Goal: Task Accomplishment & Management: Manage account settings

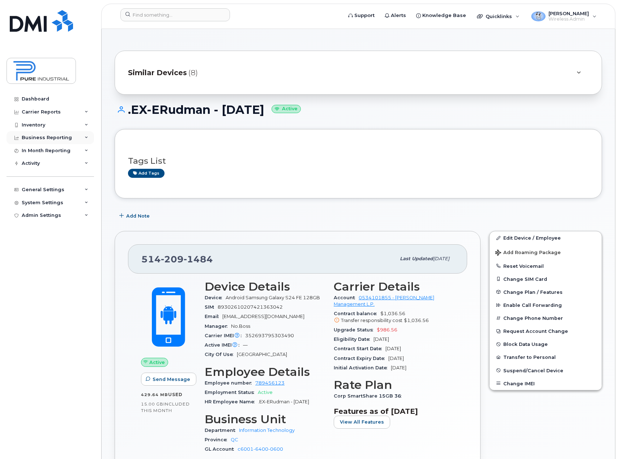
click at [83, 135] on div "Business Reporting" at bounding box center [50, 137] width 87 height 13
click at [84, 134] on div "Business Reporting" at bounding box center [50, 137] width 87 height 13
click at [83, 124] on div "Inventory" at bounding box center [50, 125] width 87 height 13
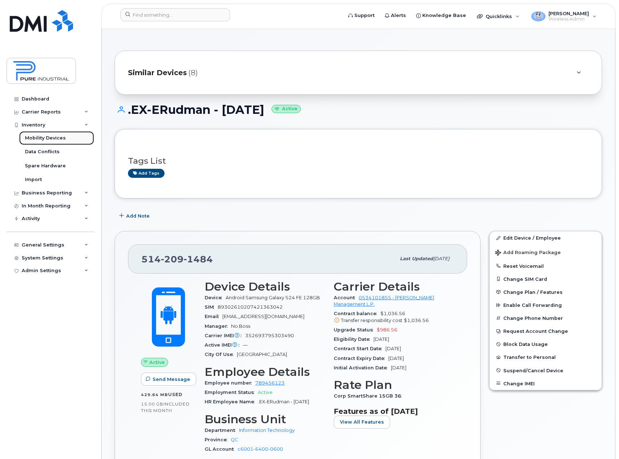
click at [61, 139] on div "Mobility Devices" at bounding box center [45, 138] width 41 height 7
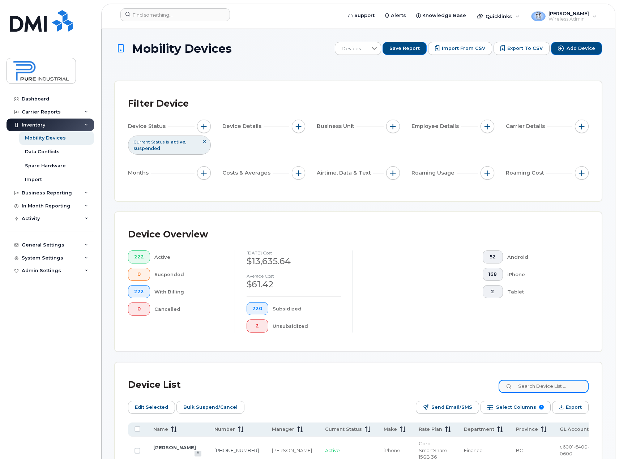
drag, startPoint x: 557, startPoint y: 386, endPoint x: 538, endPoint y: 383, distance: 18.7
click at [557, 386] on input at bounding box center [543, 386] width 90 height 13
type input "bonneau"
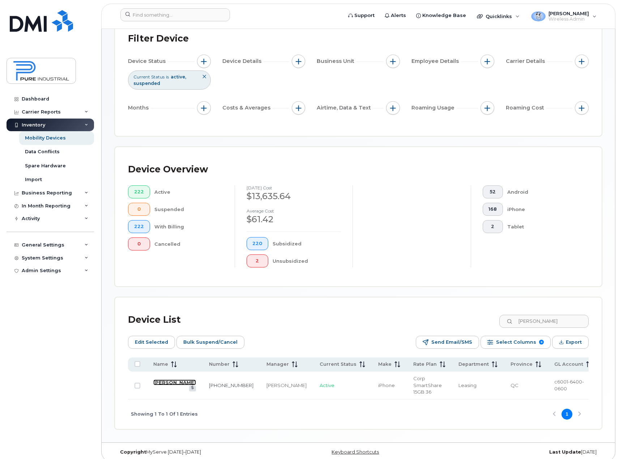
click at [175, 385] on link "Louis Bernard Bonneau" at bounding box center [174, 383] width 43 height 6
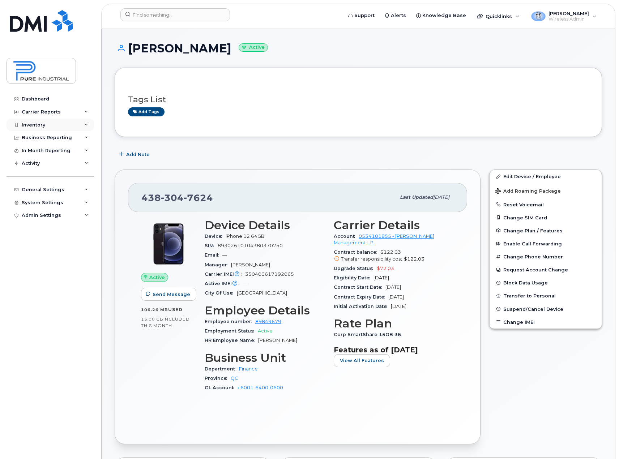
drag, startPoint x: 87, startPoint y: 123, endPoint x: 86, endPoint y: 129, distance: 7.0
click at [87, 123] on div "Inventory" at bounding box center [50, 125] width 87 height 13
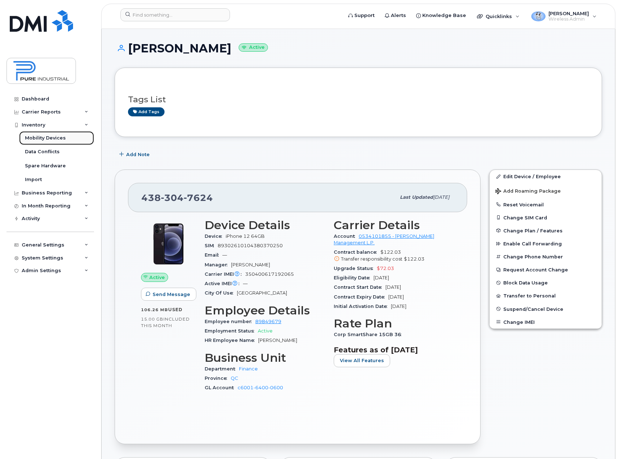
click at [60, 139] on div "Mobility Devices" at bounding box center [45, 138] width 41 height 7
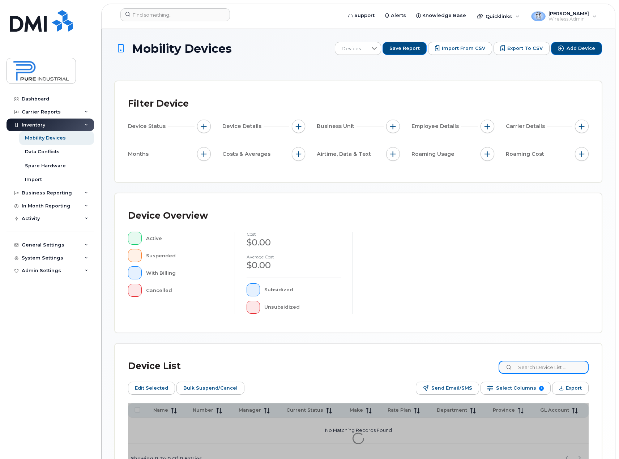
click at [547, 368] on input at bounding box center [543, 367] width 90 height 13
paste input "Gopalakrishnan"
type input "Gopalakrishnan"
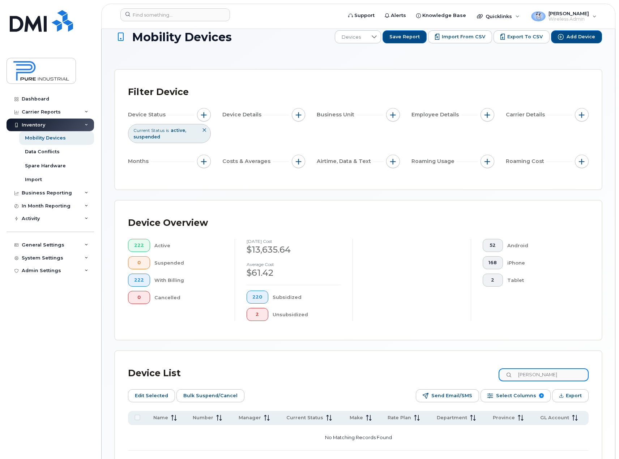
scroll to position [70, 0]
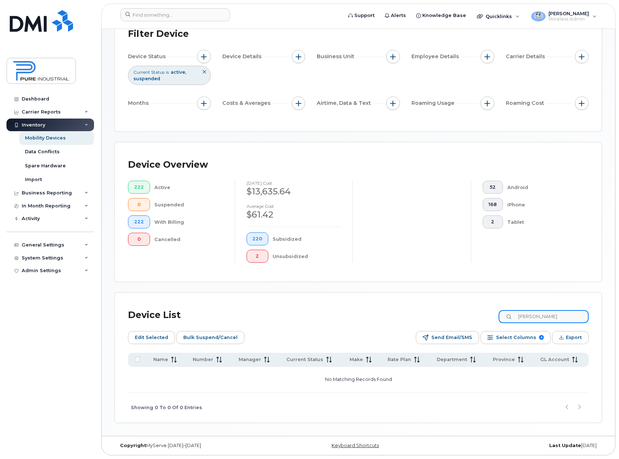
drag, startPoint x: 571, startPoint y: 316, endPoint x: 508, endPoint y: 329, distance: 65.0
click at [508, 329] on div "Device List Gopalakrishnan Edit Selected Bulk Suspend/Cancel Send Email/SMS Sel…" at bounding box center [358, 364] width 460 height 117
type input "j"
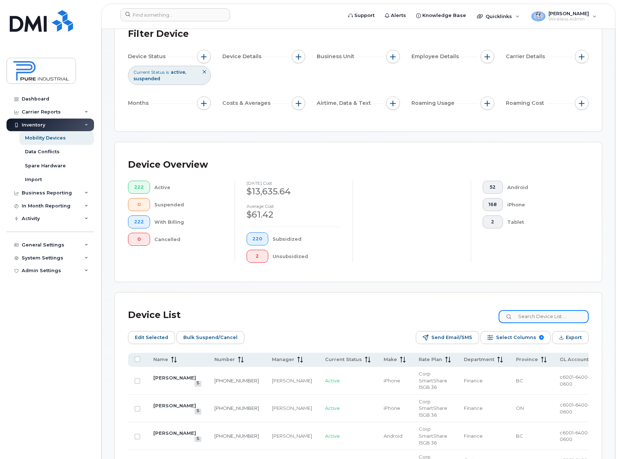
click at [539, 316] on input at bounding box center [543, 316] width 90 height 13
paste input "Mulangu"
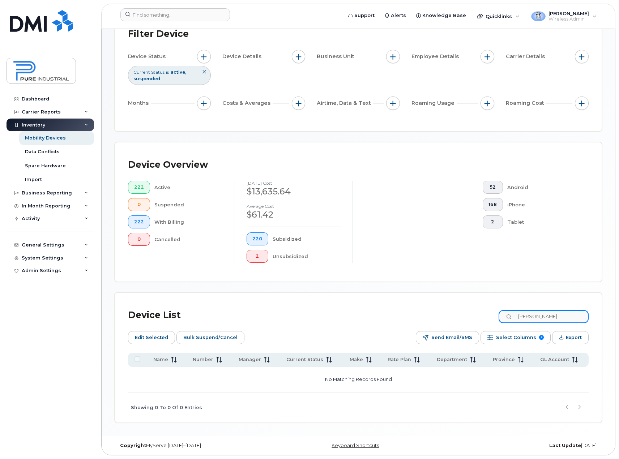
drag, startPoint x: 560, startPoint y: 316, endPoint x: 462, endPoint y: 319, distance: 98.0
click at [462, 319] on div "Device List Mulangu" at bounding box center [358, 315] width 460 height 19
paste input "Tavolacci"
type input "Tavolacci"
drag, startPoint x: 554, startPoint y: 316, endPoint x: 394, endPoint y: 321, distance: 160.6
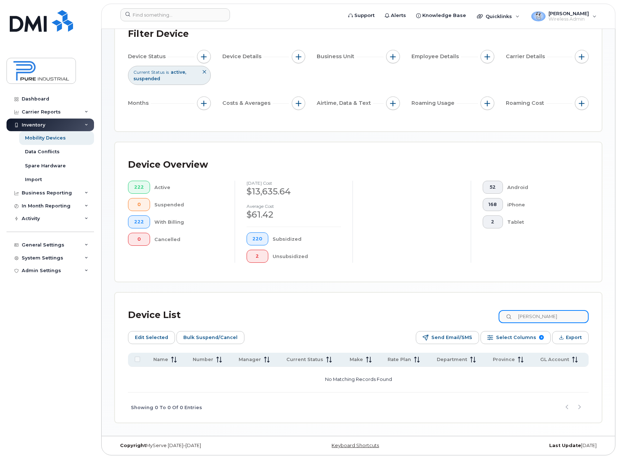
click at [394, 322] on div "Device List Tavolacci" at bounding box center [358, 315] width 460 height 19
paste input "416-858-9692"
type input "4"
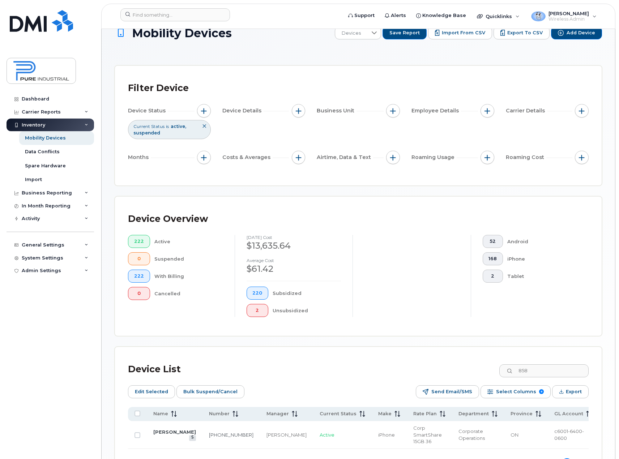
scroll to position [0, 0]
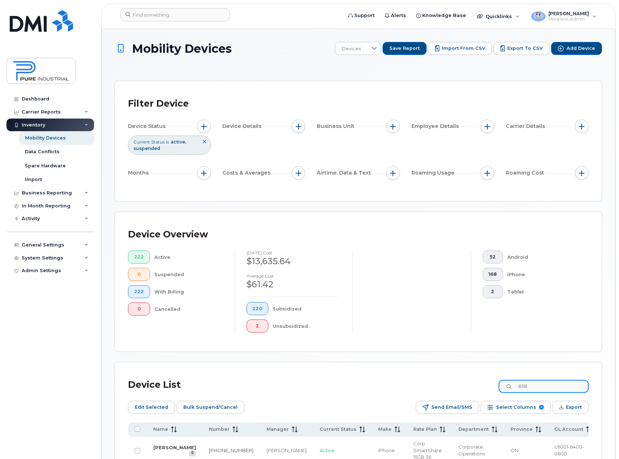
click at [545, 384] on input "858" at bounding box center [543, 386] width 90 height 13
type input "8"
type input "Lear"
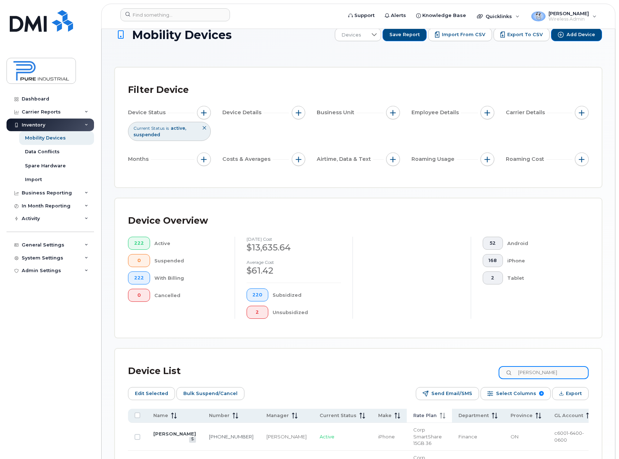
scroll to position [86, 0]
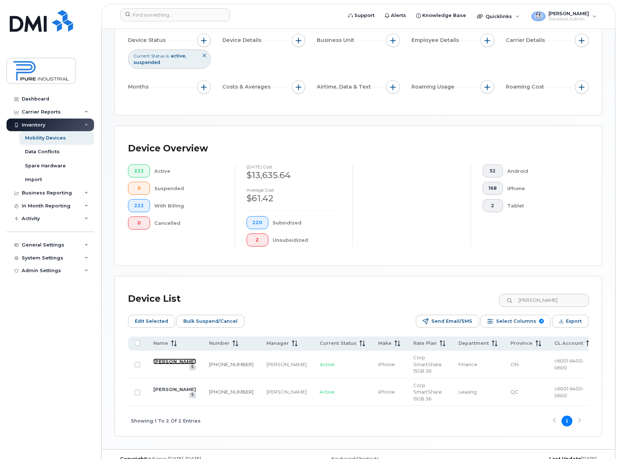
click at [163, 363] on link "Lenore Lear" at bounding box center [174, 362] width 43 height 6
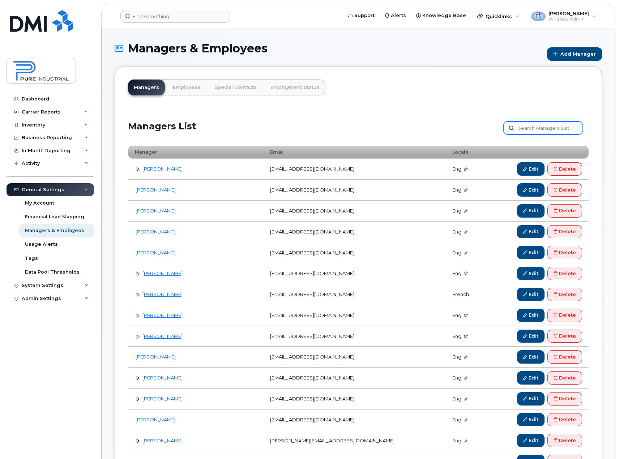
click at [555, 130] on input "text" at bounding box center [543, 127] width 80 height 13
paste input "Erickson"
type input "[PERSON_NAME]"
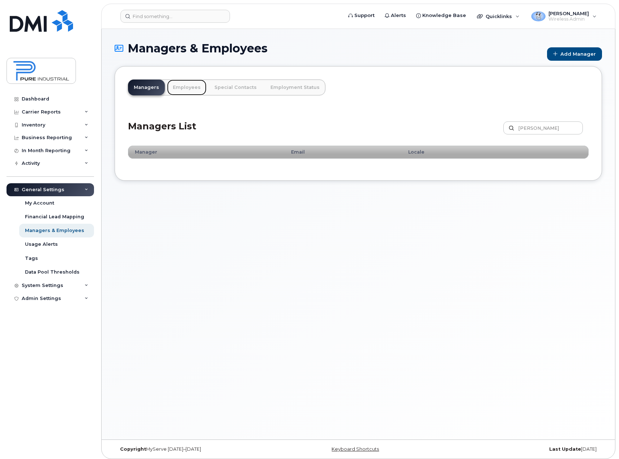
click at [183, 87] on link "Employees" at bounding box center [186, 88] width 39 height 16
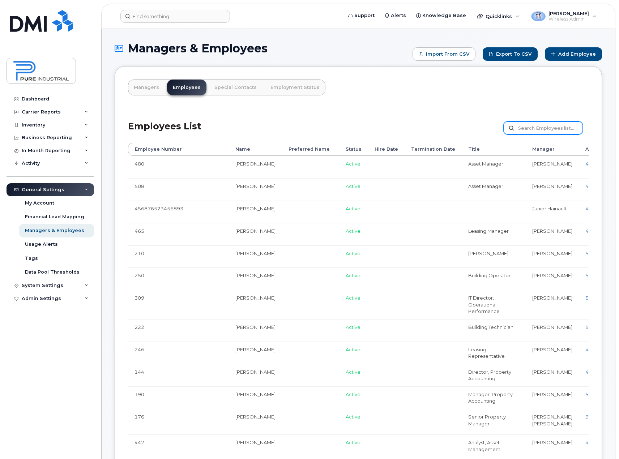
click at [539, 128] on input "text" at bounding box center [543, 127] width 80 height 13
paste input "[PERSON_NAME]"
type input "[PERSON_NAME]"
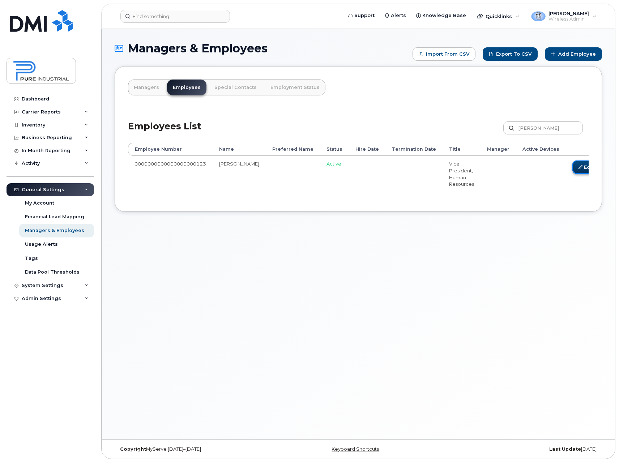
click at [572, 168] on link "Edit" at bounding box center [585, 166] width 27 height 13
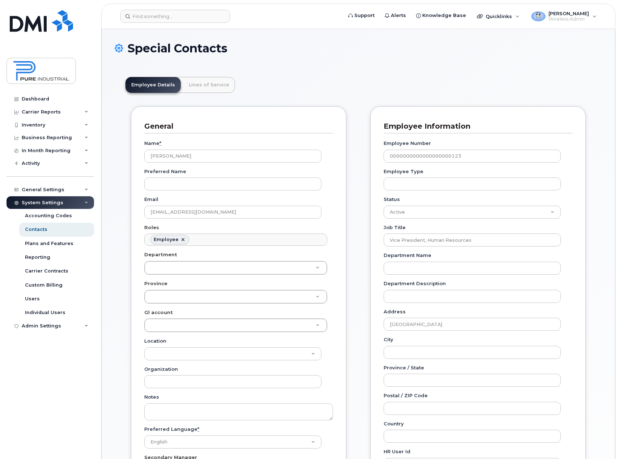
scroll to position [21, 0]
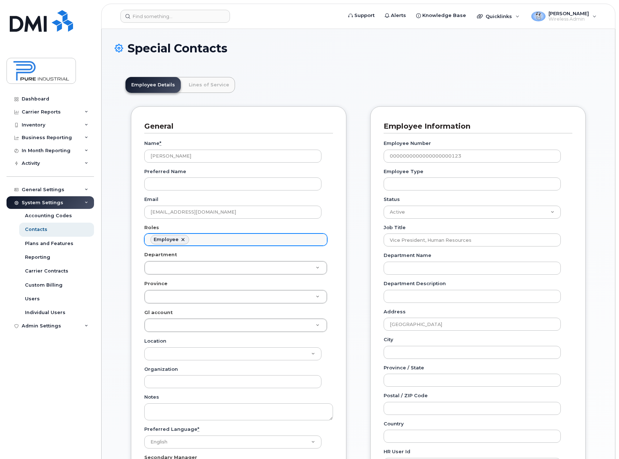
click at [183, 239] on link at bounding box center [183, 240] width 6 height 6
select select
type input "Roles"
click at [183, 239] on ul "Roles" at bounding box center [236, 240] width 182 height 12
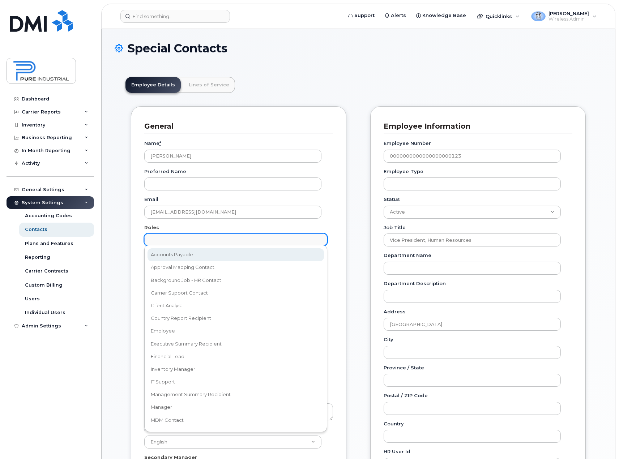
type input "a"
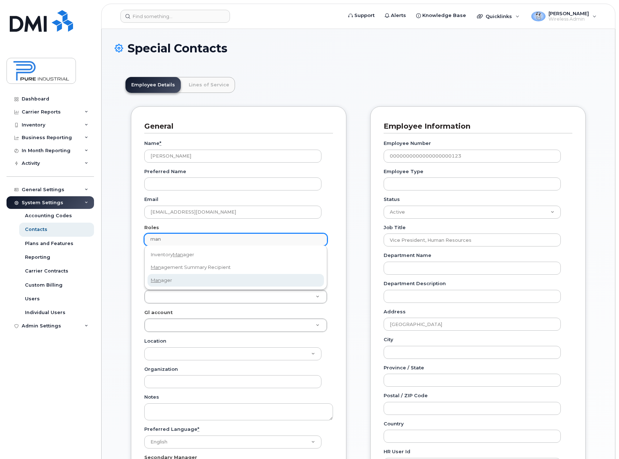
type input "man"
select select "1"
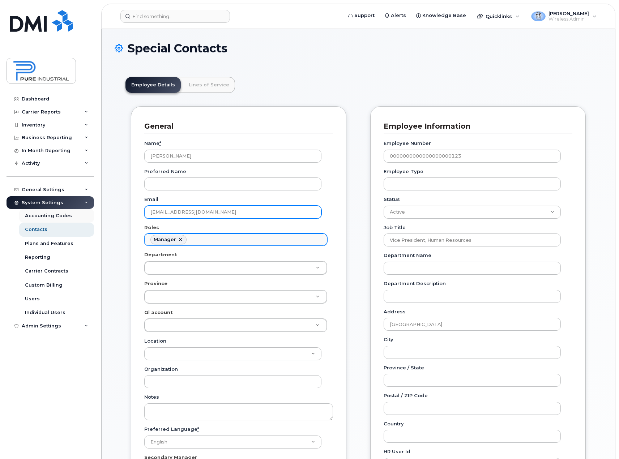
drag, startPoint x: 222, startPoint y: 211, endPoint x: 65, endPoint y: 213, distance: 156.9
click at [101, 213] on div "Support Alerts Knowledge Base Quicklinks Suspend / Cancel Device Change SIM Car…" at bounding box center [358, 393] width 514 height 729
click at [236, 213] on input "Email" at bounding box center [232, 212] width 177 height 13
type input "noname@unknown.com"
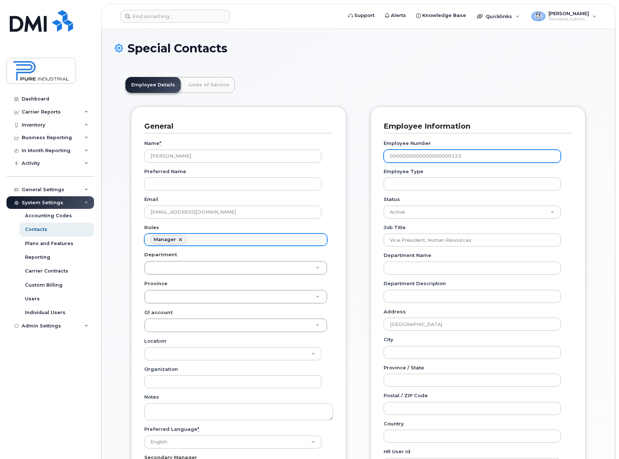
drag, startPoint x: 477, startPoint y: 155, endPoint x: 333, endPoint y: 155, distance: 143.9
click at [333, 155] on div "General Name * Jennifer Erickson Preferred Name Email noname@unknown.com Roles …" at bounding box center [358, 369] width 466 height 526
type input "553"
click at [602, 207] on div "Special Contacts Employee Details Lines of Service General Name * Jennifer Eric…" at bounding box center [358, 393] width 513 height 729
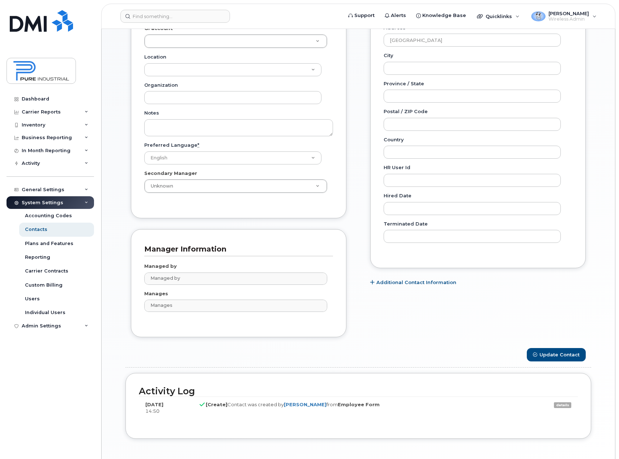
scroll to position [289, 0]
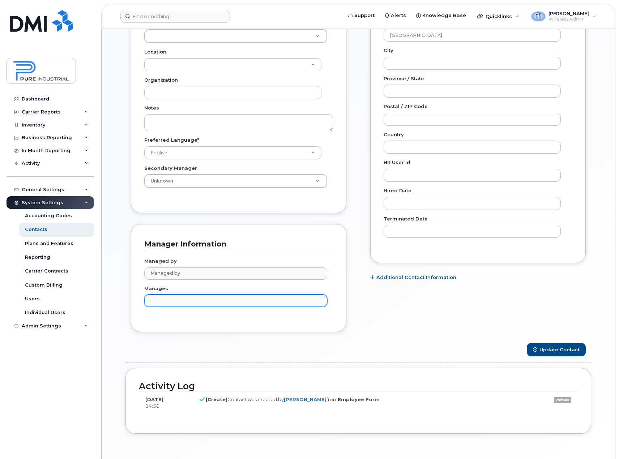
click at [173, 302] on input "text" at bounding box center [237, 300] width 176 height 10
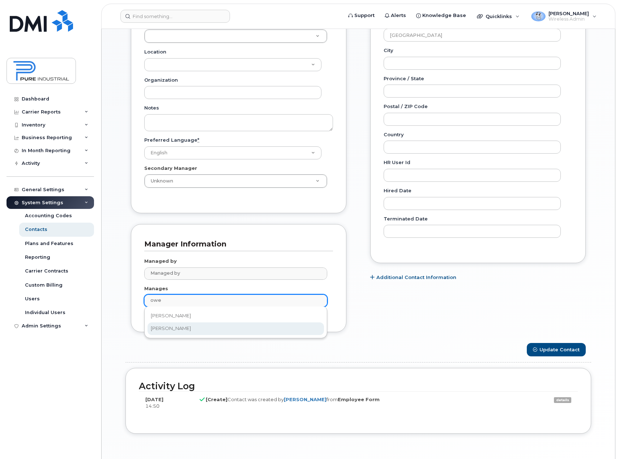
type input "owe"
type input "1713603"
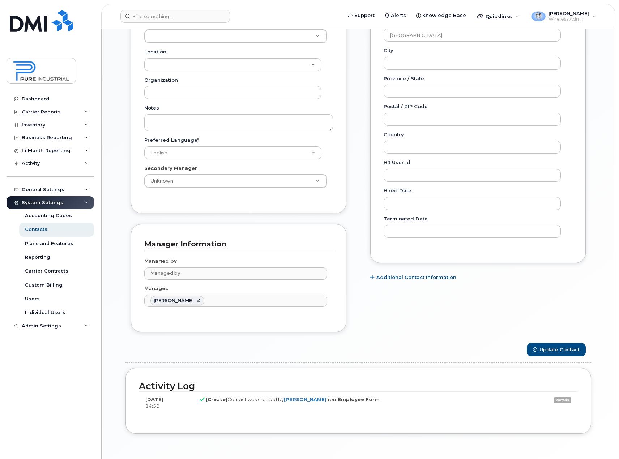
click at [373, 325] on div "Carrier Support Contact Details Carrier name Carrier name Carrier name Internat…" at bounding box center [478, 80] width 226 height 526
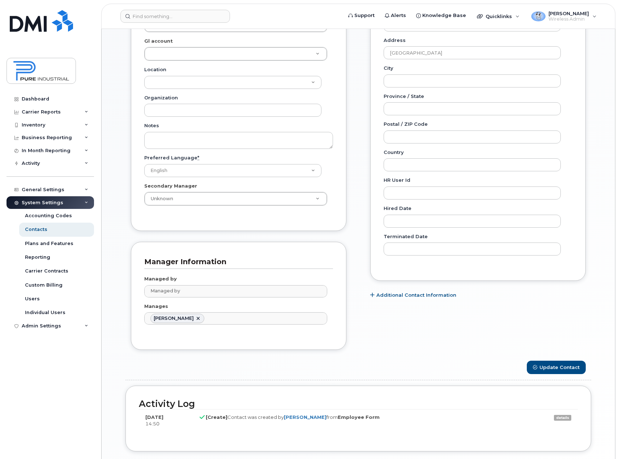
scroll to position [322, 0]
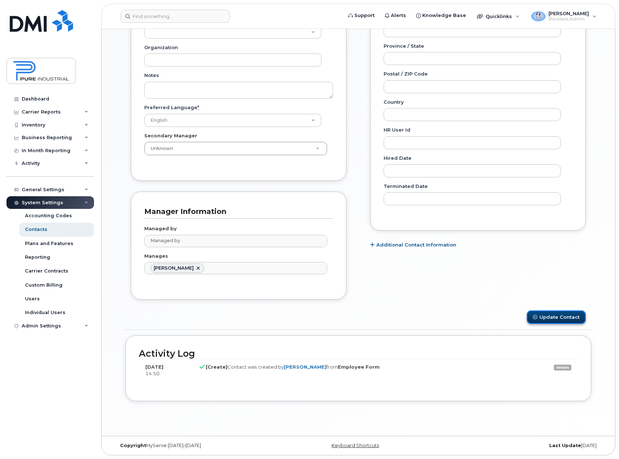
click at [557, 317] on button "Update Contact" at bounding box center [556, 316] width 59 height 13
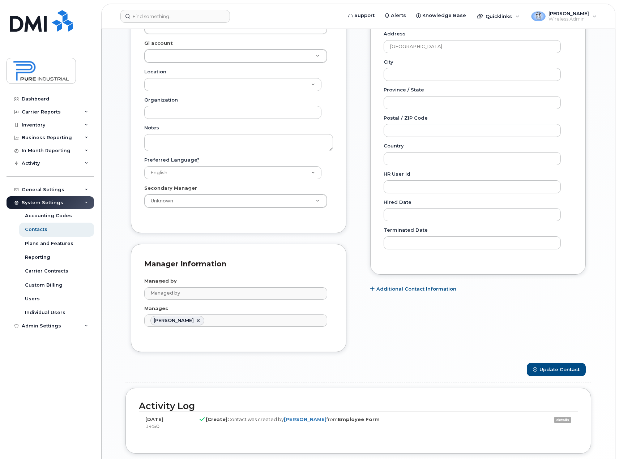
scroll to position [351, 0]
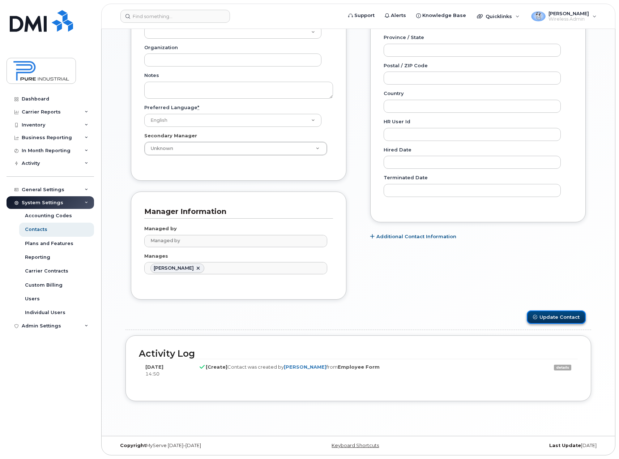
click at [564, 320] on button "Update Contact" at bounding box center [556, 316] width 59 height 13
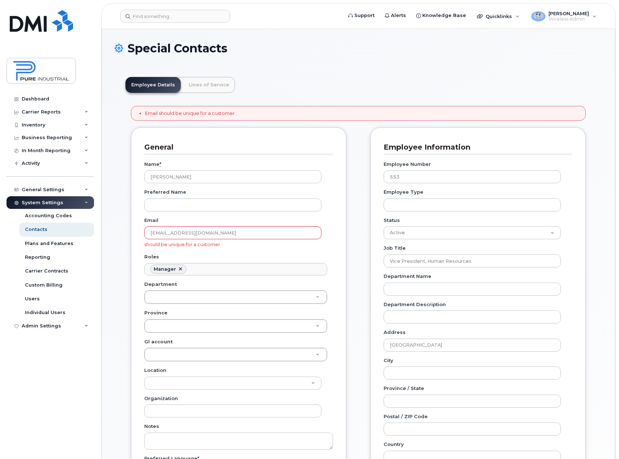
scroll to position [56, 0]
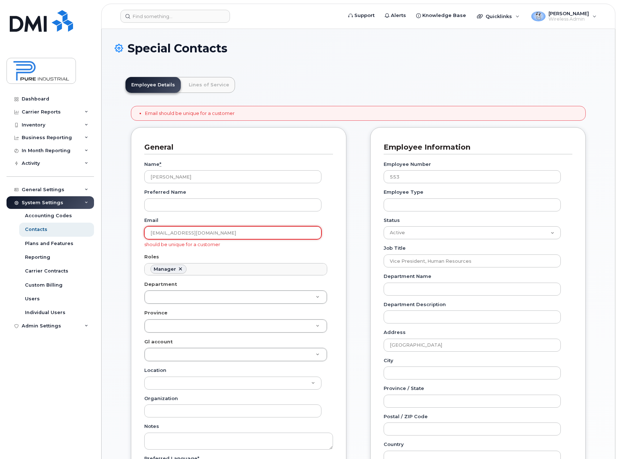
click at [223, 234] on input "[EMAIL_ADDRESS][DOMAIN_NAME]" at bounding box center [232, 232] width 177 height 13
drag, startPoint x: 223, startPoint y: 234, endPoint x: 94, endPoint y: 238, distance: 129.5
click at [101, 238] on div "Support Alerts Knowledge Base Quicklinks Suspend / Cancel Device Change SIM Car…" at bounding box center [358, 408] width 514 height 758
click at [250, 232] on input "Email" at bounding box center [232, 232] width 177 height 13
type input "[EMAIL_ADDRESS][DOMAIN_NAME]"
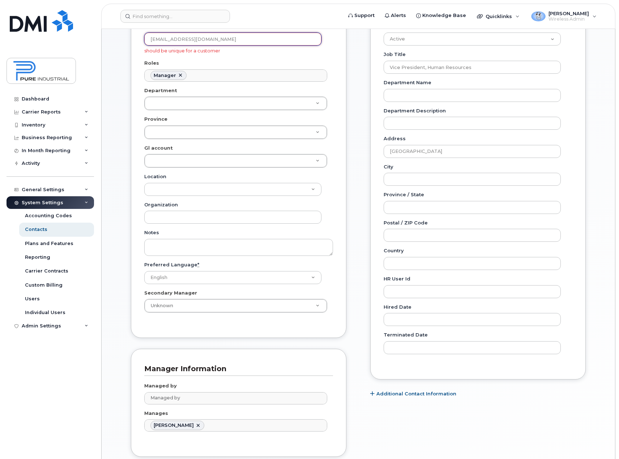
scroll to position [289, 0]
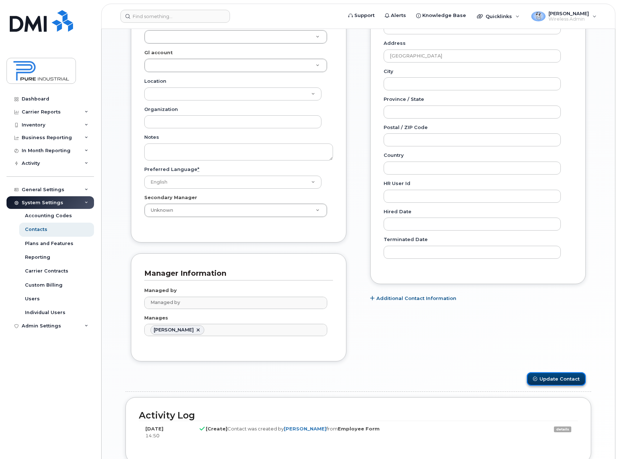
click at [554, 380] on button "Update Contact" at bounding box center [556, 378] width 59 height 13
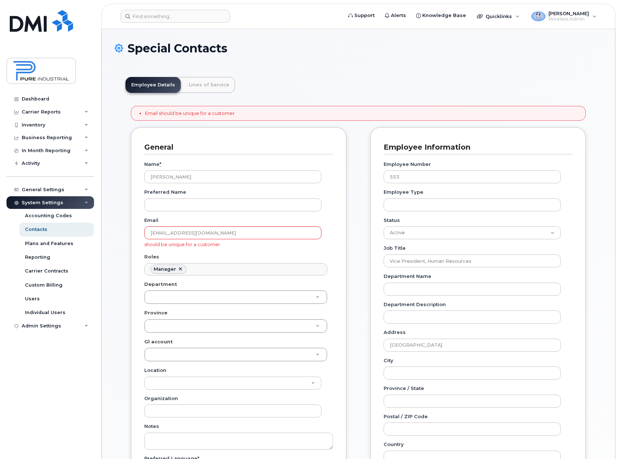
scroll to position [56, 0]
drag, startPoint x: 230, startPoint y: 231, endPoint x: 48, endPoint y: 233, distance: 182.2
click at [101, 233] on div "Support Alerts Knowledge Base Quicklinks Suspend / Cancel Device Change SIM Car…" at bounding box center [358, 408] width 514 height 758
paste input "[EMAIL_ADDRESS][DOMAIN_NAME]"
type input "[EMAIL_ADDRESS][DOMAIN_NAME]"
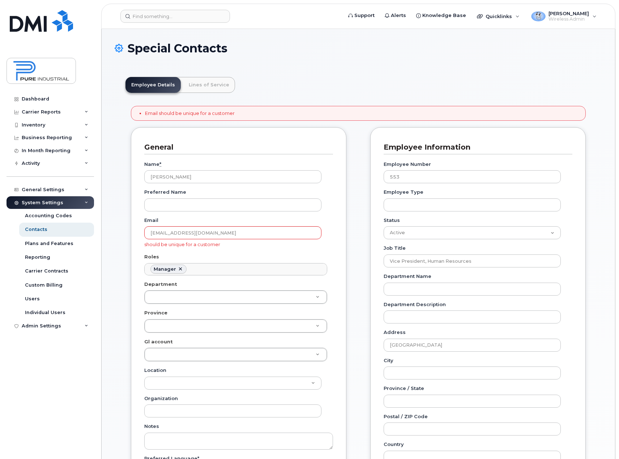
click at [606, 341] on div "Special Contacts Employee Details Lines of Service Email should be unique for a…" at bounding box center [358, 408] width 513 height 758
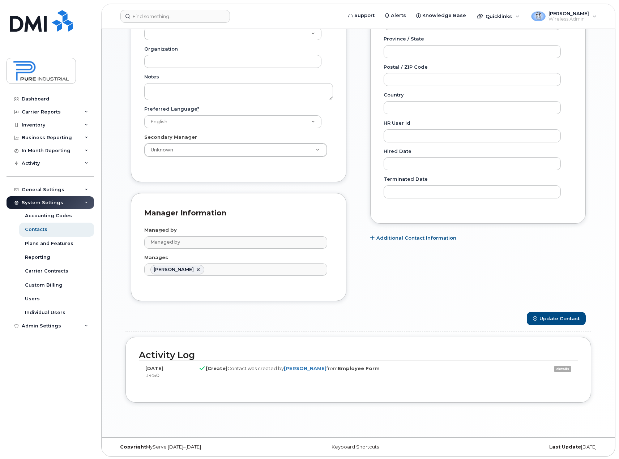
scroll to position [351, 0]
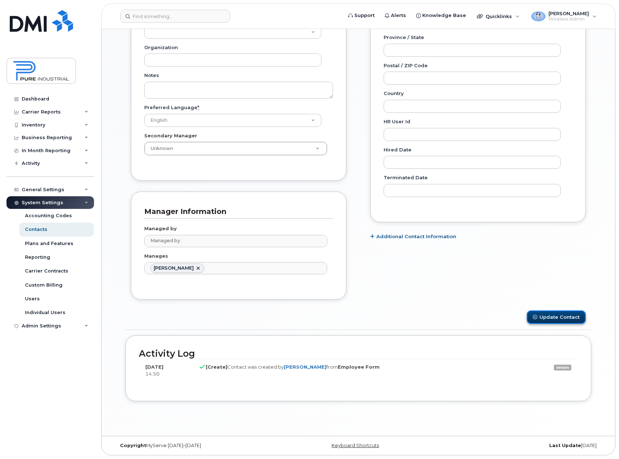
click at [557, 321] on button "Update Contact" at bounding box center [556, 316] width 59 height 13
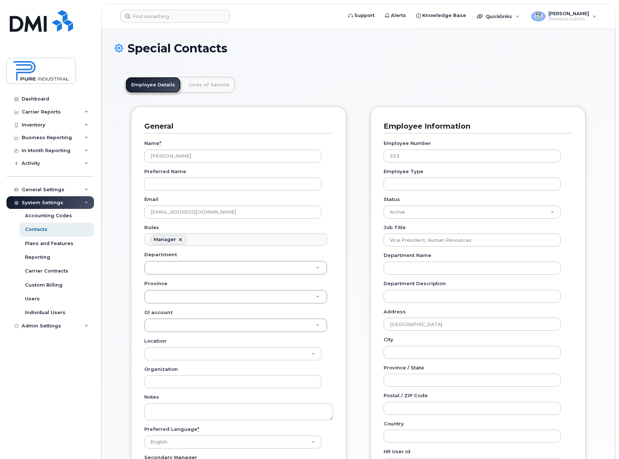
click at [144, 83] on link "Employee Details" at bounding box center [152, 85] width 55 height 16
click at [190, 85] on link "Lines of Service" at bounding box center [209, 85] width 52 height 16
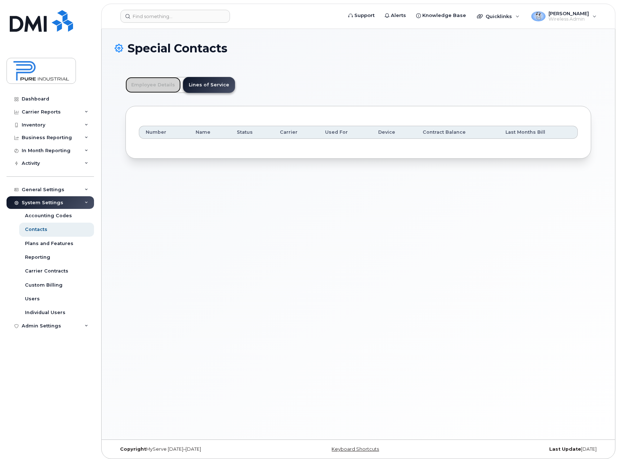
drag, startPoint x: 150, startPoint y: 84, endPoint x: 142, endPoint y: 69, distance: 17.0
click at [150, 84] on link "Employee Details" at bounding box center [152, 85] width 55 height 16
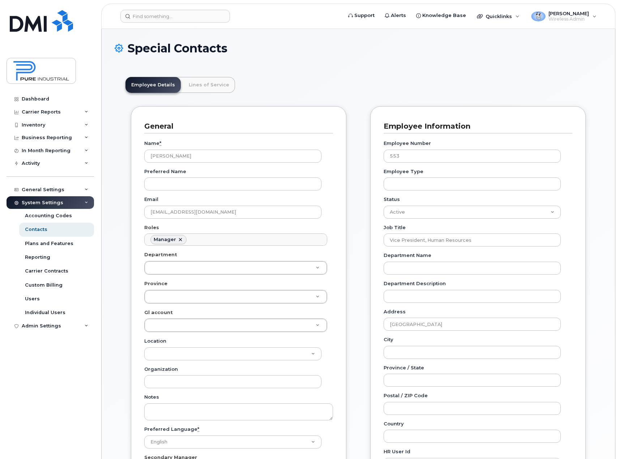
drag, startPoint x: 121, startPoint y: 47, endPoint x: 345, endPoint y: 48, distance: 224.1
click at [121, 47] on icon at bounding box center [119, 48] width 9 height 13
click at [349, 49] on h1 "Special Contacts" at bounding box center [358, 48] width 487 height 13
click at [84, 201] on div "System Settings" at bounding box center [50, 202] width 87 height 13
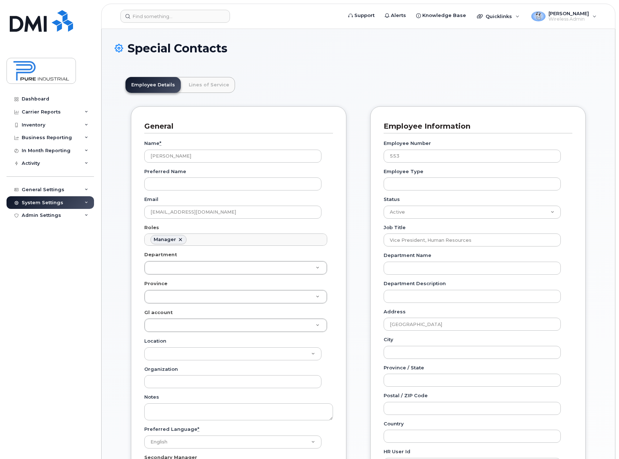
drag, startPoint x: 88, startPoint y: 204, endPoint x: 89, endPoint y: 214, distance: 9.8
click at [88, 206] on div "System Settings" at bounding box center [50, 202] width 87 height 13
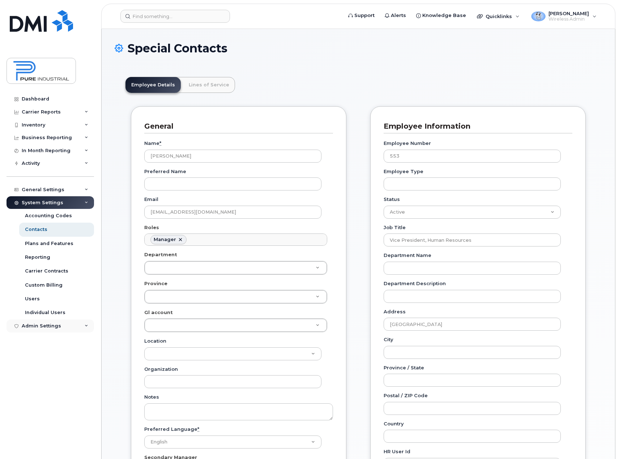
click at [83, 327] on div "Admin Settings" at bounding box center [50, 326] width 87 height 13
click at [83, 325] on div "Admin Settings" at bounding box center [50, 326] width 87 height 13
click at [85, 188] on icon at bounding box center [87, 190] width 4 height 4
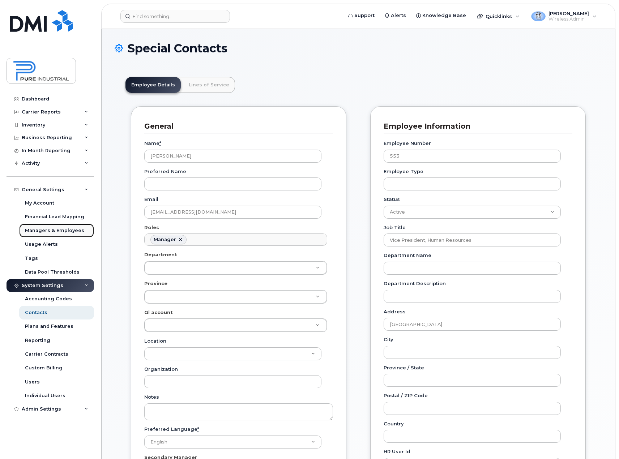
click at [60, 231] on div "Managers & Employees" at bounding box center [54, 230] width 59 height 7
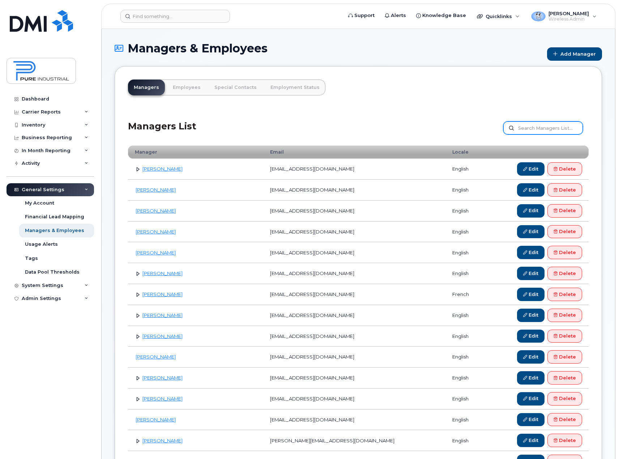
click at [550, 128] on input "text" at bounding box center [543, 127] width 80 height 13
type input "[PERSON_NAME]"
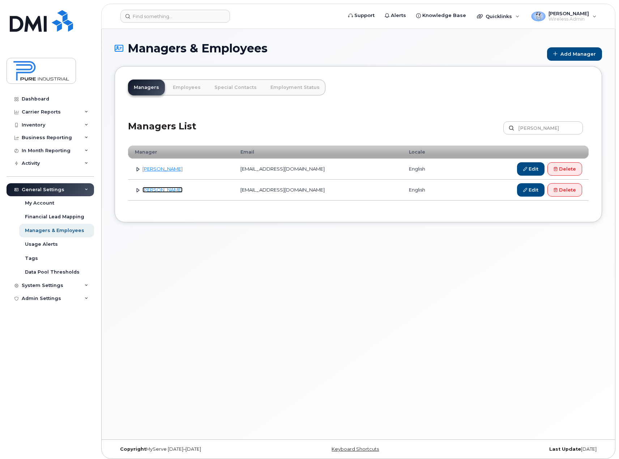
click at [158, 190] on link "[PERSON_NAME]" at bounding box center [162, 190] width 40 height 6
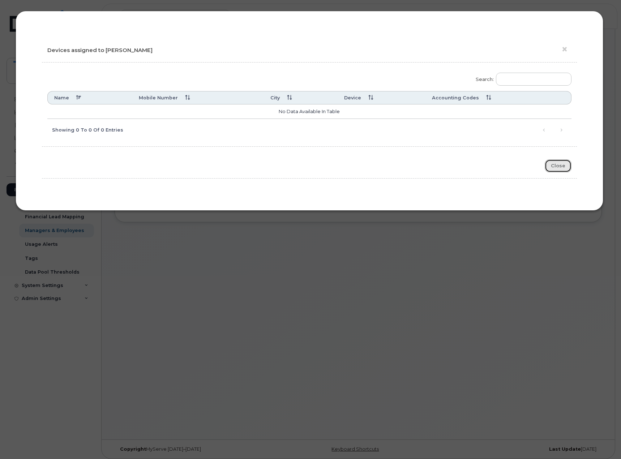
click at [558, 167] on button "Close" at bounding box center [558, 165] width 27 height 13
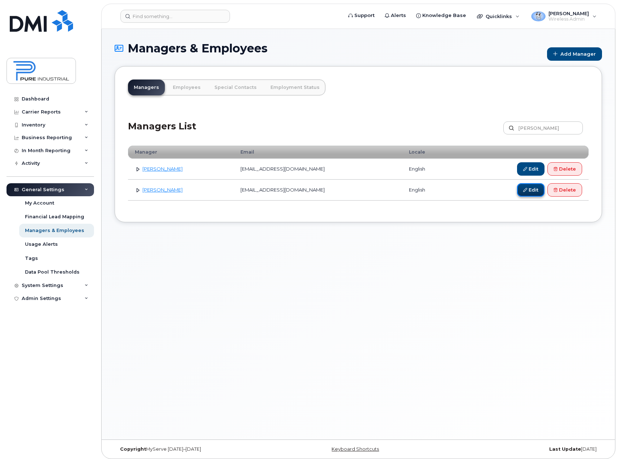
click at [531, 191] on link "Edit" at bounding box center [530, 189] width 27 height 13
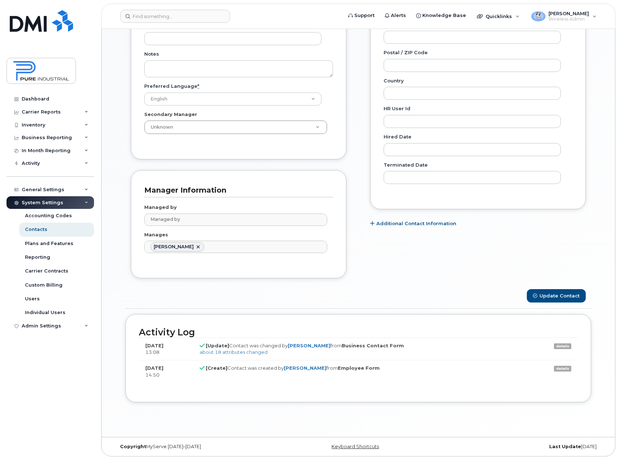
scroll to position [344, 0]
click at [563, 297] on button "Update Contact" at bounding box center [556, 294] width 59 height 13
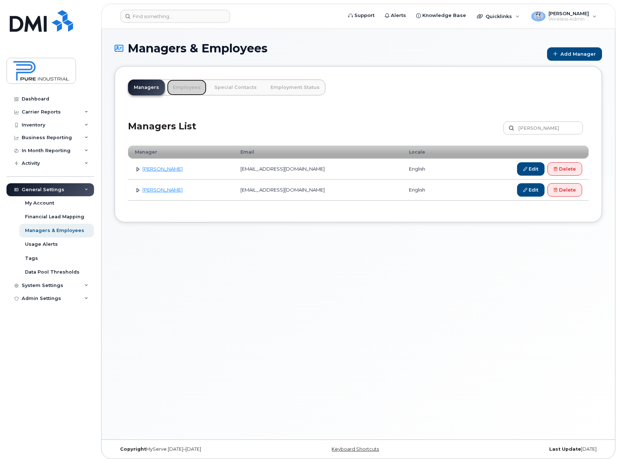
drag, startPoint x: 183, startPoint y: 88, endPoint x: 189, endPoint y: 102, distance: 14.9
click at [183, 88] on link "Employees" at bounding box center [186, 88] width 39 height 16
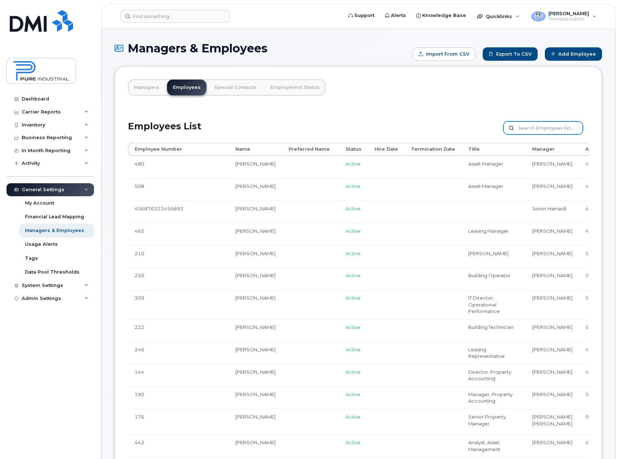
drag, startPoint x: 552, startPoint y: 130, endPoint x: 548, endPoint y: 123, distance: 8.0
click at [553, 127] on input "text" at bounding box center [543, 127] width 80 height 13
type input "[PERSON_NAME]"
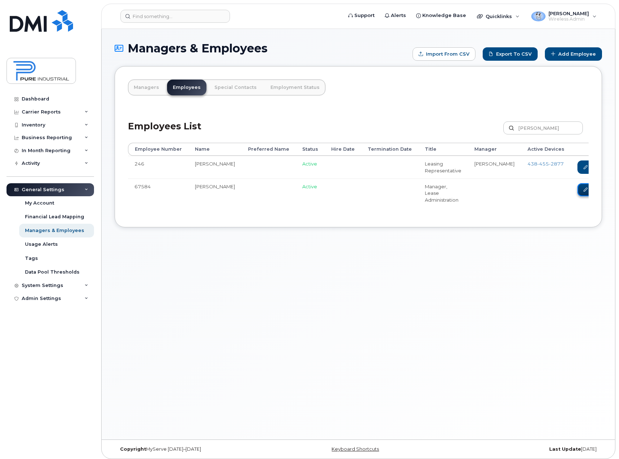
click at [583, 192] on icon at bounding box center [585, 190] width 4 height 4
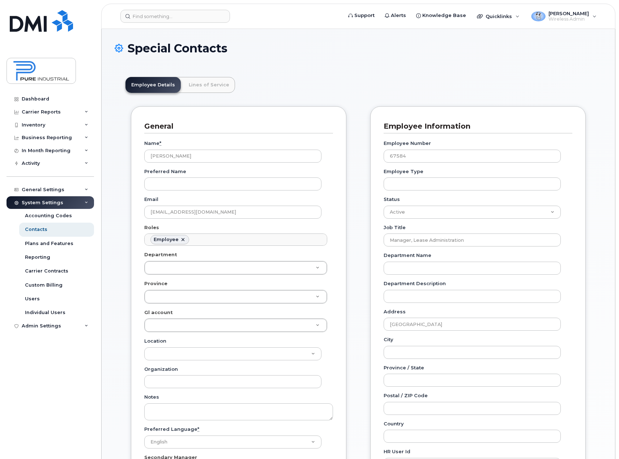
scroll to position [21, 0]
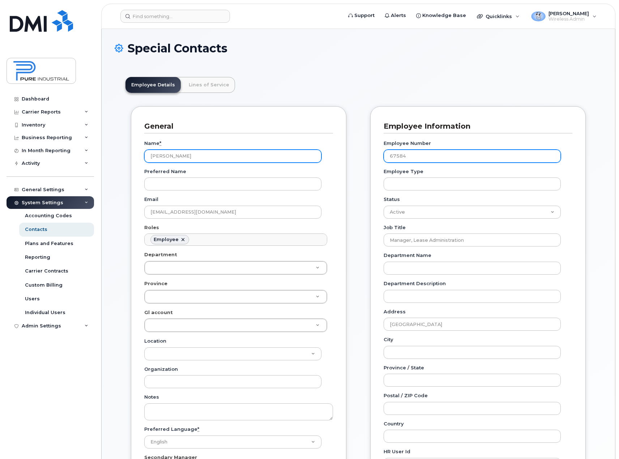
drag, startPoint x: 420, startPoint y: 154, endPoint x: 296, endPoint y: 158, distance: 124.4
click at [296, 158] on div "General Name * [PERSON_NAME] Preferred Name Email [EMAIL_ADDRESS][DOMAIN_NAME] …" at bounding box center [358, 369] width 466 height 526
type input "571"
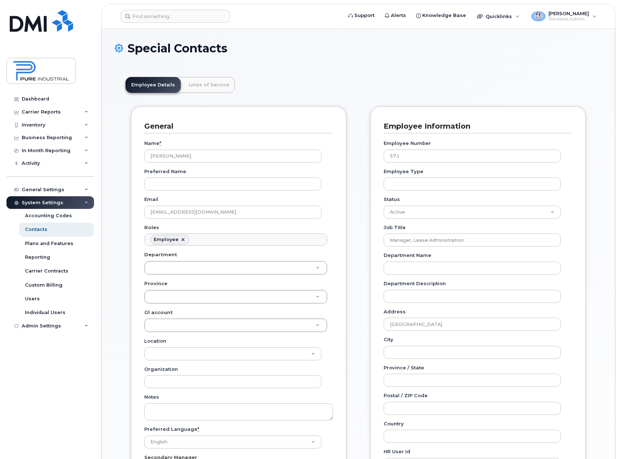
click at [600, 241] on div "Employee Details Lines of Service General Name * [PERSON_NAME] Preferred Name E…" at bounding box center [358, 405] width 487 height 678
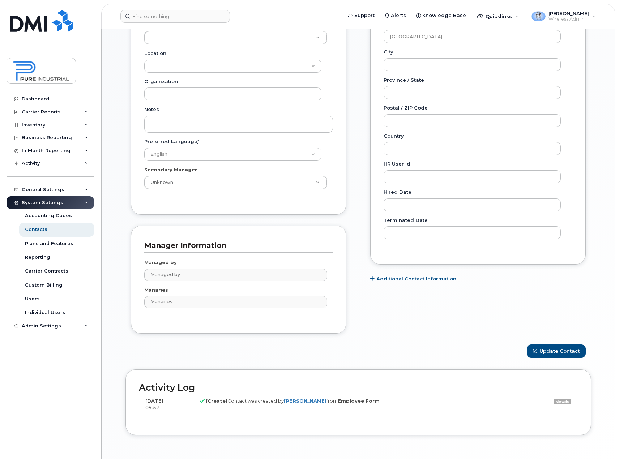
scroll to position [322, 0]
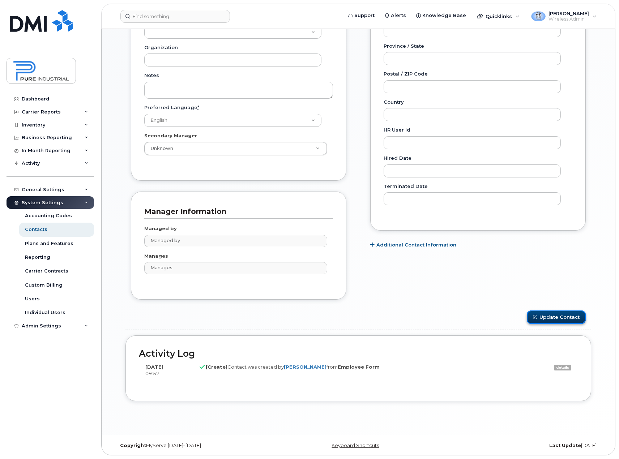
click at [566, 321] on button "Update Contact" at bounding box center [556, 316] width 59 height 13
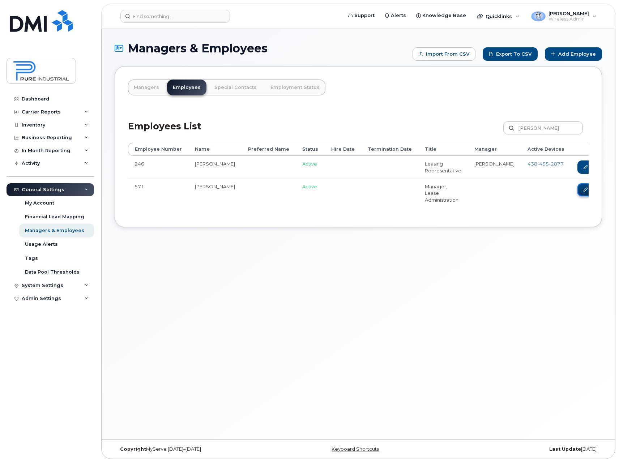
click at [577, 197] on link "Edit" at bounding box center [590, 189] width 27 height 13
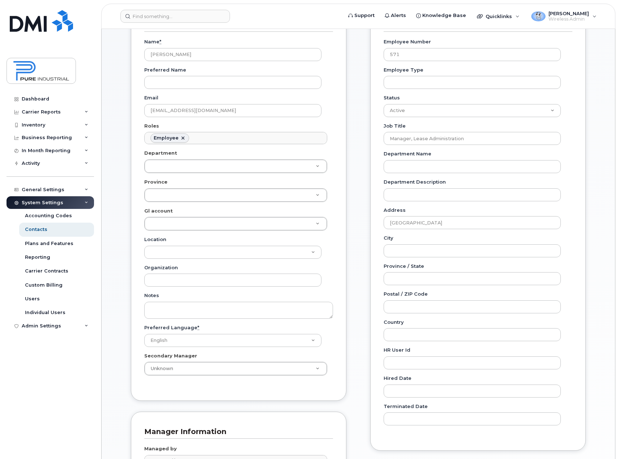
scroll to position [108, 0]
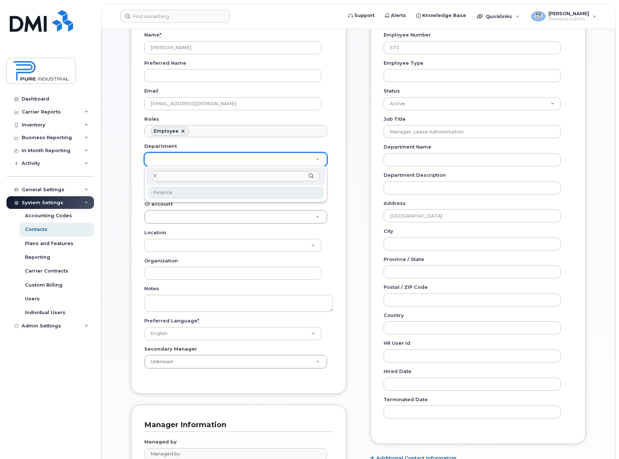
type input "fi"
type input "5773514"
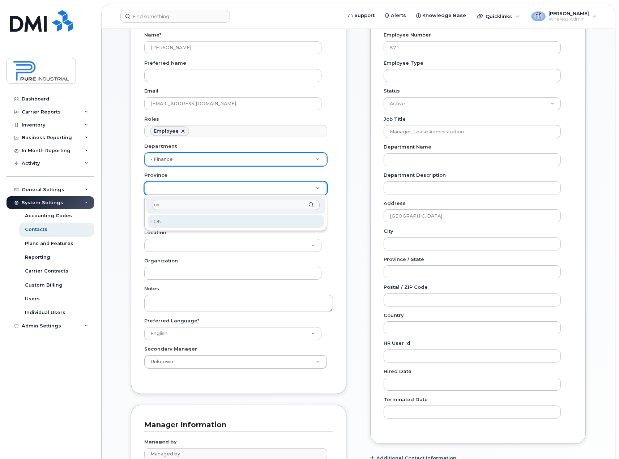
type input "on"
type input "5773507"
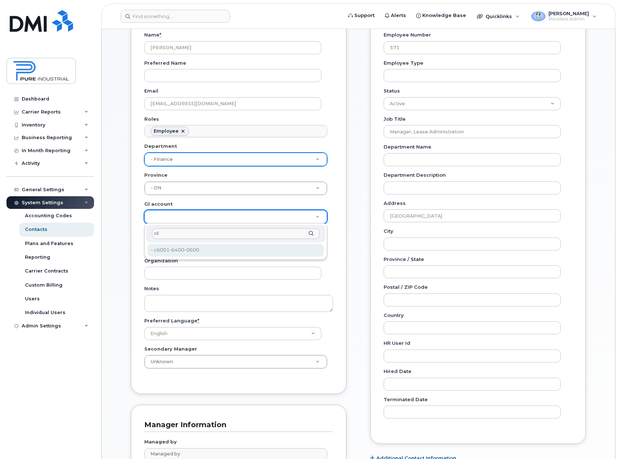
type input "c6"
type input "5773521"
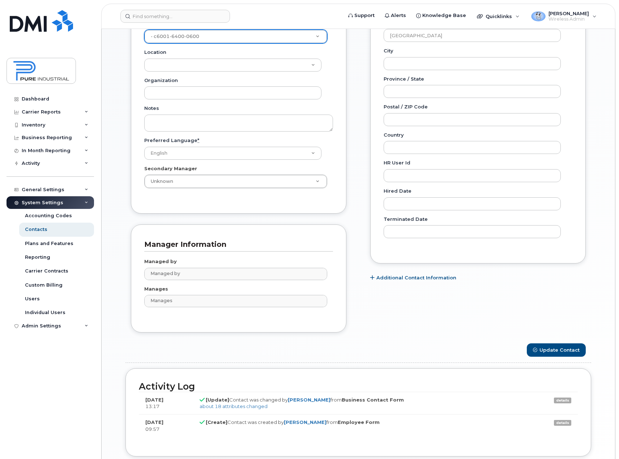
scroll to position [289, 0]
click at [189, 273] on input "text" at bounding box center [237, 273] width 176 height 10
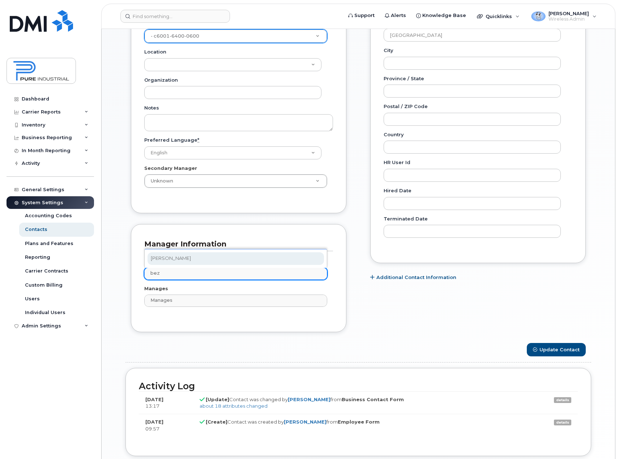
type input "bez"
type input "1713632"
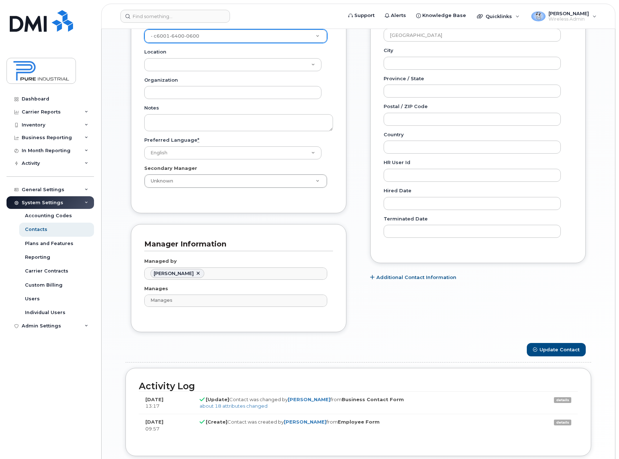
click at [384, 310] on div "Carrier Support Contact Details Carrier name Carrier name Carrier name Internat…" at bounding box center [478, 80] width 226 height 526
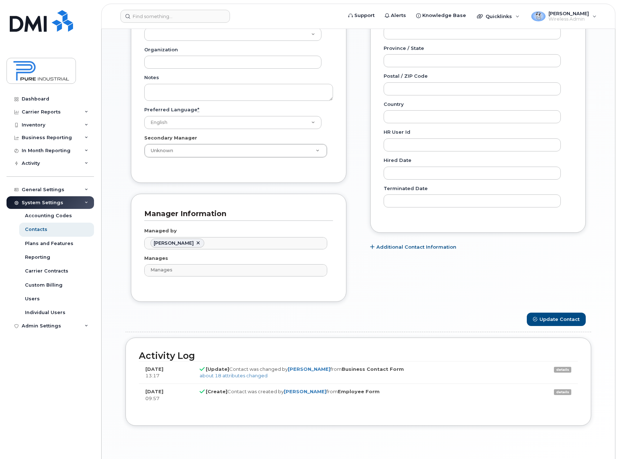
scroll to position [344, 0]
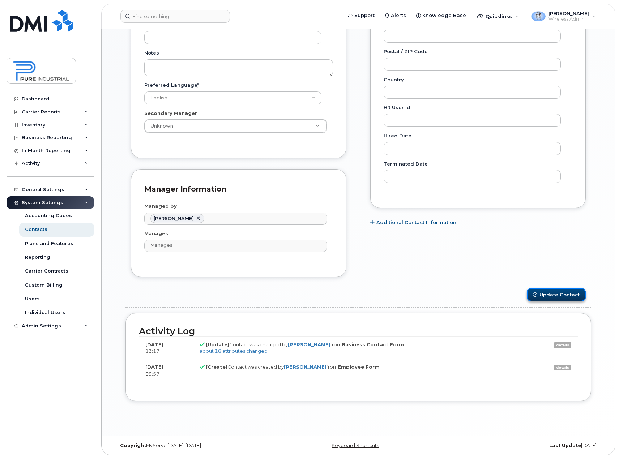
click at [548, 295] on button "Update Contact" at bounding box center [556, 294] width 59 height 13
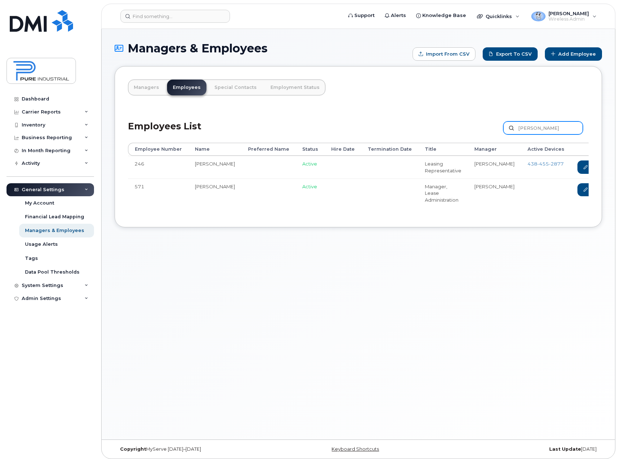
drag, startPoint x: 536, startPoint y: 130, endPoint x: 440, endPoint y: 136, distance: 96.3
click at [440, 138] on div "Employees List lear Customize Filter Refresh Export" at bounding box center [358, 125] width 460 height 34
type input "bonneau"
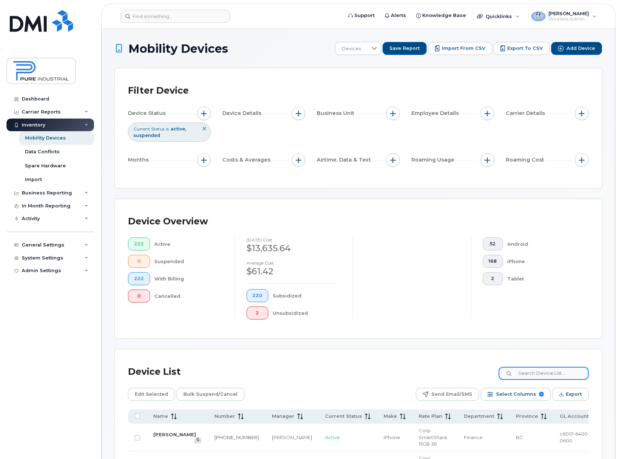
click at [552, 374] on input at bounding box center [543, 373] width 90 height 13
paste input "5875740400"
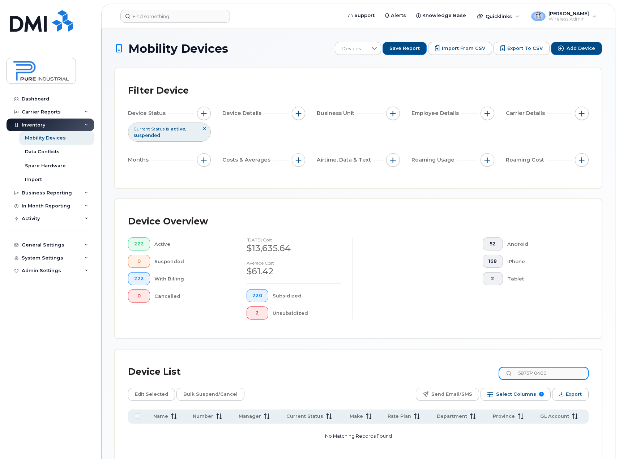
type input "5875740400"
click at [544, 347] on div "Mobility Devices Devices Save Report Import from CSV Export to CSV Add Device F…" at bounding box center [358, 261] width 487 height 438
drag, startPoint x: 566, startPoint y: 373, endPoint x: 356, endPoint y: 389, distance: 209.9
click at [361, 394] on div "Device List 5875740400 Edit Selected Bulk Suspend/Cancel Send Email/SMS Select …" at bounding box center [358, 421] width 460 height 117
type input "a"
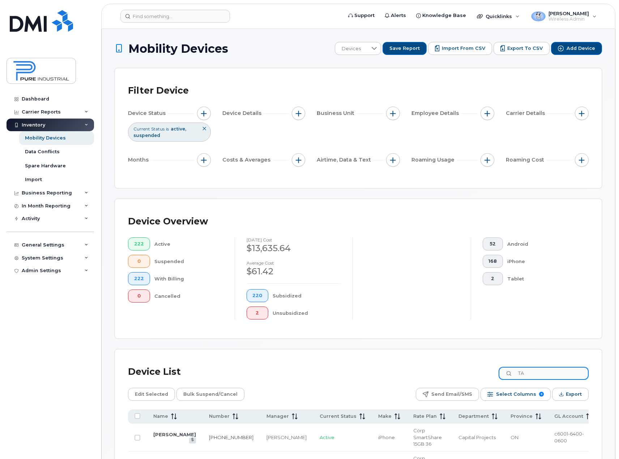
type input "T"
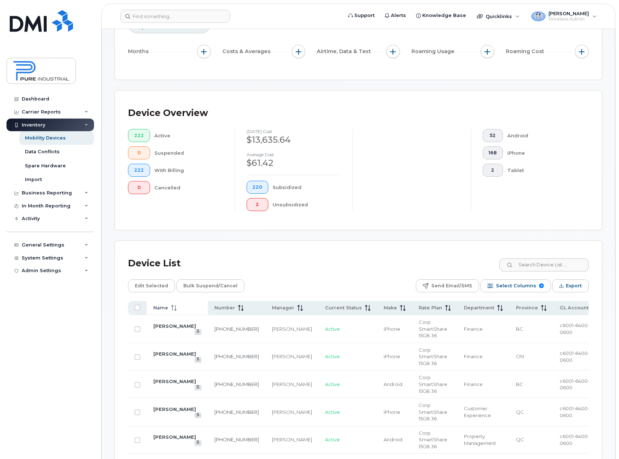
click at [172, 310] on icon at bounding box center [172, 308] width 1 height 6
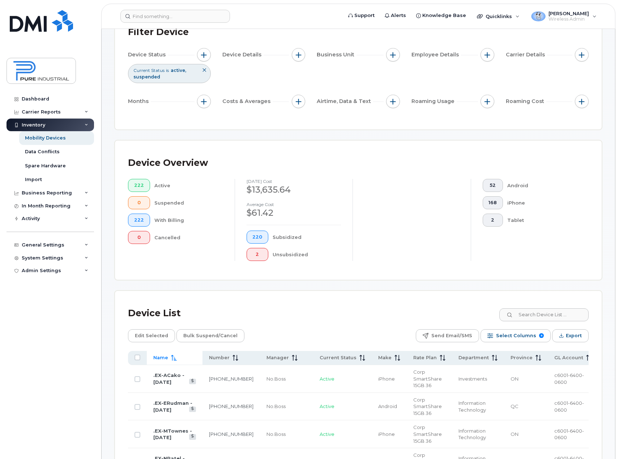
scroll to position [145, 0]
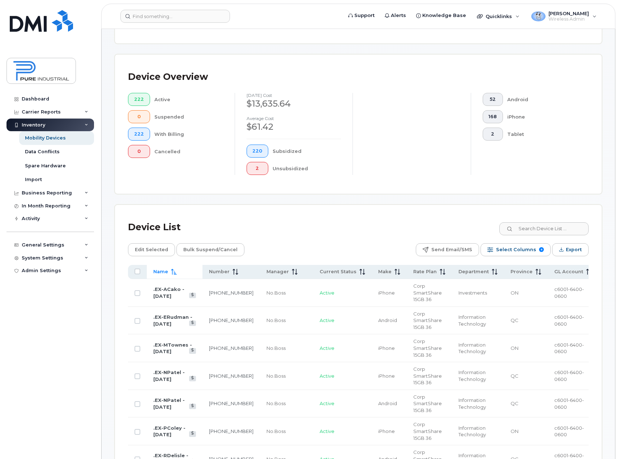
click at [172, 271] on icon at bounding box center [173, 272] width 5 height 6
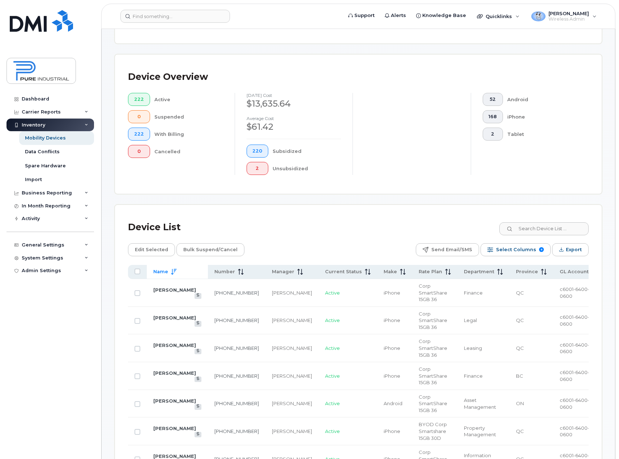
click at [172, 271] on icon at bounding box center [173, 272] width 5 height 6
click at [172, 271] on icon at bounding box center [174, 272] width 6 height 6
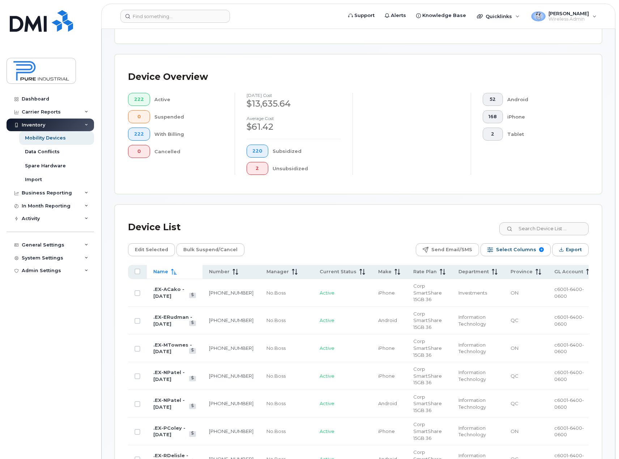
drag, startPoint x: 328, startPoint y: 244, endPoint x: 201, endPoint y: 282, distance: 132.9
click at [328, 244] on div "Edit Selected Bulk Suspend/Cancel Send Email/SMS Select Columns 8 Filter Refres…" at bounding box center [358, 249] width 460 height 13
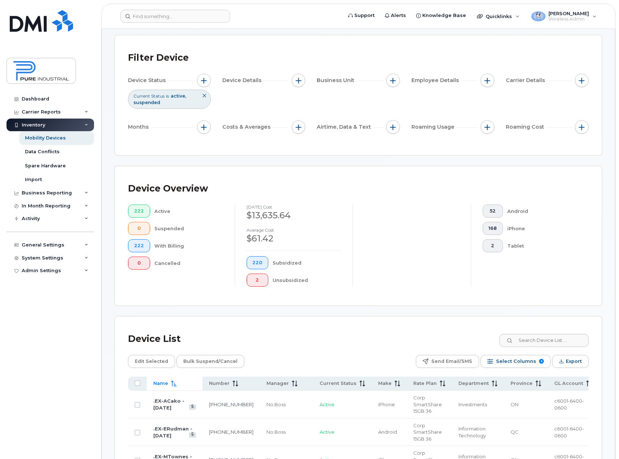
scroll to position [0, 0]
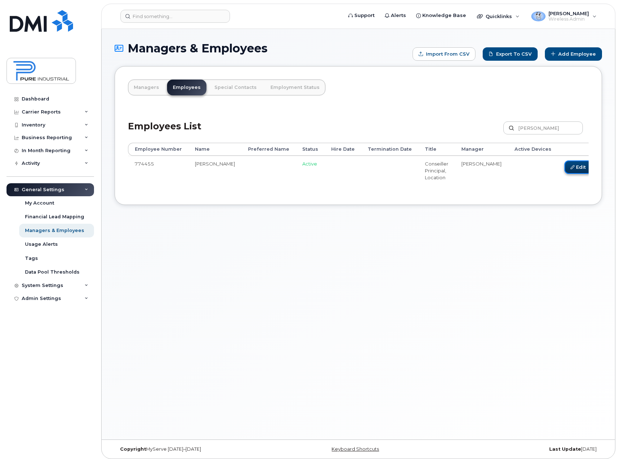
click at [564, 165] on link "Edit" at bounding box center [577, 166] width 27 height 13
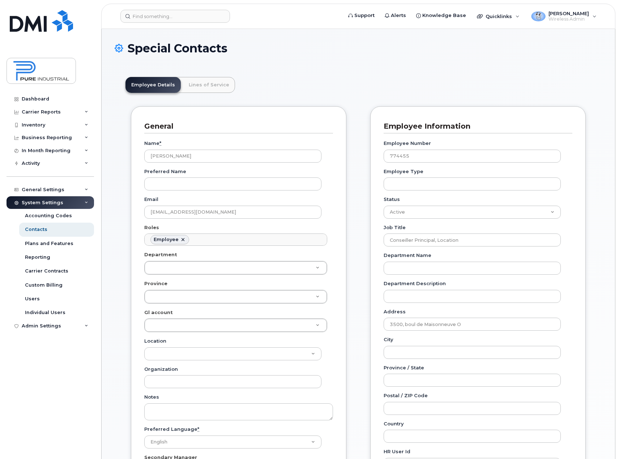
scroll to position [21, 0]
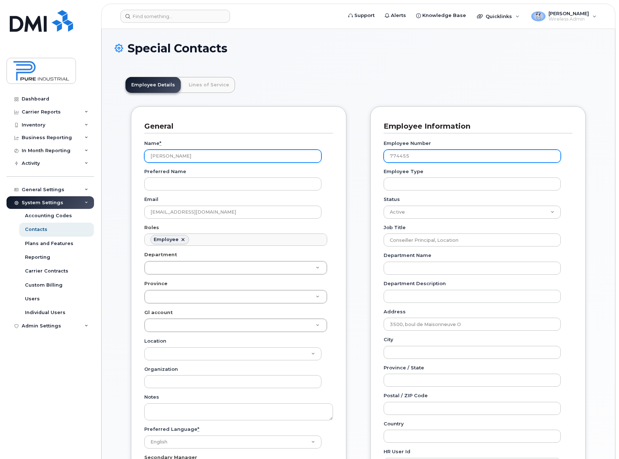
drag, startPoint x: 416, startPoint y: 158, endPoint x: 311, endPoint y: 158, distance: 105.2
click at [311, 158] on div "General Name * [PERSON_NAME] Preferred Name Email [EMAIL_ADDRESS][DOMAIN_NAME] …" at bounding box center [358, 369] width 466 height 526
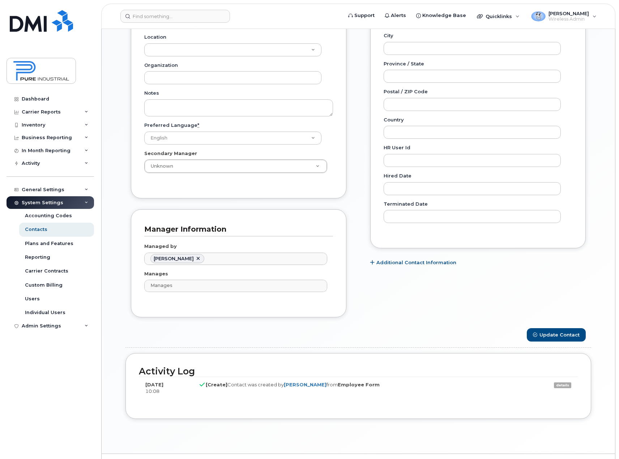
scroll to position [322, 0]
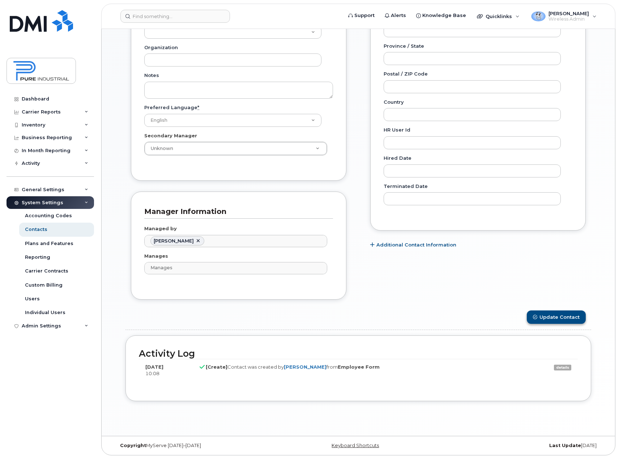
type input "576"
click at [554, 316] on button "Update Contact" at bounding box center [556, 316] width 59 height 13
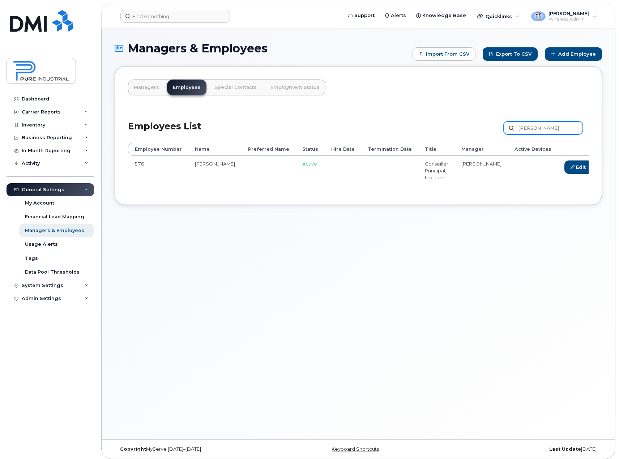
drag, startPoint x: 492, startPoint y: 129, endPoint x: 453, endPoint y: 130, distance: 38.3
click at [453, 130] on div "Employees List [GEOGRAPHIC_DATA] Customize Filter Refresh Export" at bounding box center [358, 125] width 460 height 34
type input "[PERSON_NAME]"
click at [573, 164] on link "Edit" at bounding box center [586, 166] width 27 height 13
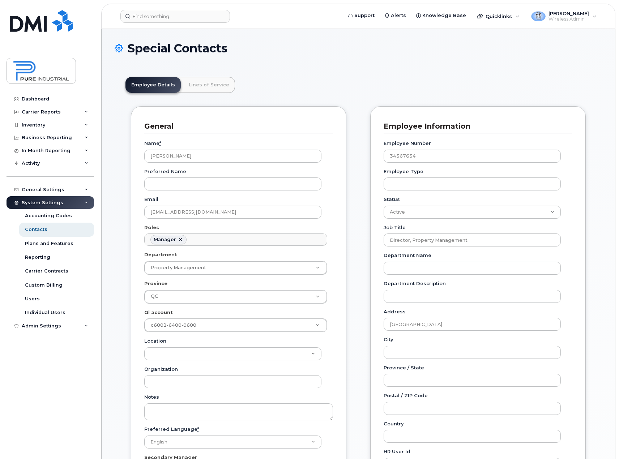
scroll to position [56, 0]
drag, startPoint x: 419, startPoint y: 155, endPoint x: 338, endPoint y: 158, distance: 81.0
click at [338, 158] on div "General Name * Louis-Marc Gallant Preferred Name Email lmgallant@pureindustriel…" at bounding box center [358, 374] width 466 height 537
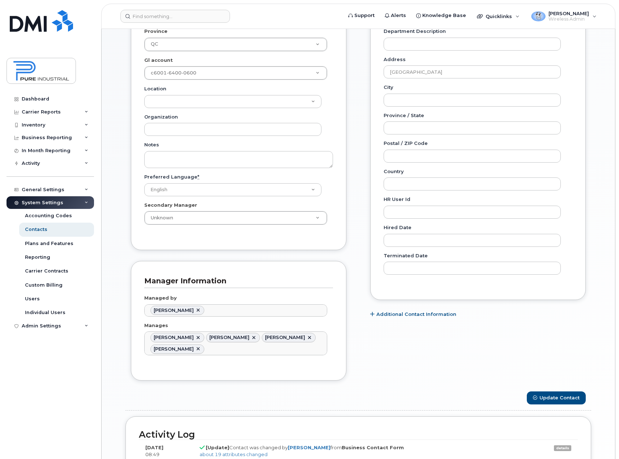
scroll to position [253, 0]
type input "576"
click at [566, 394] on button "Update Contact" at bounding box center [556, 397] width 59 height 13
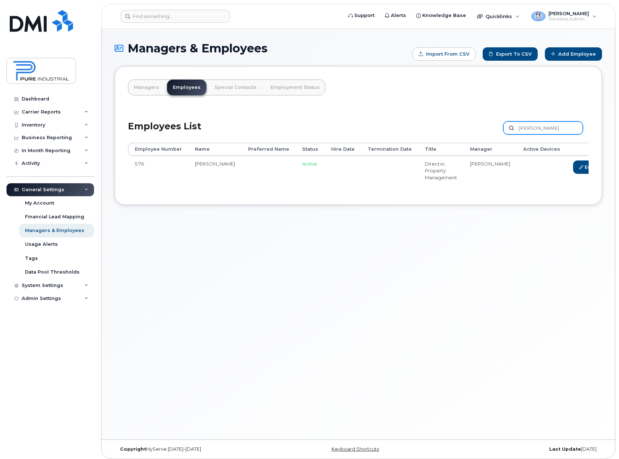
drag, startPoint x: 552, startPoint y: 129, endPoint x: 440, endPoint y: 140, distance: 112.6
click at [440, 140] on div "Employees List [PERSON_NAME] Customize Filter Refresh Export" at bounding box center [358, 125] width 460 height 34
type input "tomek"
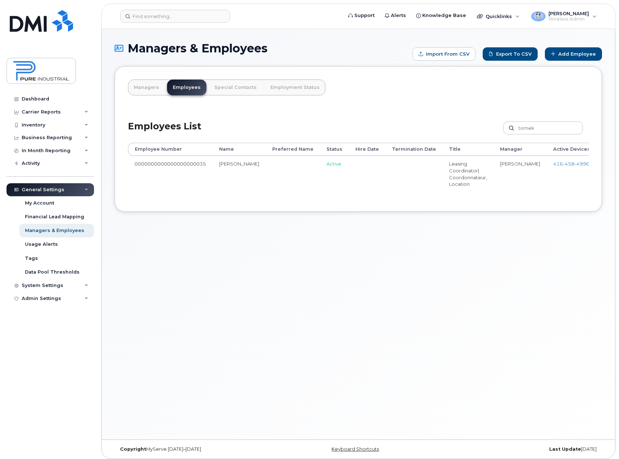
drag, startPoint x: 573, startPoint y: 165, endPoint x: 543, endPoint y: 192, distance: 39.9
click at [603, 165] on link "Edit" at bounding box center [616, 166] width 27 height 13
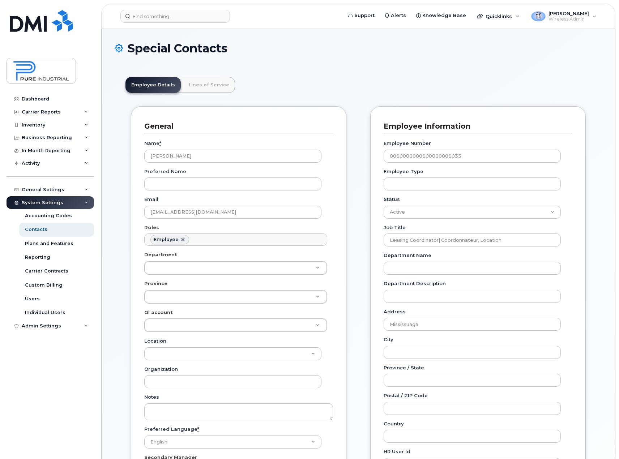
scroll to position [21, 0]
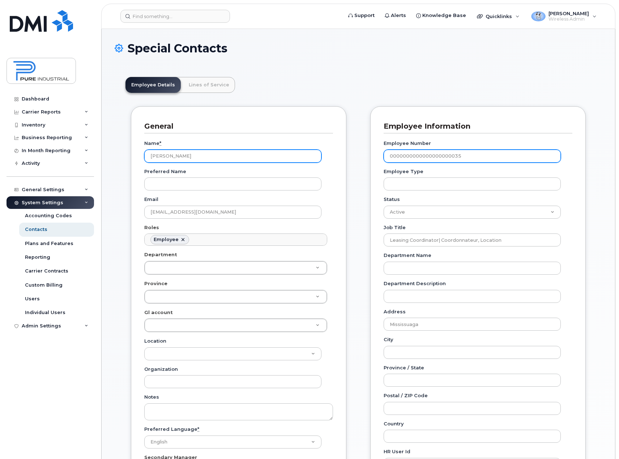
drag, startPoint x: 469, startPoint y: 155, endPoint x: 314, endPoint y: 154, distance: 154.7
click at [314, 154] on div "General Name * Tomek Kolodziej Preferred Name Email tkolodziej@pureindustrial.c…" at bounding box center [358, 369] width 466 height 526
type input "Tomek Kolodziej536"
click at [437, 153] on input "Employee Number" at bounding box center [472, 156] width 177 height 13
type input "536"
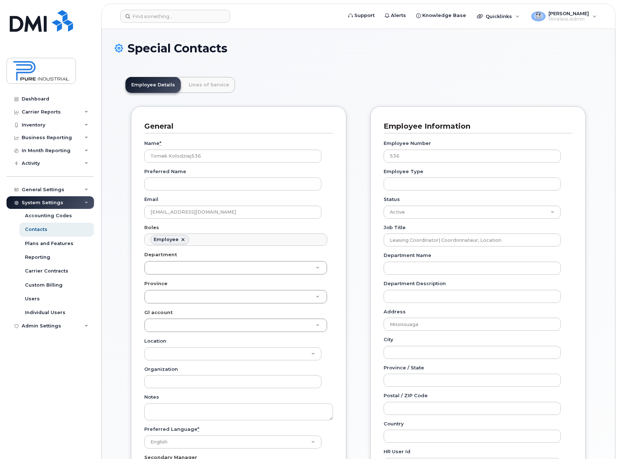
click at [594, 263] on div "Employee Details Lines of Service General Name * Tomek Kolodziej536 Preferred N…" at bounding box center [358, 405] width 487 height 678
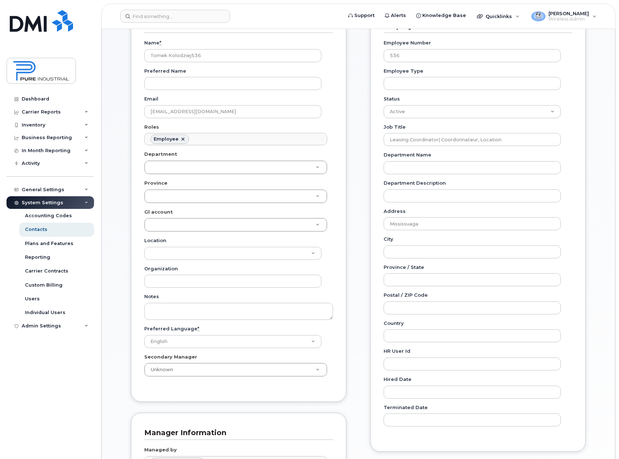
scroll to position [108, 0]
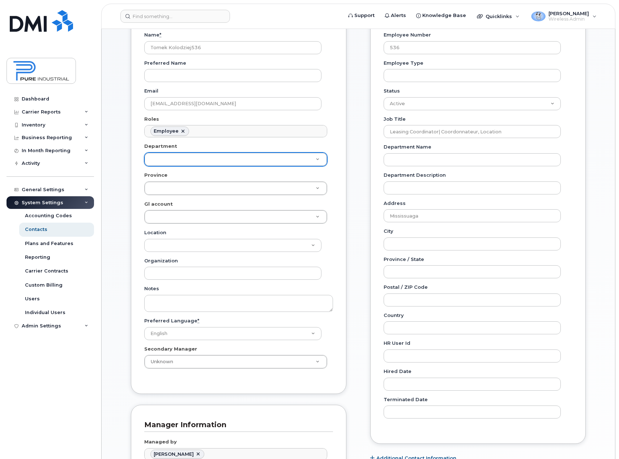
type input "l"
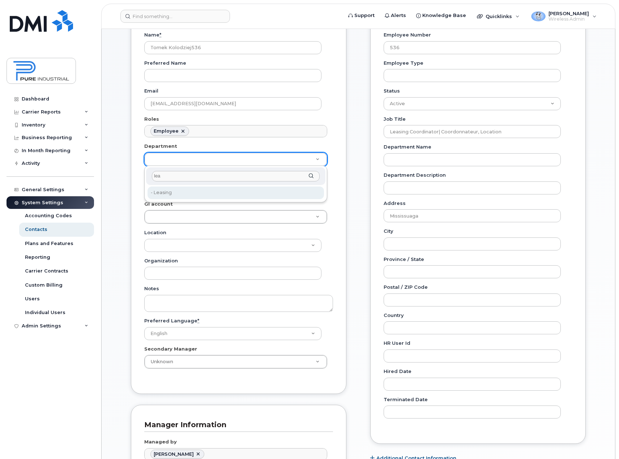
type input "lea"
type input "5773518"
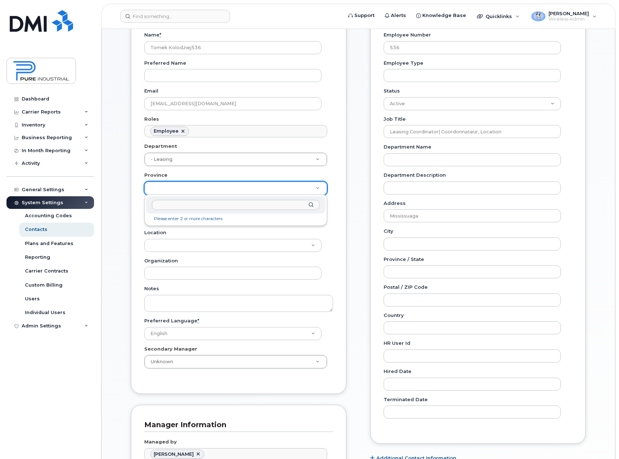
click at [180, 203] on input "text" at bounding box center [236, 205] width 168 height 10
type input "on"
type input "5773507"
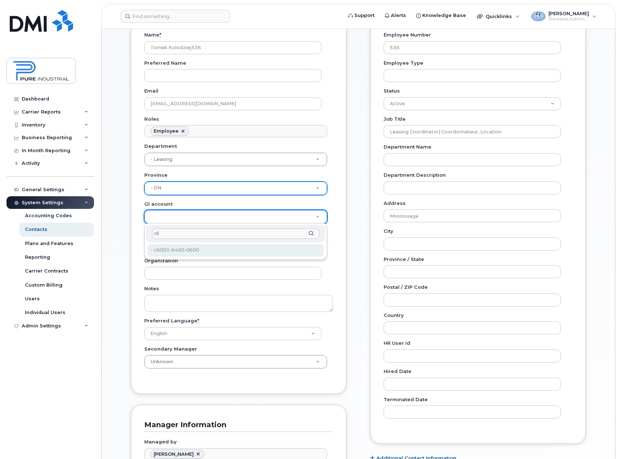
type input "c6"
type input "5773521"
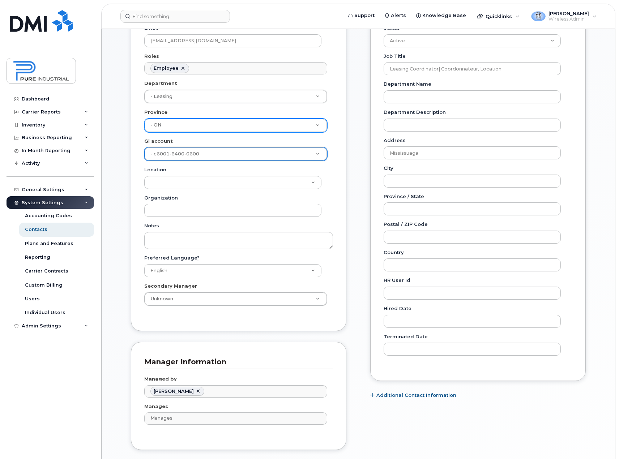
scroll to position [322, 0]
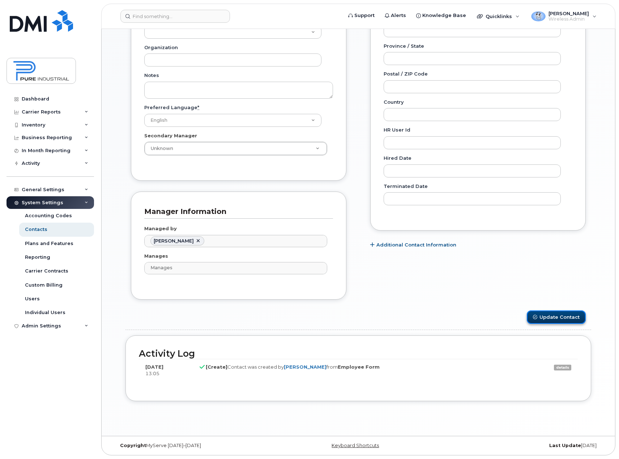
click at [546, 316] on button "Update Contact" at bounding box center [556, 316] width 59 height 13
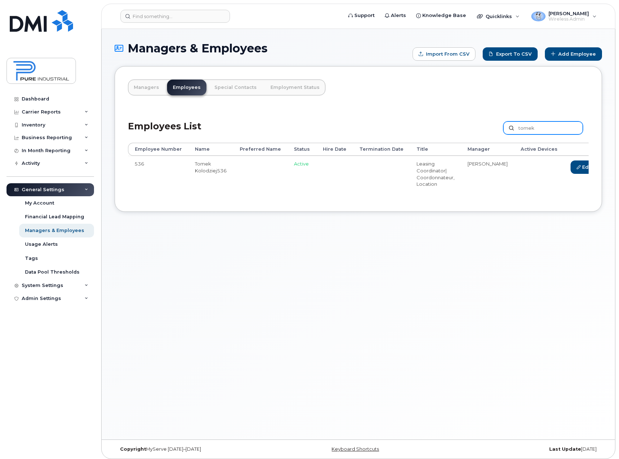
drag, startPoint x: 539, startPoint y: 128, endPoint x: 478, endPoint y: 128, distance: 61.5
click at [480, 134] on div "Employees List [GEOGRAPHIC_DATA] Customize Filter Refresh Export" at bounding box center [358, 125] width 460 height 34
type input "taleb"
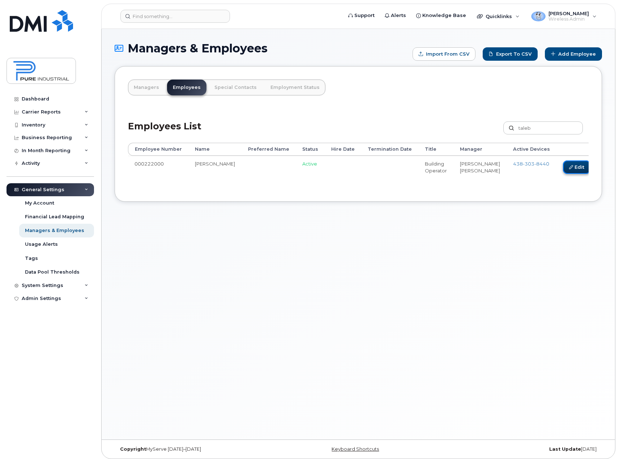
click at [563, 170] on link "Edit" at bounding box center [576, 166] width 27 height 13
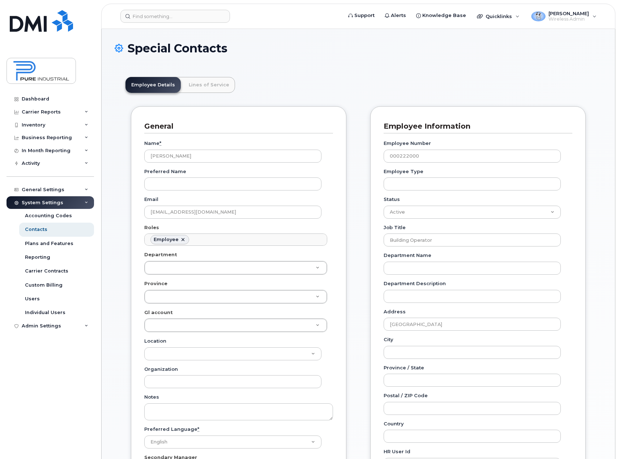
scroll to position [21, 0]
drag, startPoint x: 430, startPoint y: 157, endPoint x: 377, endPoint y: 160, distance: 53.3
click at [377, 160] on div "Employee Information Employee Number 000222000 Employee Type Status Active On-L…" at bounding box center [477, 329] width 215 height 446
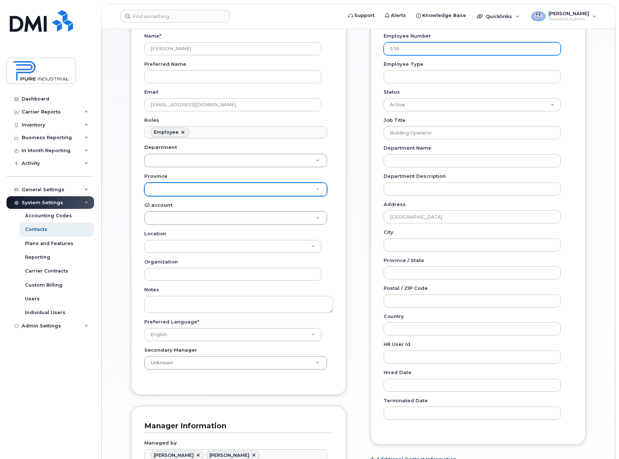
scroll to position [108, 0]
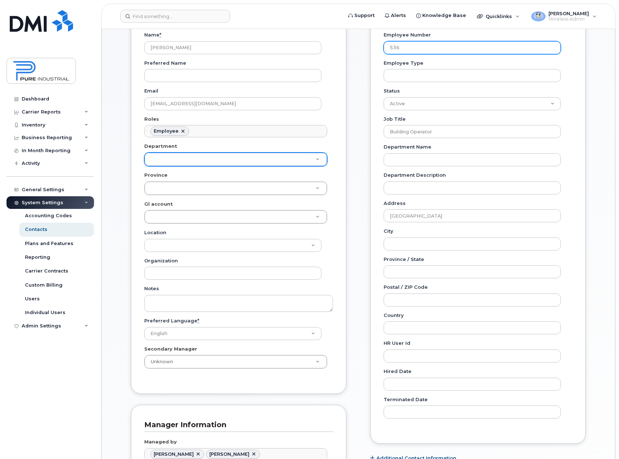
type input "536"
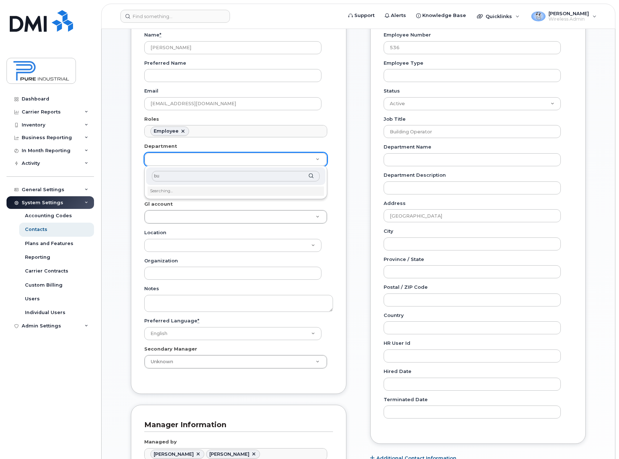
type input "b"
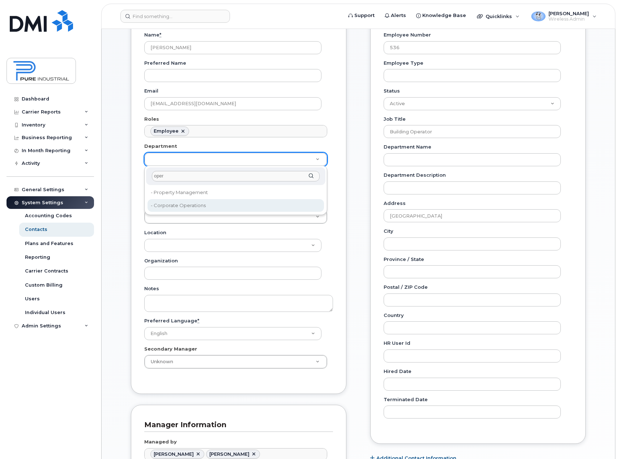
type input "oper"
type input "5773512"
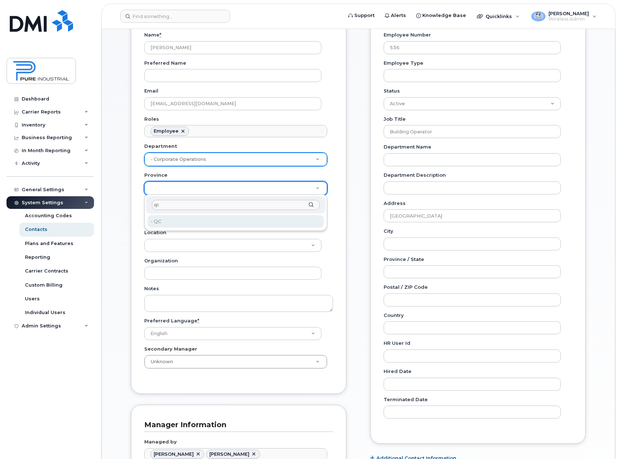
type input "qc"
click at [184, 228] on div "qc - QC - QC" at bounding box center [235, 213] width 183 height 37
type input "5773508"
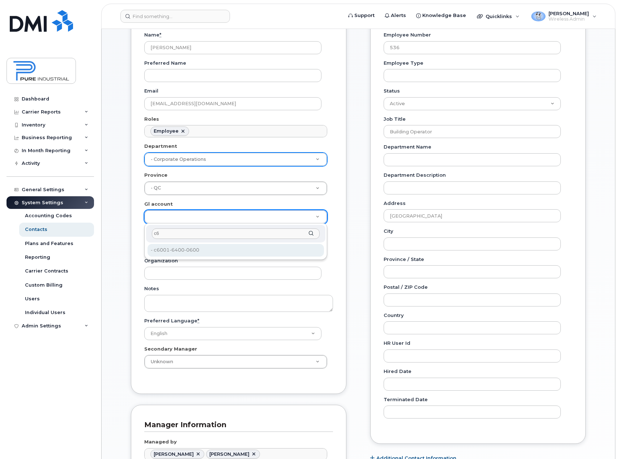
type input "c6"
type input "5773521"
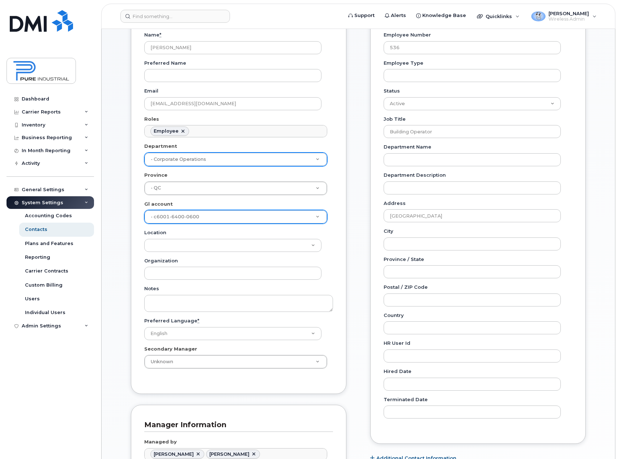
click at [590, 226] on div "Carrier Support Contact Details Carrier name Carrier name Carrier name Internat…" at bounding box center [478, 261] width 226 height 526
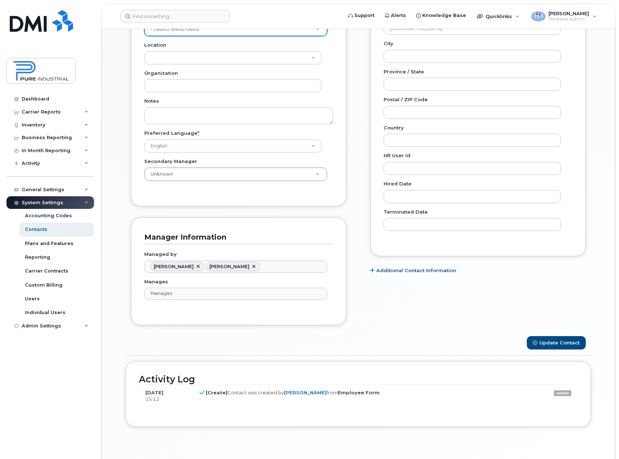
scroll to position [322, 0]
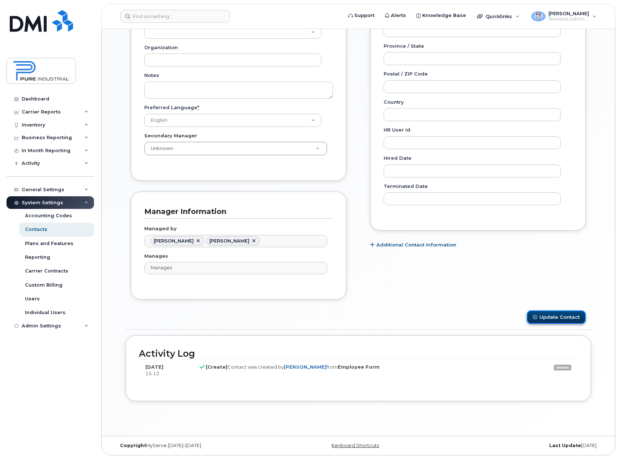
click at [549, 316] on button "Update Contact" at bounding box center [556, 316] width 59 height 13
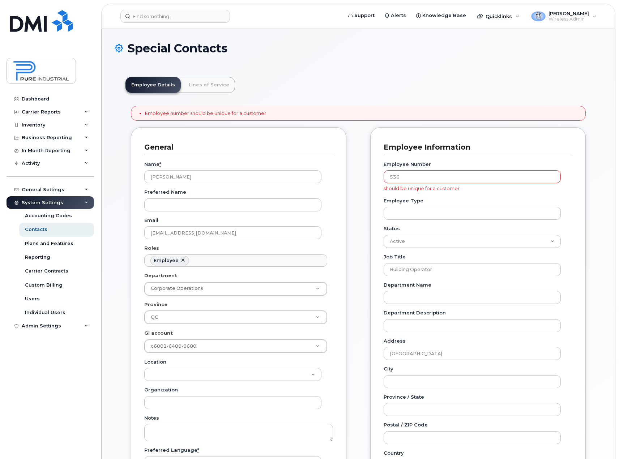
scroll to position [21, 0]
click at [415, 176] on input "536" at bounding box center [472, 176] width 177 height 13
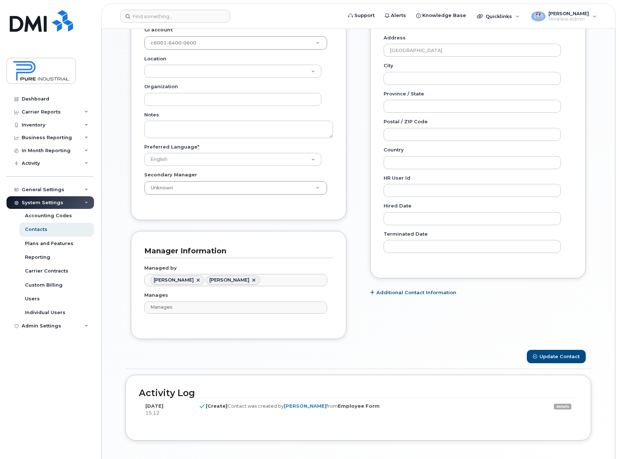
scroll to position [343, 0]
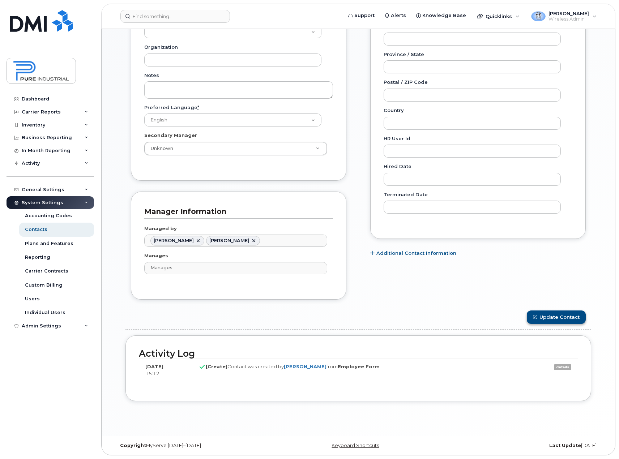
type input "535"
click at [563, 321] on button "Update Contact" at bounding box center [556, 316] width 59 height 13
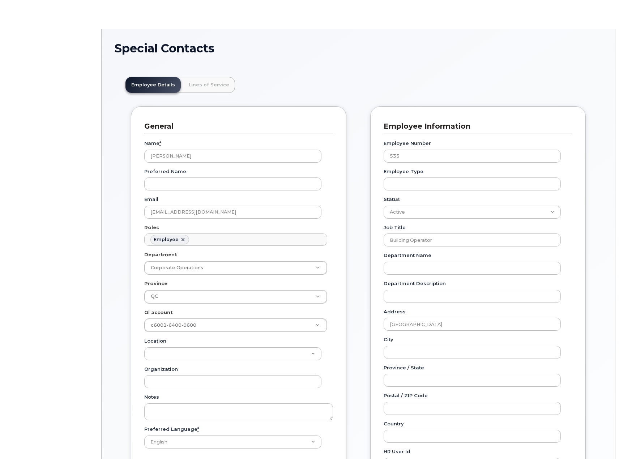
scroll to position [21, 0]
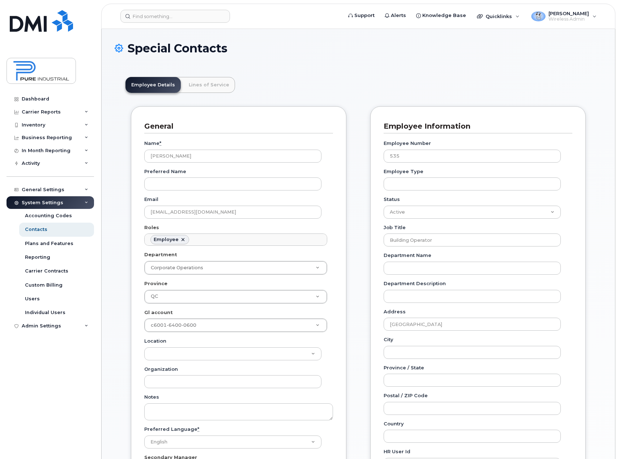
click at [591, 262] on div "Employee Details Lines of Service General Name * [PERSON_NAME] Preferred Name E…" at bounding box center [358, 416] width 487 height 701
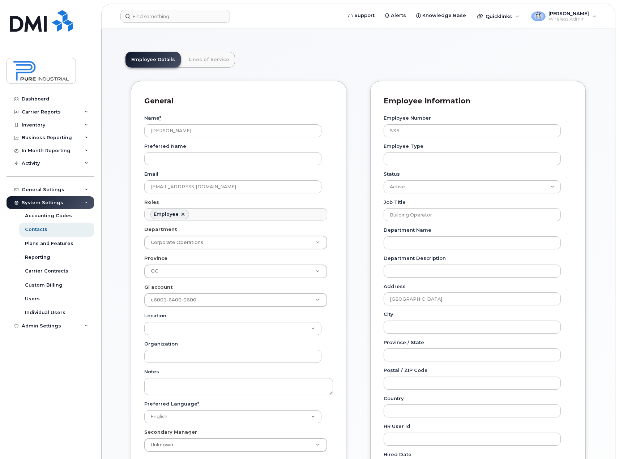
scroll to position [0, 0]
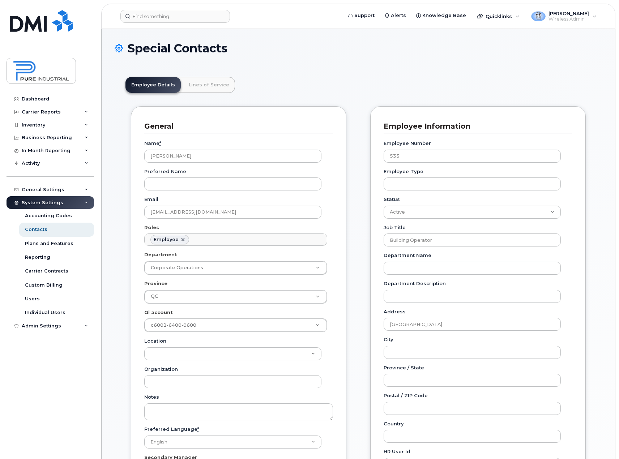
drag, startPoint x: 388, startPoint y: 62, endPoint x: 372, endPoint y: 80, distance: 24.3
click at [388, 62] on div "Special Contacts" at bounding box center [358, 54] width 487 height 24
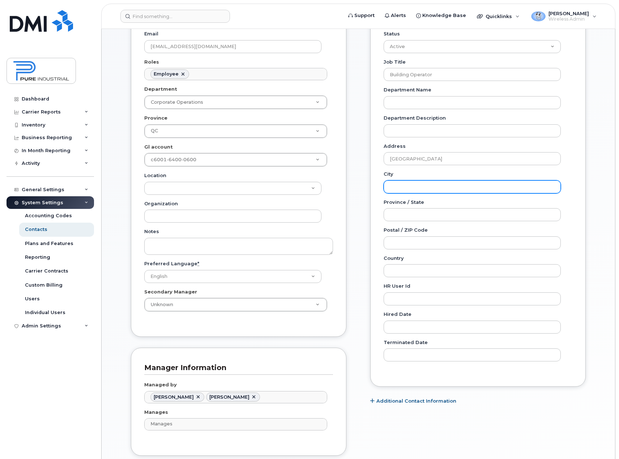
scroll to position [289, 0]
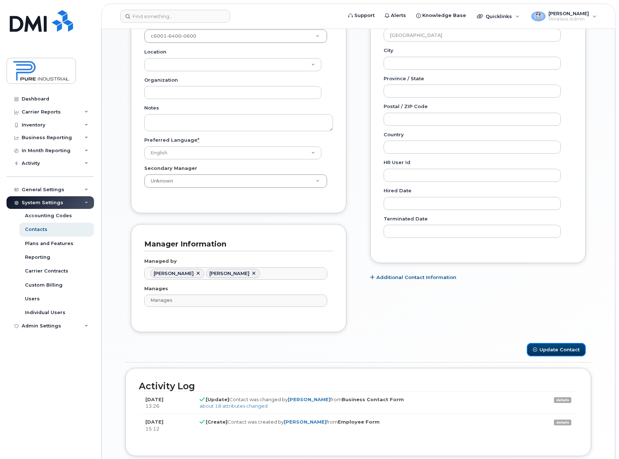
drag, startPoint x: 549, startPoint y: 354, endPoint x: 489, endPoint y: 364, distance: 60.8
click at [550, 354] on button "Update Contact" at bounding box center [556, 349] width 59 height 13
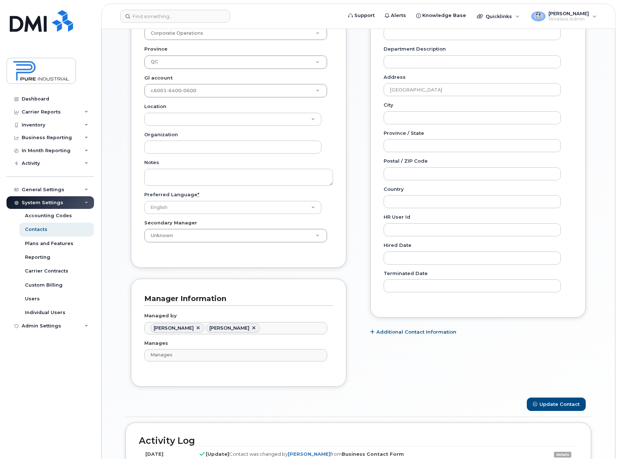
scroll to position [344, 0]
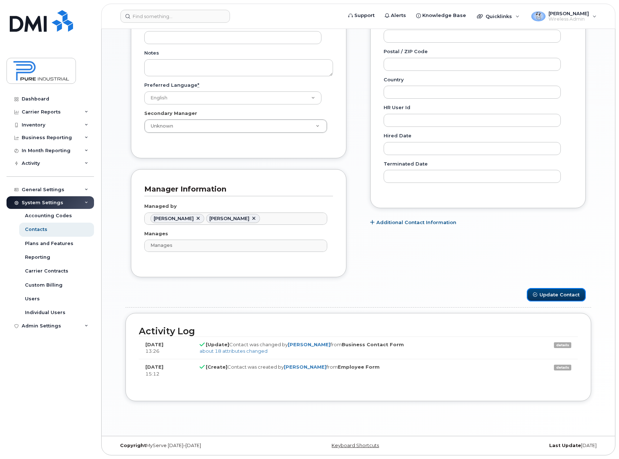
drag, startPoint x: 570, startPoint y: 295, endPoint x: 575, endPoint y: 310, distance: 16.1
click at [570, 295] on button "Update Contact" at bounding box center [556, 294] width 59 height 13
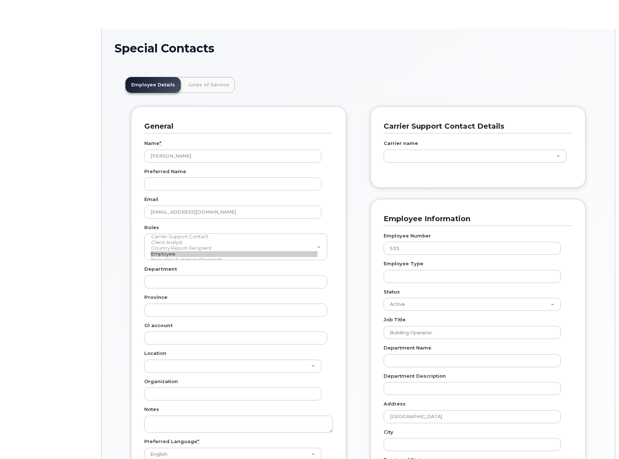
scroll to position [21, 0]
type input "5773512"
type input "5773508"
type input "5773521"
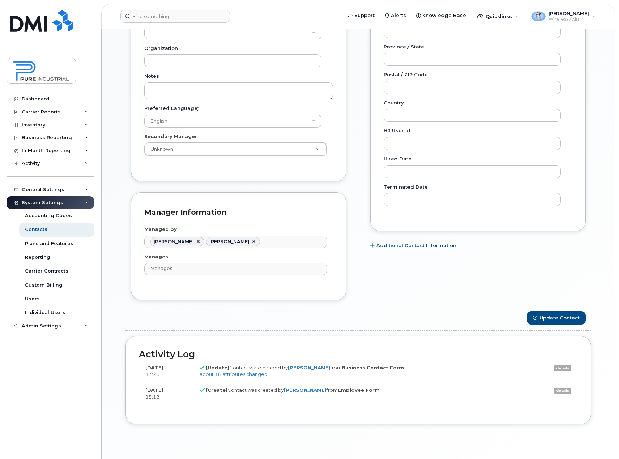
scroll to position [308, 0]
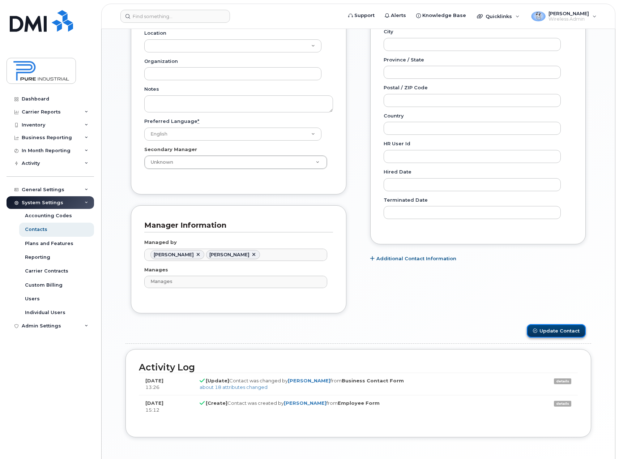
click at [551, 334] on button "Update Contact" at bounding box center [556, 330] width 59 height 13
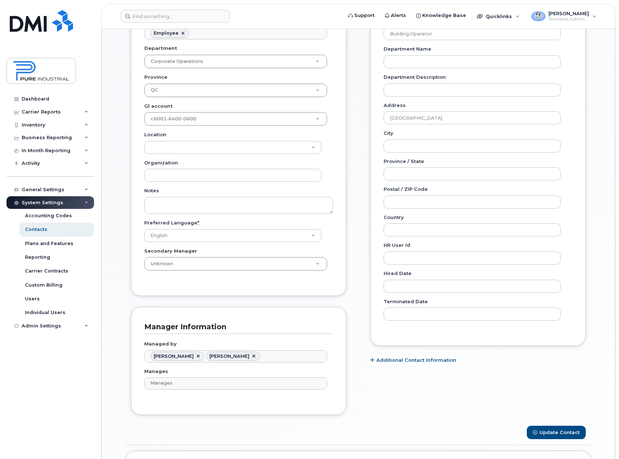
scroll to position [217, 0]
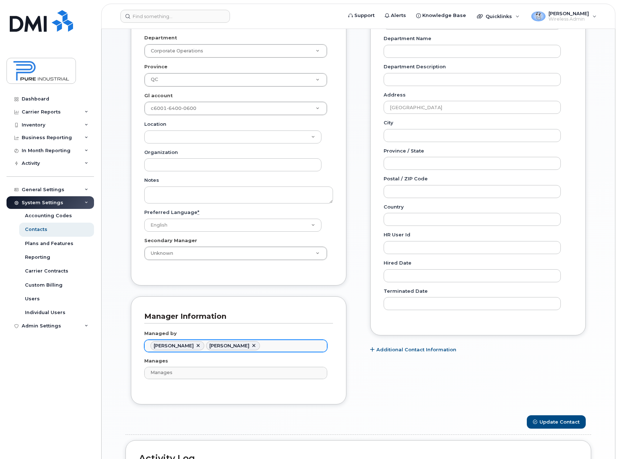
click at [253, 346] on link at bounding box center [254, 346] width 6 height 6
type input "1713733"
click at [552, 422] on button "Update Contact" at bounding box center [556, 421] width 59 height 13
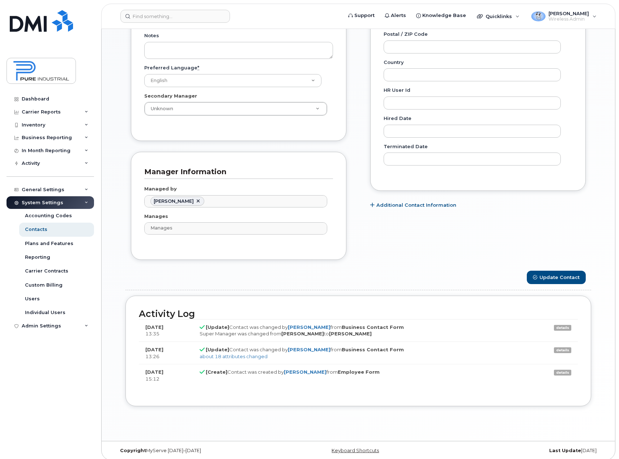
scroll to position [367, 0]
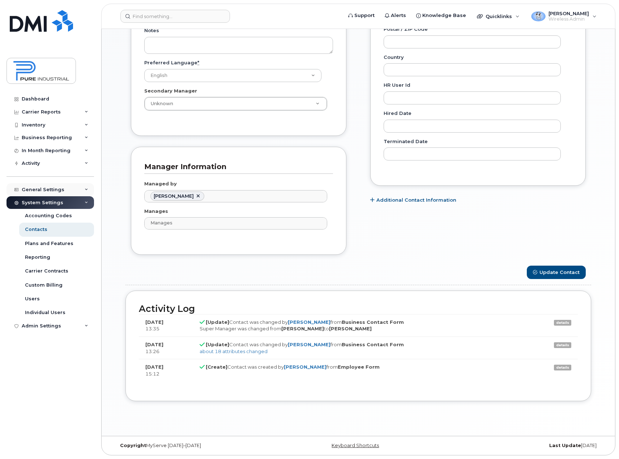
click at [86, 184] on div "General Settings" at bounding box center [50, 189] width 87 height 13
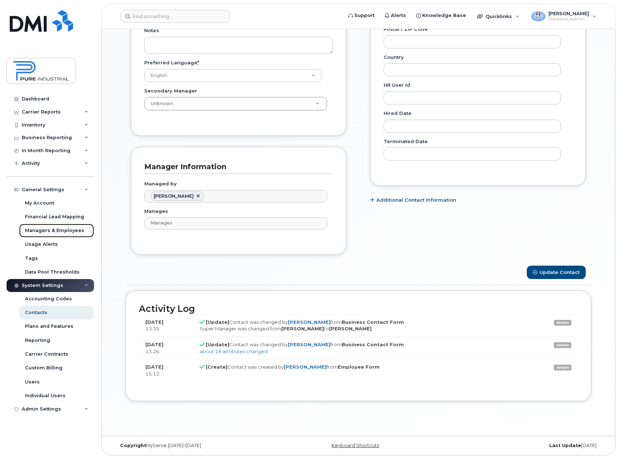
click at [65, 231] on div "Managers & Employees" at bounding box center [54, 230] width 59 height 7
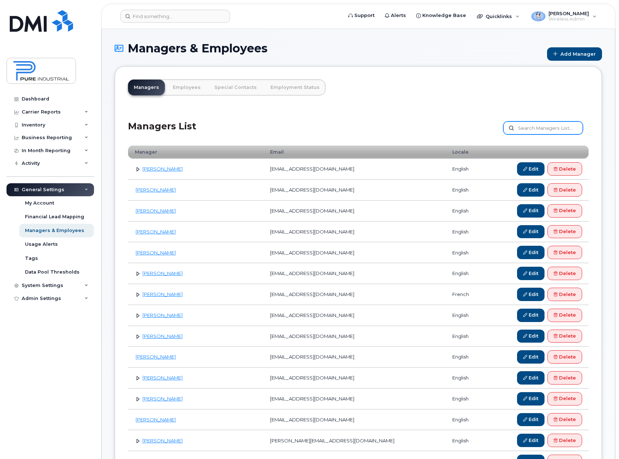
click at [536, 126] on input "text" at bounding box center [543, 127] width 80 height 13
type input "taleb"
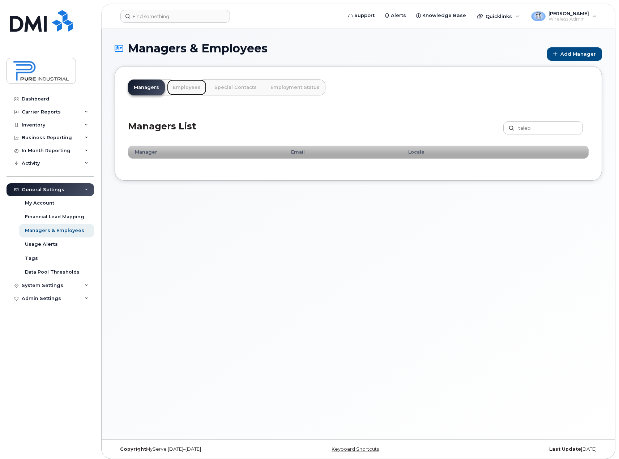
click at [192, 93] on link "Employees" at bounding box center [186, 88] width 39 height 16
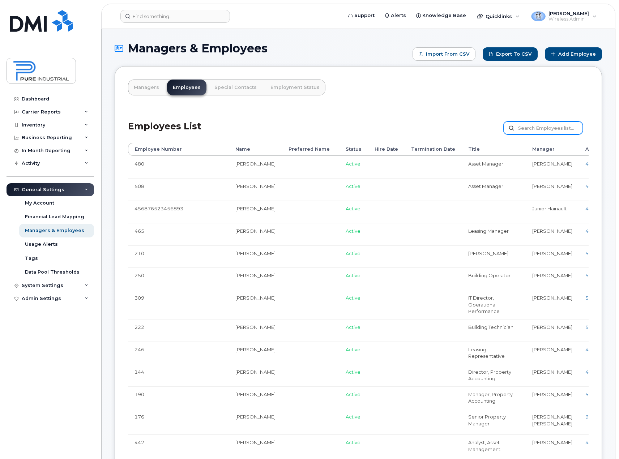
drag, startPoint x: 542, startPoint y: 128, endPoint x: 537, endPoint y: 125, distance: 6.2
click at [542, 128] on input "text" at bounding box center [543, 127] width 80 height 13
type input "taleb"
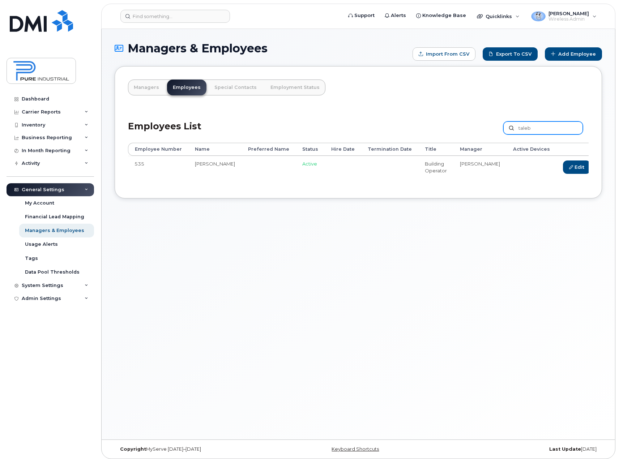
drag, startPoint x: 539, startPoint y: 128, endPoint x: 496, endPoint y: 128, distance: 42.7
click at [496, 128] on div "Employees List taleb Customize Filter Refresh Export" at bounding box center [358, 125] width 460 height 34
type input "lear"
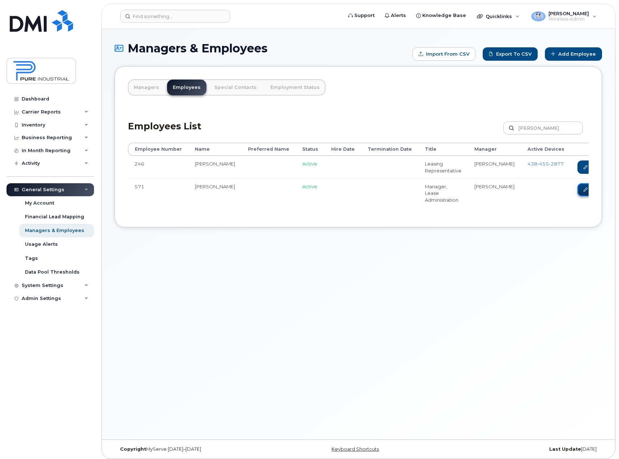
click at [583, 192] on icon at bounding box center [585, 190] width 4 height 4
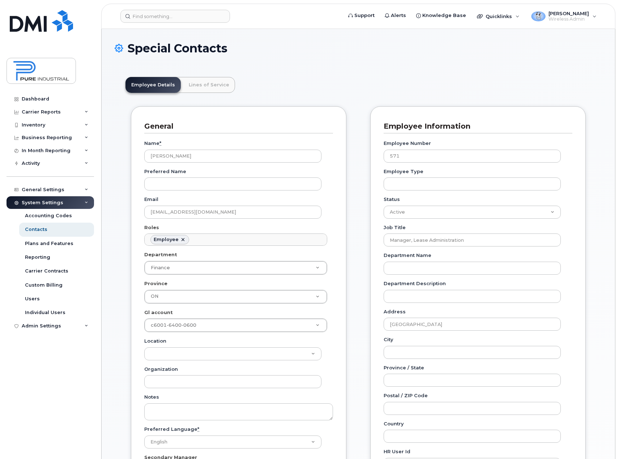
scroll to position [21, 0]
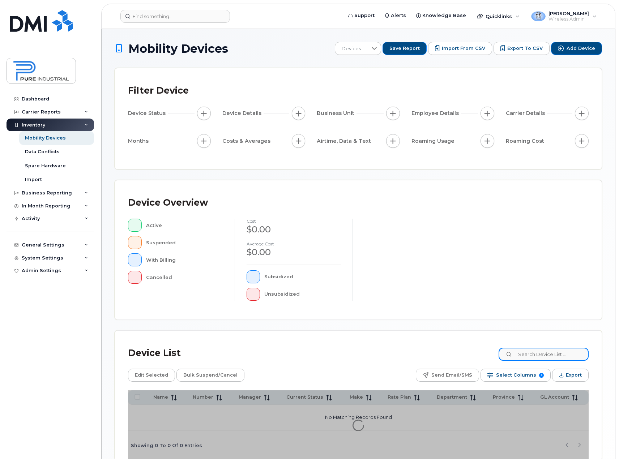
click at [533, 357] on input at bounding box center [543, 354] width 90 height 13
paste input "Abi Haidar"
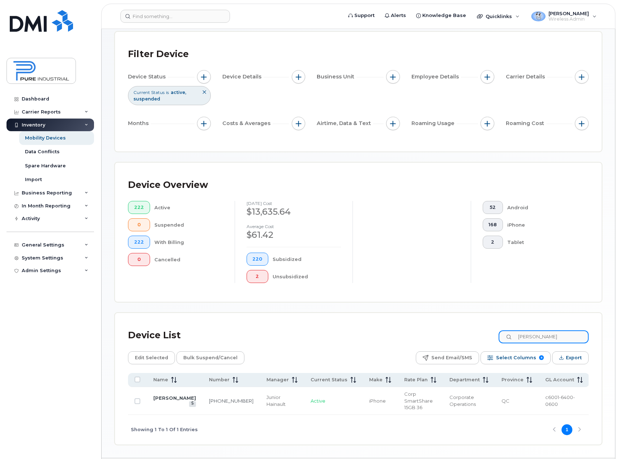
scroll to position [52, 0]
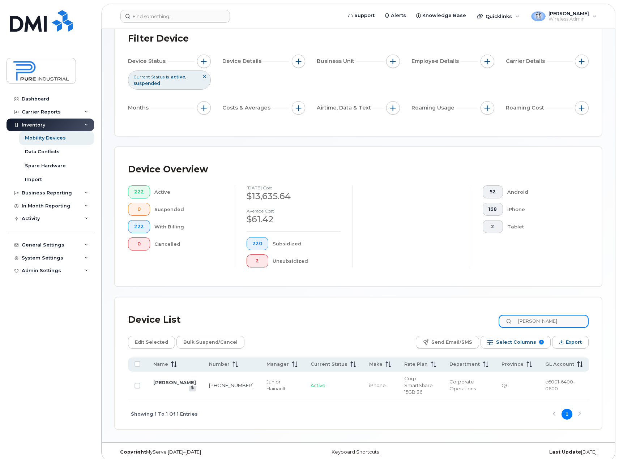
type input "Abi Haidar"
drag, startPoint x: 550, startPoint y: 319, endPoint x: 501, endPoint y: 321, distance: 49.2
click at [501, 321] on div "Device List Abi Haidar" at bounding box center [358, 319] width 460 height 19
paste input "416-735-1820"
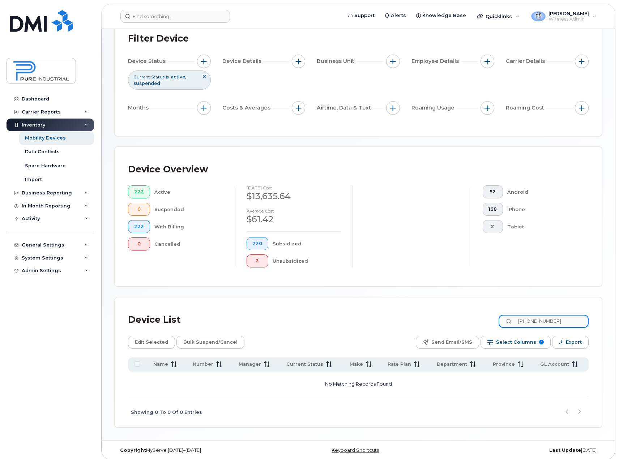
drag, startPoint x: 560, startPoint y: 322, endPoint x: 436, endPoint y: 334, distance: 124.6
click at [436, 334] on div "Device List 416-735-1820 Edit Selected Bulk Suspend/Cancel Send Email/SMS Selec…" at bounding box center [358, 368] width 460 height 117
type input "c"
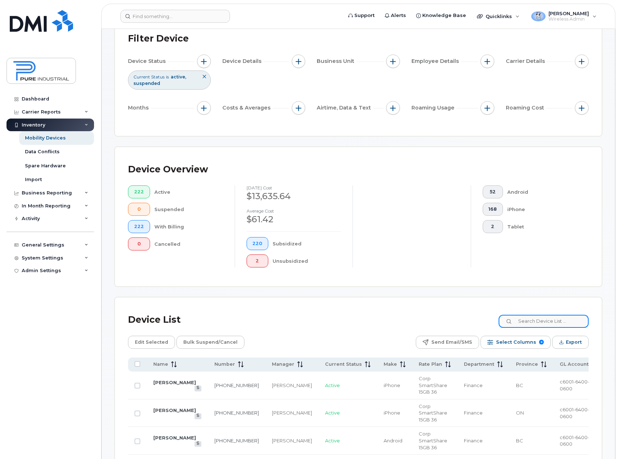
click at [556, 322] on input at bounding box center [543, 321] width 90 height 13
paste input "437-455-5758"
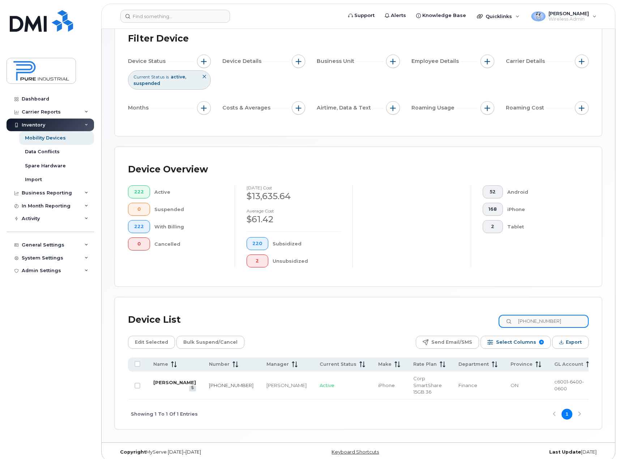
type input "437-455-5758"
click at [165, 380] on link "Saad Khan" at bounding box center [174, 383] width 43 height 6
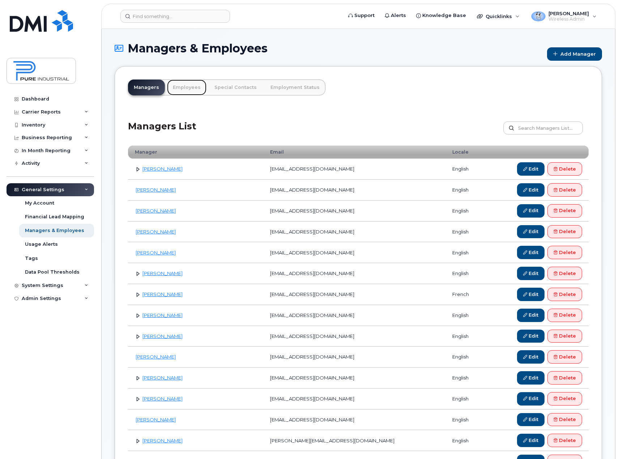
click at [178, 85] on link "Employees" at bounding box center [186, 88] width 39 height 16
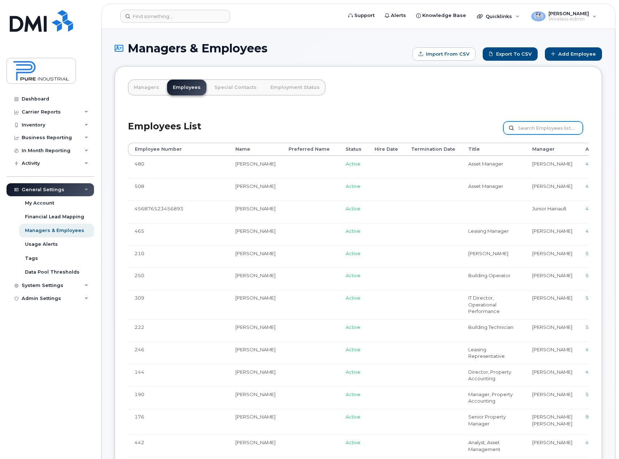
click at [553, 123] on input "text" at bounding box center [543, 127] width 80 height 13
type input "haidar"
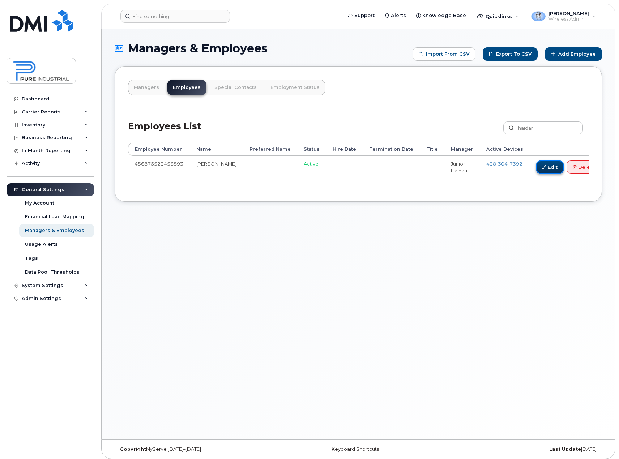
click at [536, 166] on link "Edit" at bounding box center [549, 166] width 27 height 13
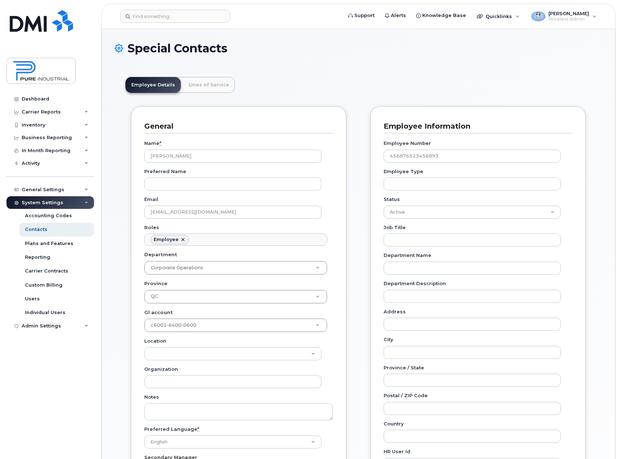
scroll to position [21, 0]
drag, startPoint x: 461, startPoint y: 157, endPoint x: 305, endPoint y: 166, distance: 156.7
click at [305, 166] on div "General Name * Ahmad Abi Haidar Preferred Name Email aabihaidar@pureindustriel.…" at bounding box center [358, 369] width 466 height 526
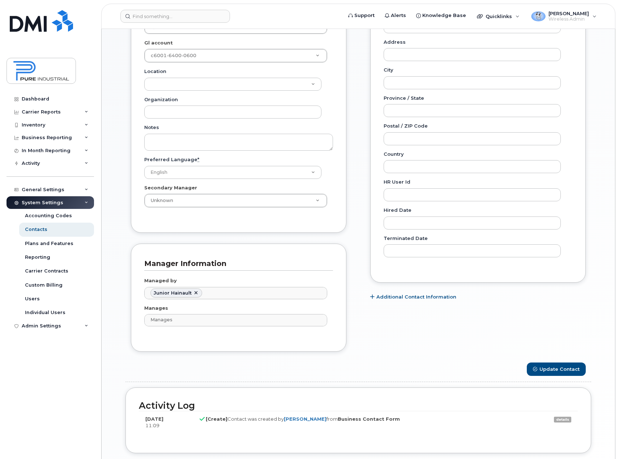
scroll to position [322, 0]
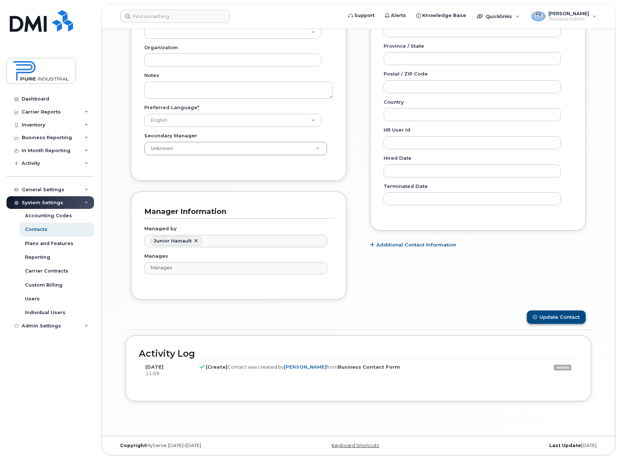
type input "593"
click at [560, 318] on button "Update Contact" at bounding box center [556, 316] width 59 height 13
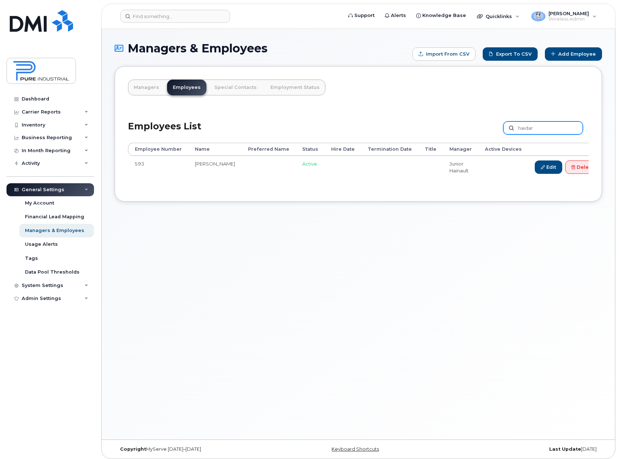
drag, startPoint x: 542, startPoint y: 128, endPoint x: 454, endPoint y: 141, distance: 88.8
click at [454, 141] on div "Employees List [GEOGRAPHIC_DATA] Customize Filter Refresh Export" at bounding box center [358, 125] width 460 height 34
type input "corna"
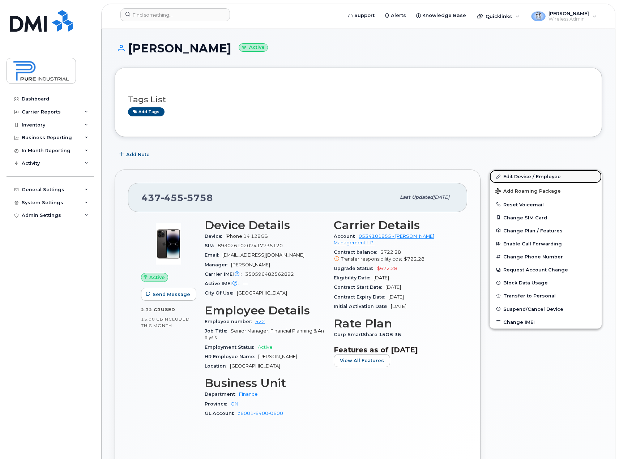
click at [534, 175] on link "Edit Device / Employee" at bounding box center [545, 176] width 112 height 13
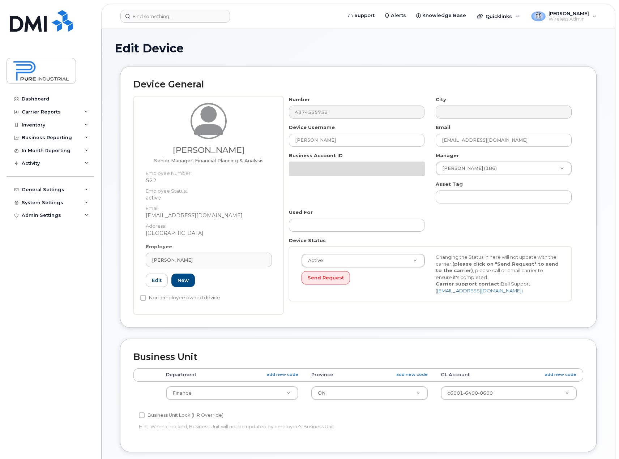
select select "5773514"
select select "5773507"
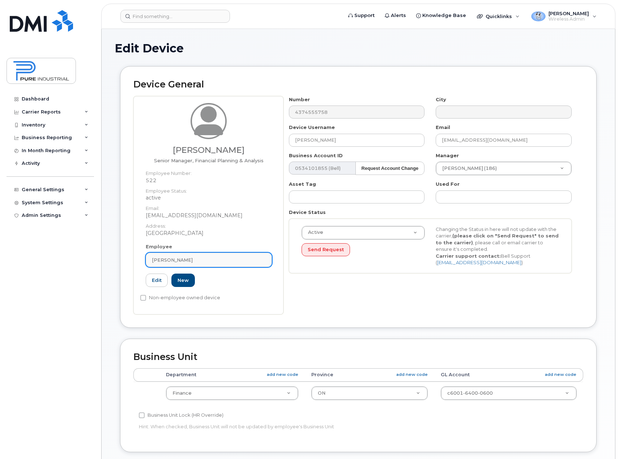
click at [167, 258] on span "[PERSON_NAME]" at bounding box center [172, 260] width 41 height 7
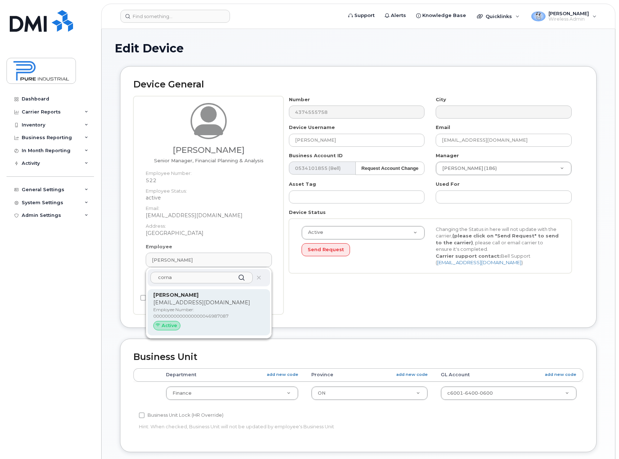
type input "corna"
click at [188, 302] on p "[EMAIL_ADDRESS][DOMAIN_NAME]" at bounding box center [208, 303] width 111 height 8
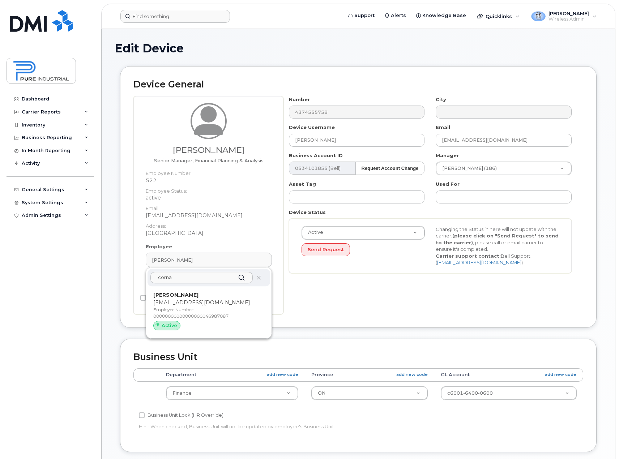
type input "00000000000000000046987087"
type input "David Cornaviera"
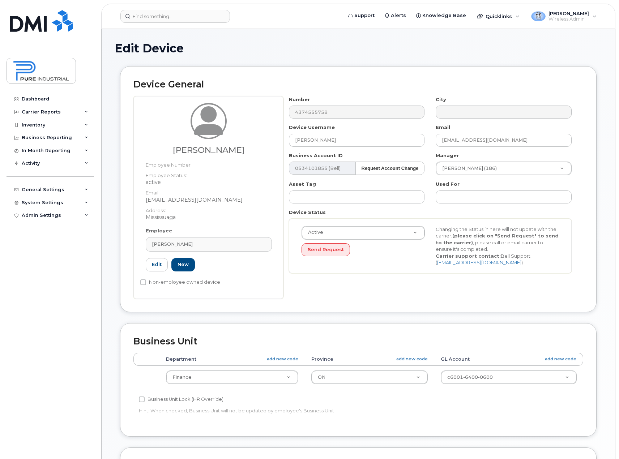
click at [252, 114] on div "David Cornaviera Employee Number: Employee Status: active Email: dcornaviera@pu…" at bounding box center [358, 197] width 450 height 203
click at [158, 265] on link "Edit" at bounding box center [157, 264] width 22 height 13
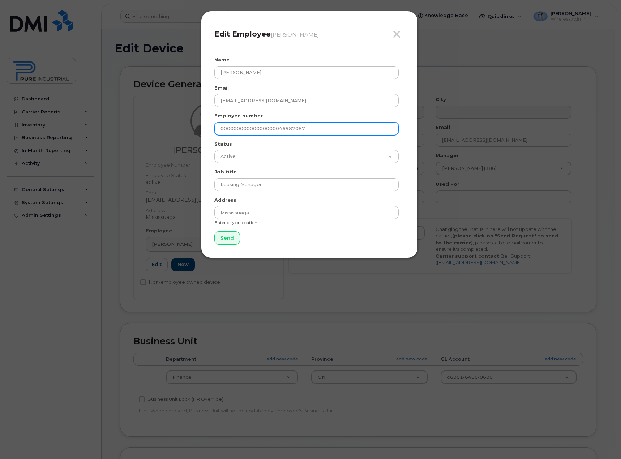
drag, startPoint x: 313, startPoint y: 127, endPoint x: 132, endPoint y: 131, distance: 180.8
click at [132, 131] on div "Close Edit Employee David Cornaviera Name David Cornaviera Email dcornaviera@pu…" at bounding box center [310, 229] width 621 height 459
type input "560"
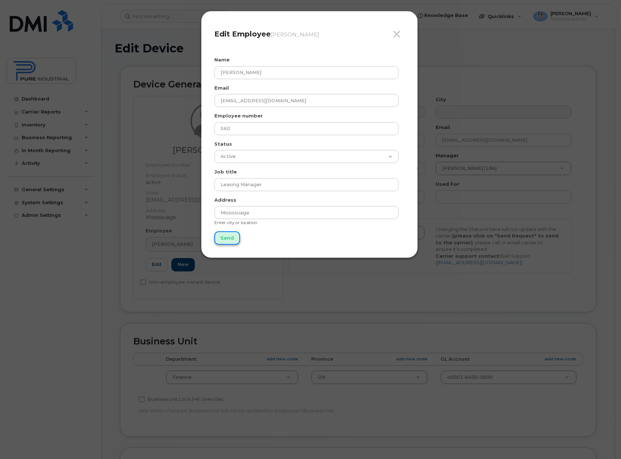
click at [226, 238] on input "Send" at bounding box center [227, 237] width 26 height 13
type input "Send"
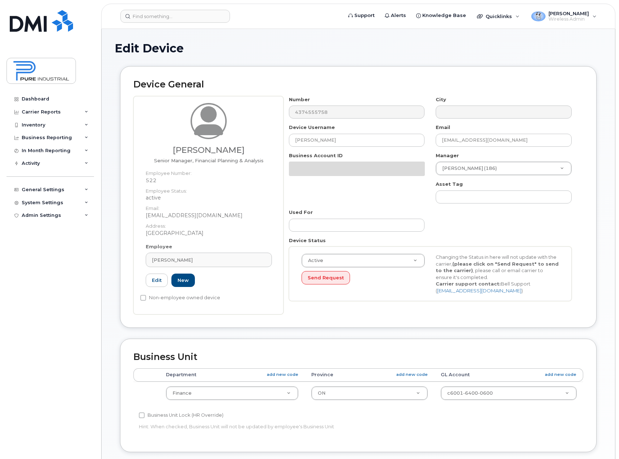
select select "5773514"
select select "5773507"
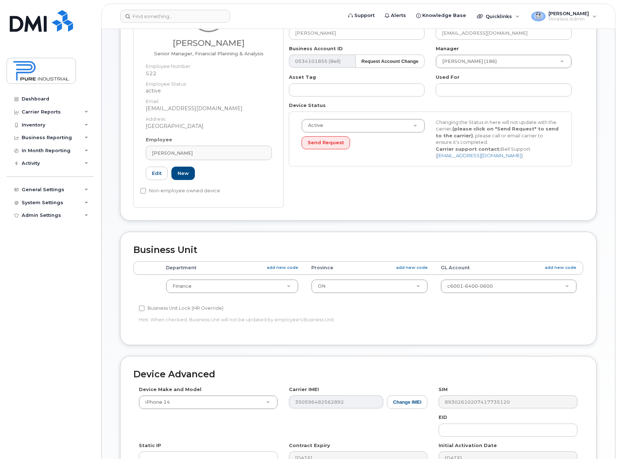
scroll to position [108, 0]
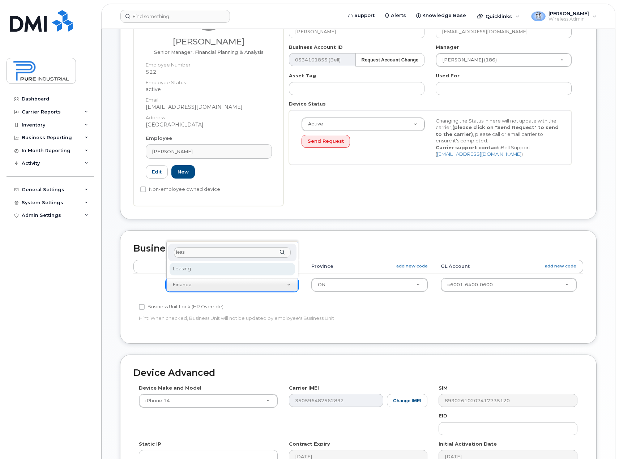
type input "leas"
select select "5773518"
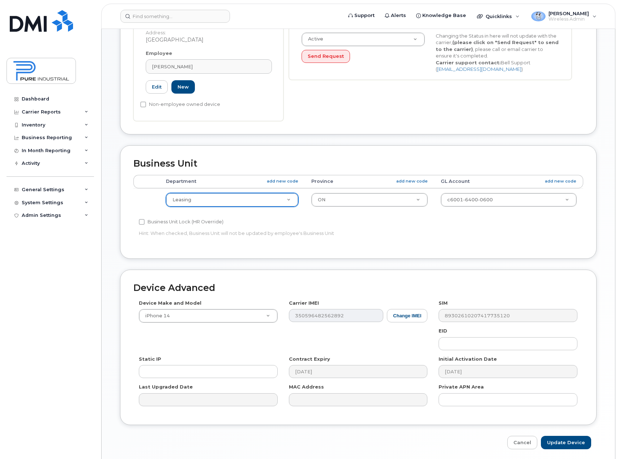
scroll to position [220, 0]
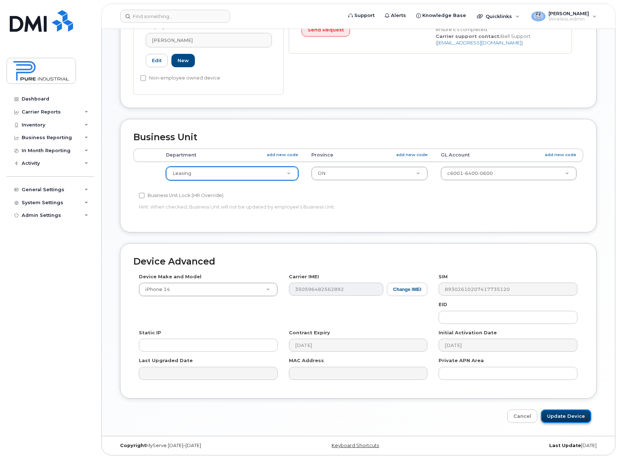
click at [563, 416] on input "Update Device" at bounding box center [566, 416] width 50 height 13
type input "Saving..."
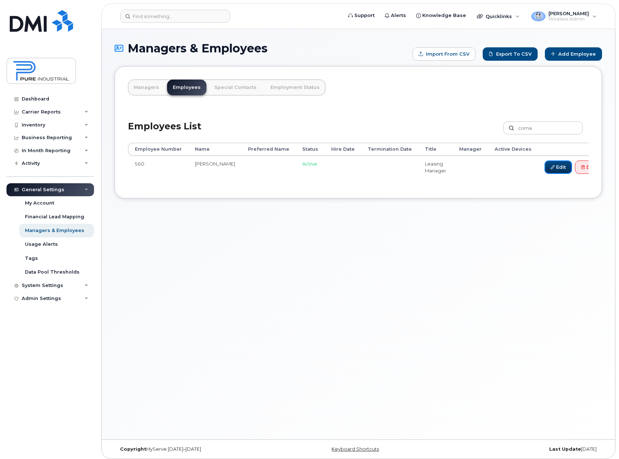
drag, startPoint x: 542, startPoint y: 166, endPoint x: 531, endPoint y: 213, distance: 48.3
click at [544, 166] on link "Edit" at bounding box center [557, 166] width 27 height 13
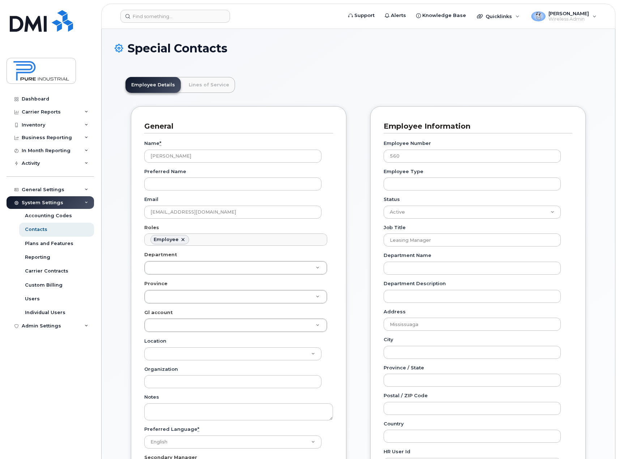
scroll to position [21, 0]
click at [177, 287] on input "text" at bounding box center [236, 284] width 168 height 10
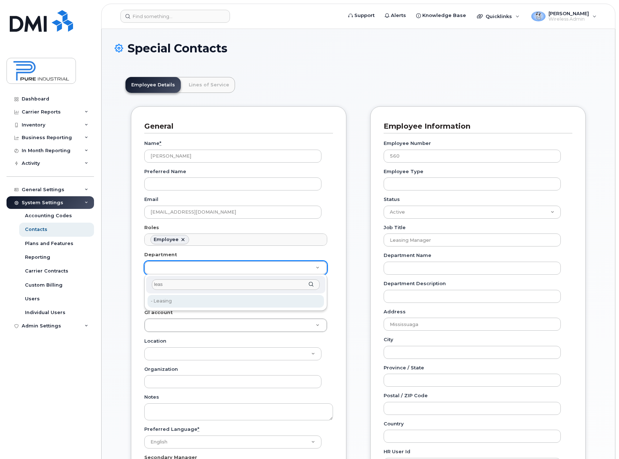
type input "leas"
type input "5773518"
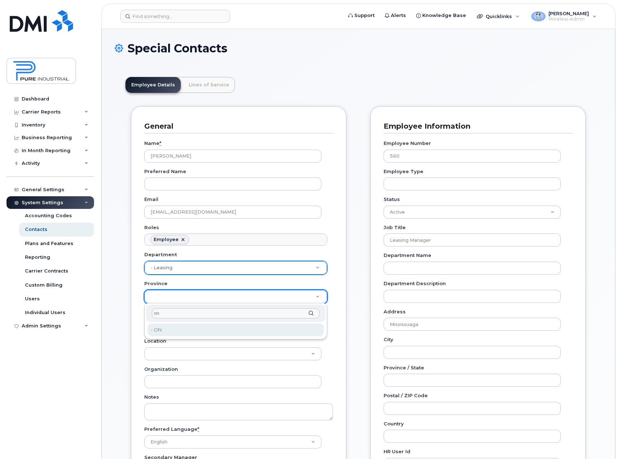
type input "on"
type input "5773507"
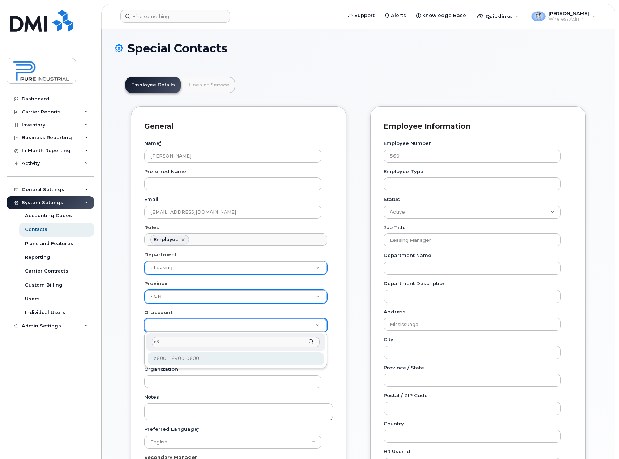
type input "c6"
type input "5773521"
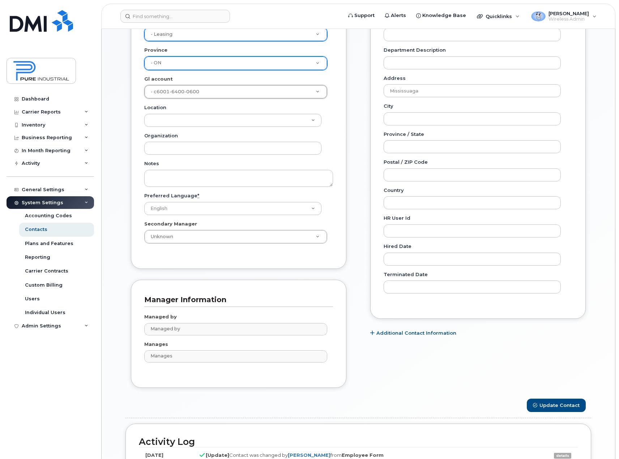
scroll to position [272, 0]
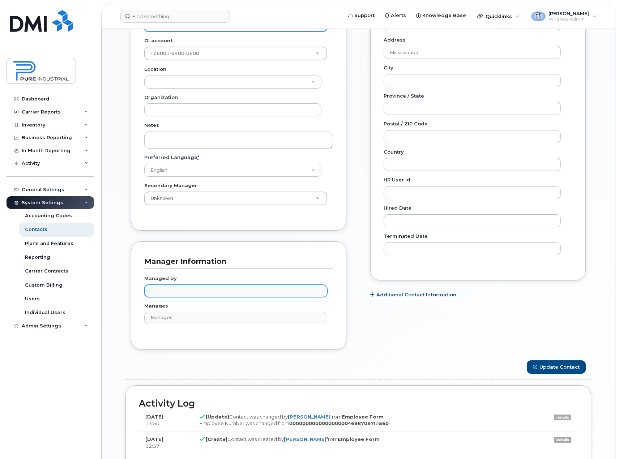
click at [190, 293] on input "text" at bounding box center [237, 291] width 176 height 10
type input "blair"
type input "1713677"
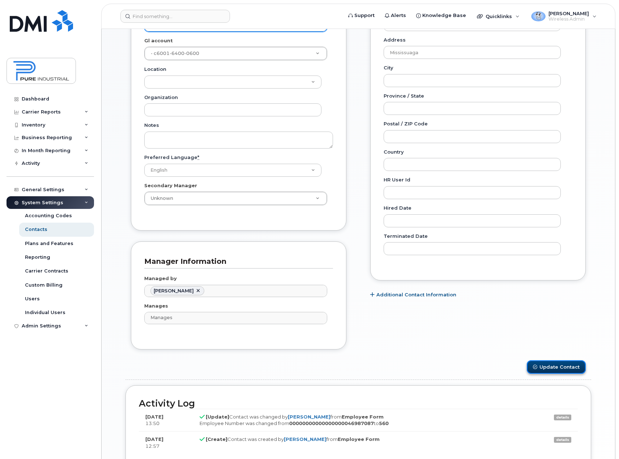
click at [546, 367] on button "Update Contact" at bounding box center [556, 366] width 59 height 13
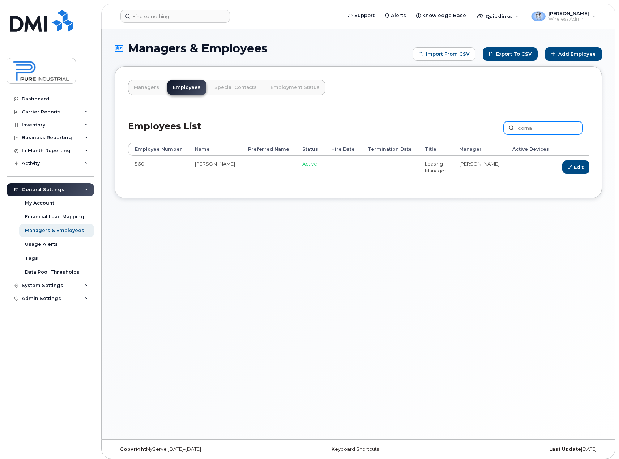
drag, startPoint x: 535, startPoint y: 130, endPoint x: 488, endPoint y: 132, distance: 46.7
click at [488, 132] on div "Employees List corna Customize Filter Refresh Export" at bounding box center [358, 125] width 460 height 34
type input "khan"
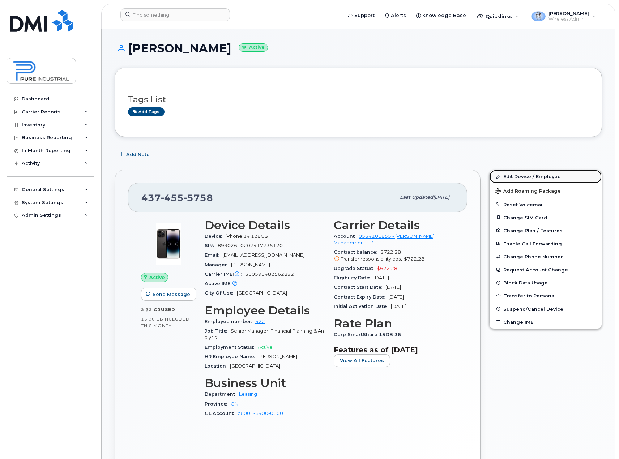
click at [515, 176] on link "Edit Device / Employee" at bounding box center [545, 176] width 112 height 13
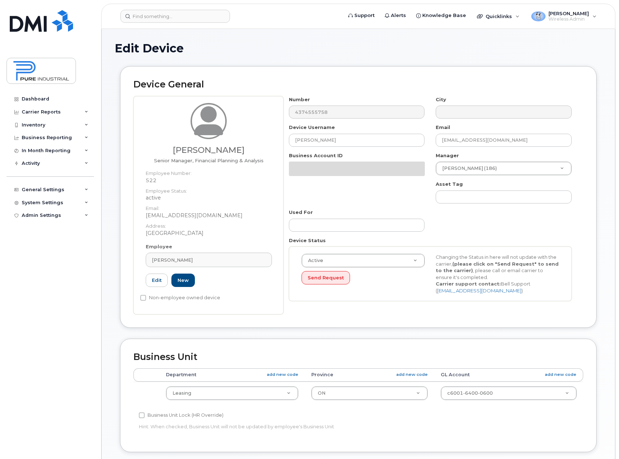
select select "5773518"
select select "5773507"
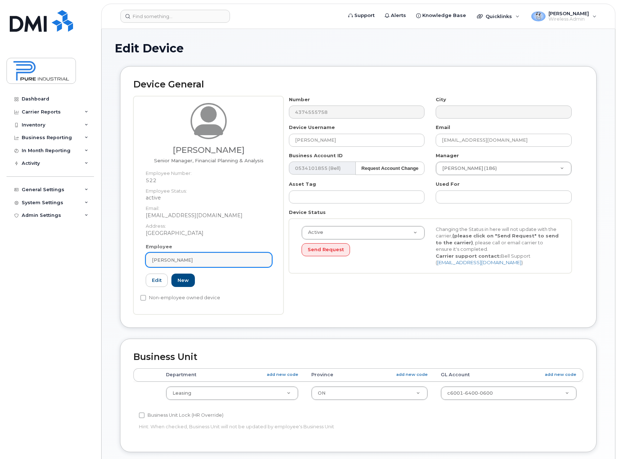
click at [179, 257] on div "Saad Khan" at bounding box center [209, 260] width 114 height 7
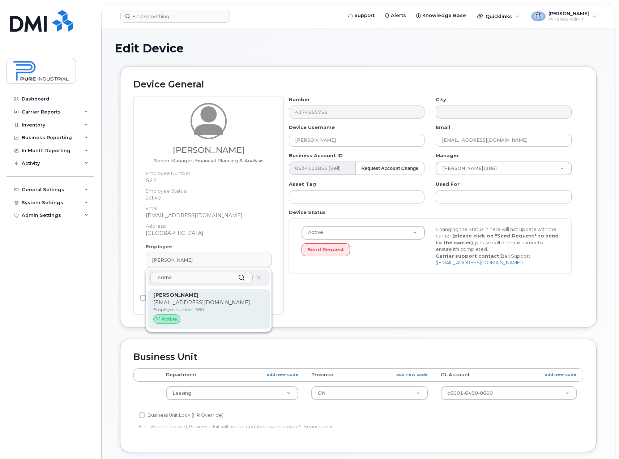
type input "corna"
click at [194, 299] on div "David Cornaviera dcornaviera@pureindustrial.ca Employee Number: 560 Active" at bounding box center [208, 308] width 111 height 35
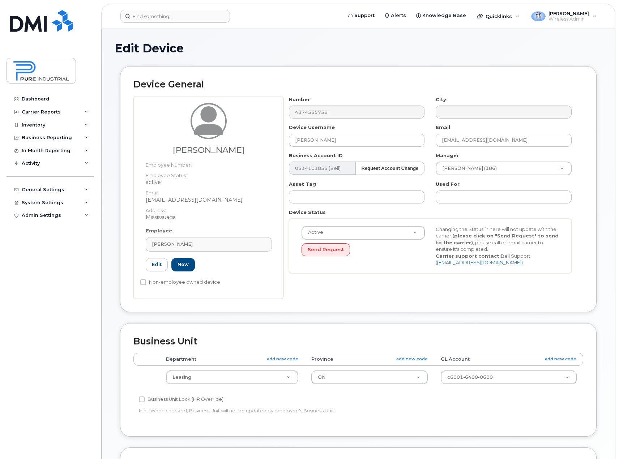
type input "560"
type input "[PERSON_NAME]"
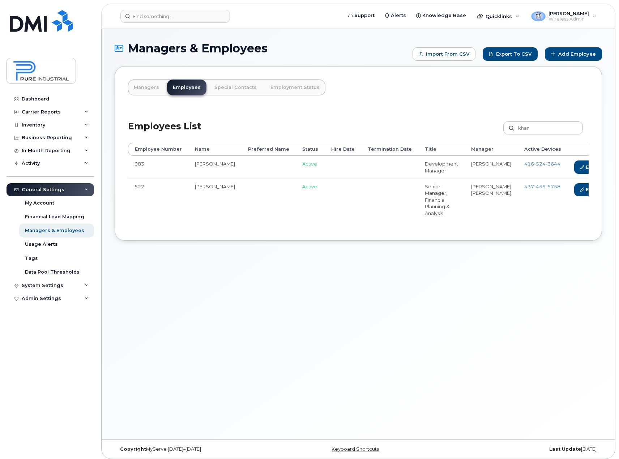
click at [604, 192] on link "Delete" at bounding box center [621, 189] width 35 height 13
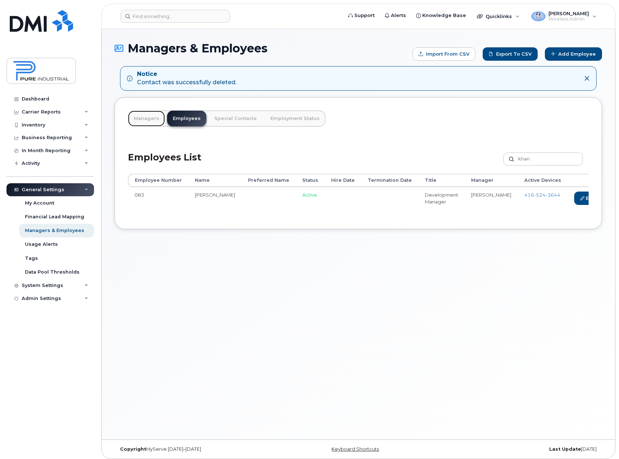
click at [138, 117] on link "Managers" at bounding box center [146, 119] width 37 height 16
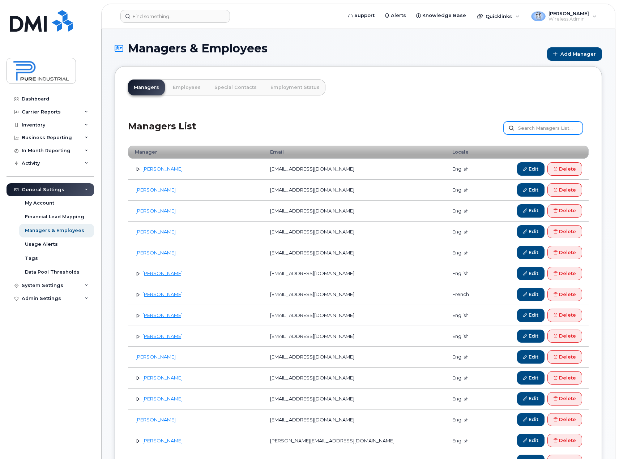
drag, startPoint x: 552, startPoint y: 127, endPoint x: 552, endPoint y: 120, distance: 6.9
click at [552, 127] on input "text" at bounding box center [543, 127] width 80 height 13
type input "[PERSON_NAME]"
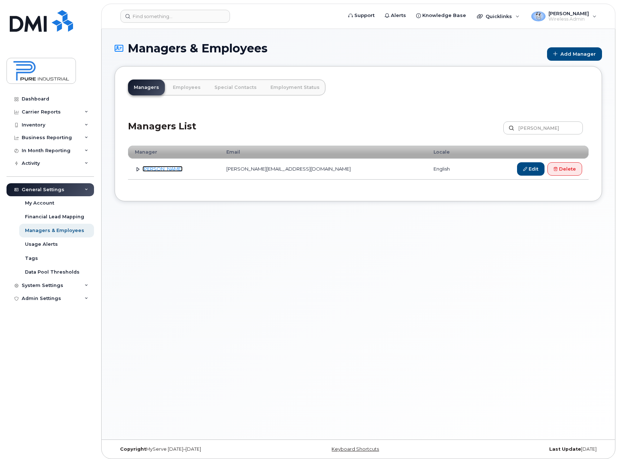
click at [162, 166] on link "[PERSON_NAME]" at bounding box center [162, 169] width 40 height 6
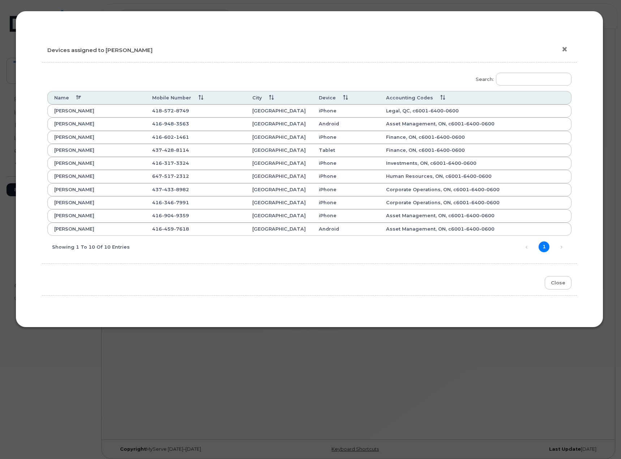
drag, startPoint x: 566, startPoint y: 45, endPoint x: 566, endPoint y: 49, distance: 3.6
click at [566, 49] on button "×" at bounding box center [566, 49] width 10 height 11
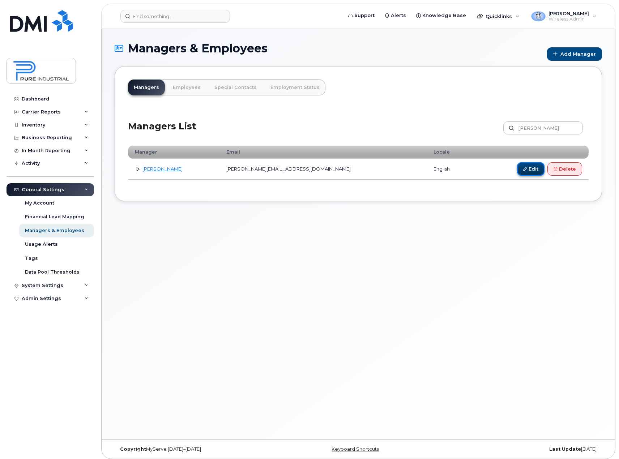
click at [531, 163] on link "Edit" at bounding box center [530, 168] width 27 height 13
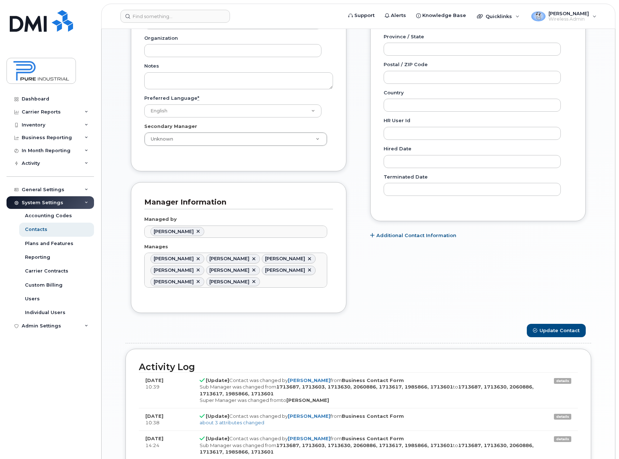
scroll to position [181, 0]
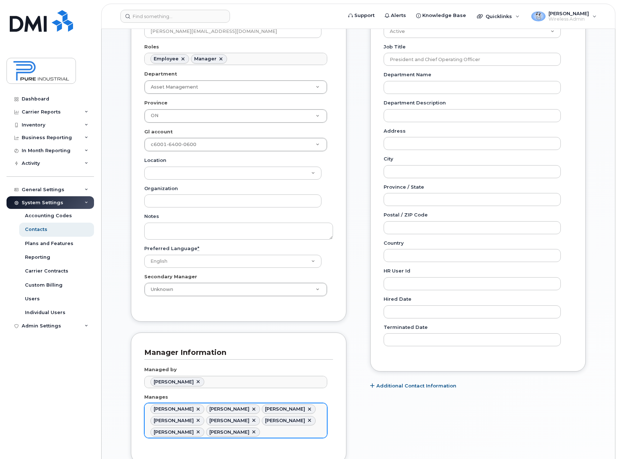
click at [307, 420] on link at bounding box center [310, 421] width 6 height 6
type input "1713687,1713630,2060886,2417979,1713617,1985866,1713601"
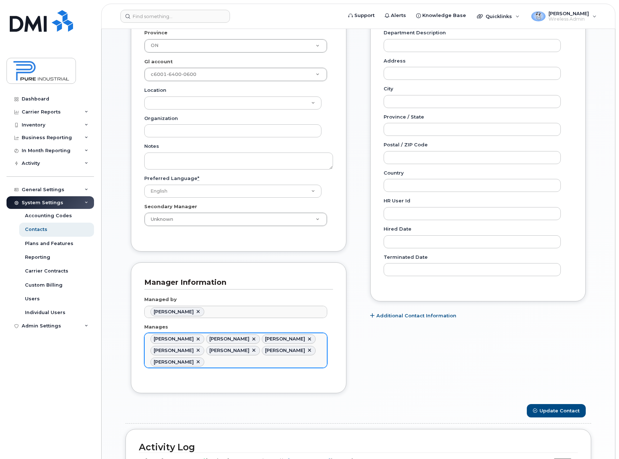
scroll to position [253, 0]
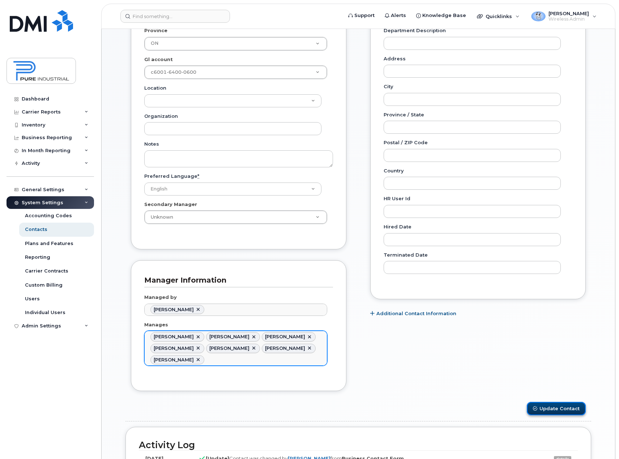
click at [568, 413] on button "Update Contact" at bounding box center [556, 408] width 59 height 13
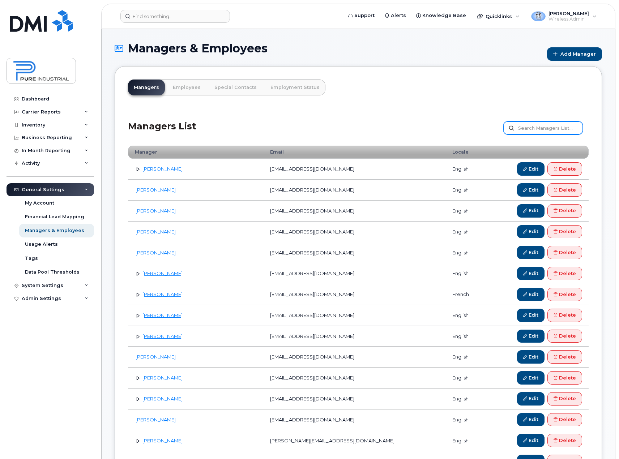
click at [560, 129] on input "text" at bounding box center [543, 127] width 80 height 13
type input "mohini"
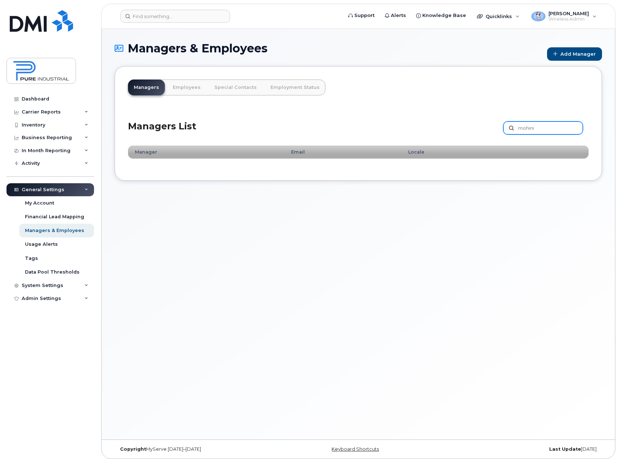
drag, startPoint x: 546, startPoint y: 123, endPoint x: 485, endPoint y: 134, distance: 62.0
click at [485, 134] on div "Managers List mohini Customize Filter Refresh Export" at bounding box center [358, 125] width 460 height 34
type input "moh"
drag, startPoint x: 534, startPoint y: 129, endPoint x: 493, endPoint y: 134, distance: 40.4
click at [493, 134] on div "Managers List moh Customize Filter Refresh Export" at bounding box center [358, 125] width 460 height 34
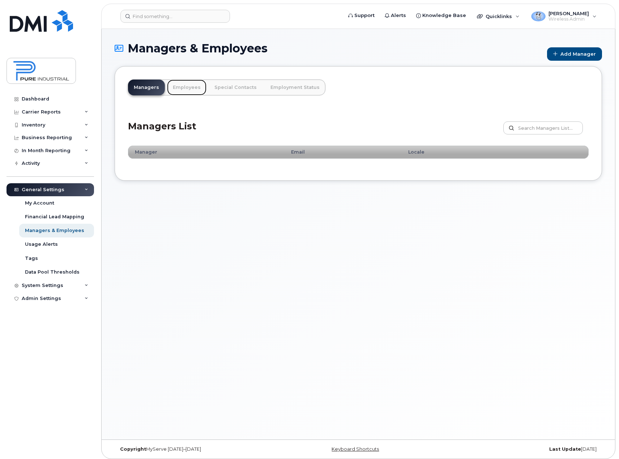
click at [193, 86] on link "Employees" at bounding box center [186, 88] width 39 height 16
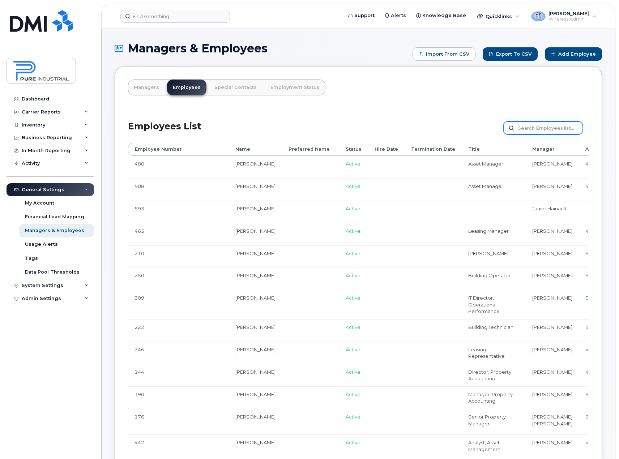
click at [553, 127] on input "text" at bounding box center [543, 127] width 80 height 13
type input "mohini"
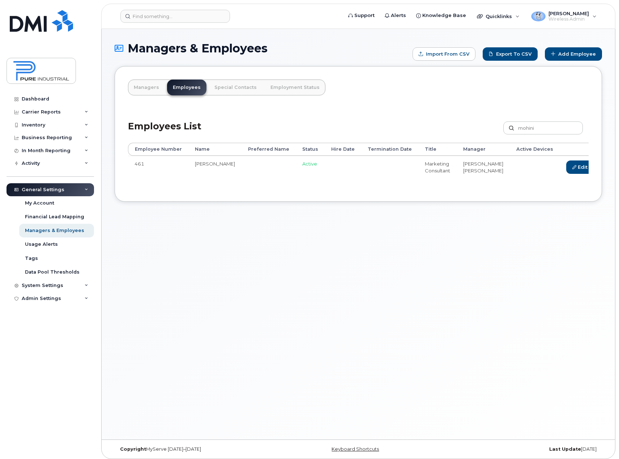
click at [596, 170] on link "Delete" at bounding box center [613, 166] width 35 height 13
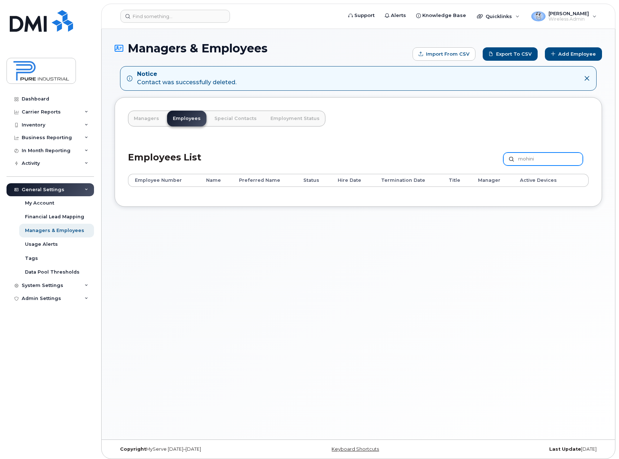
drag, startPoint x: 547, startPoint y: 159, endPoint x: 507, endPoint y: 155, distance: 40.0
click at [507, 155] on input "mohini" at bounding box center [543, 159] width 80 height 13
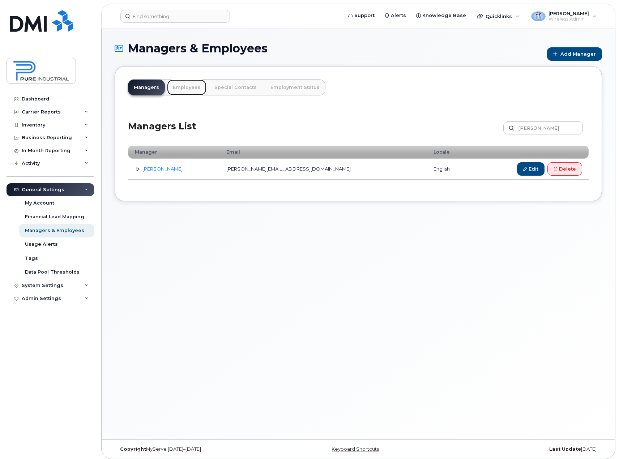
click at [195, 86] on link "Employees" at bounding box center [186, 88] width 39 height 16
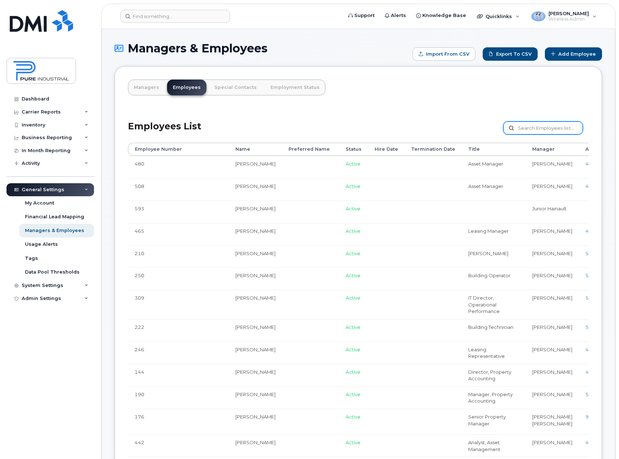
click at [550, 127] on input "text" at bounding box center [543, 127] width 80 height 13
paste input "[PERSON_NAME]"
type input "[PERSON_NAME]"
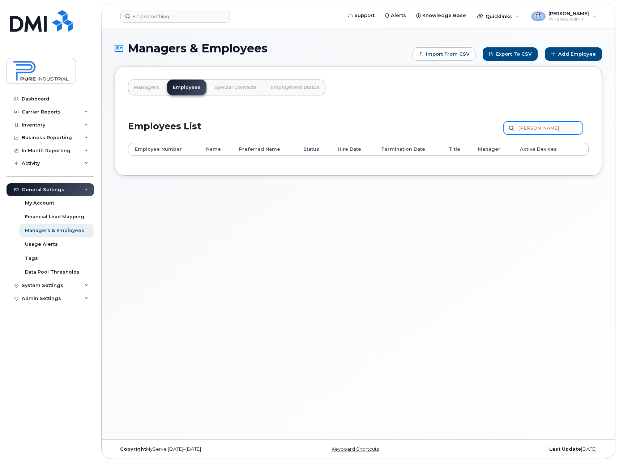
click at [556, 127] on input "Fiona Cebrero" at bounding box center [543, 127] width 80 height 13
type input "Fiona"
drag, startPoint x: 540, startPoint y: 127, endPoint x: 483, endPoint y: 129, distance: 57.2
click at [483, 132] on div "Employees List Fiona Customize Filter Refresh Export" at bounding box center [358, 125] width 460 height 34
type input "L"
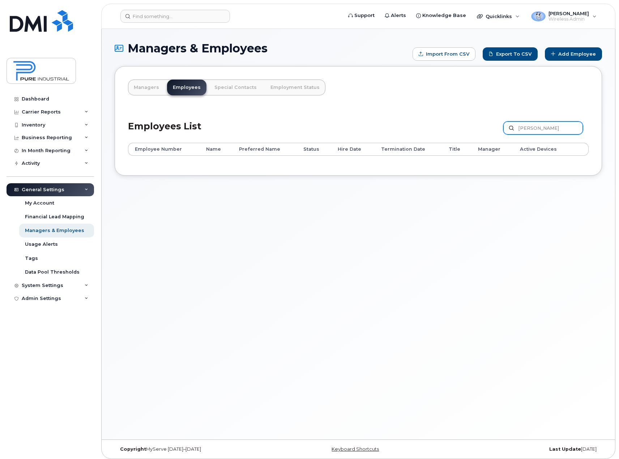
type input "PELUSO"
drag, startPoint x: 547, startPoint y: 127, endPoint x: 421, endPoint y: 126, distance: 126.5
click at [421, 126] on div "Employees List PELUSO Customize Filter Refresh Export" at bounding box center [358, 125] width 460 height 34
drag, startPoint x: 382, startPoint y: 275, endPoint x: 369, endPoint y: 252, distance: 26.4
click at [381, 269] on div "Managers & Employees Import from CSV Export to CSV Add Employee Managers Employ…" at bounding box center [358, 234] width 513 height 411
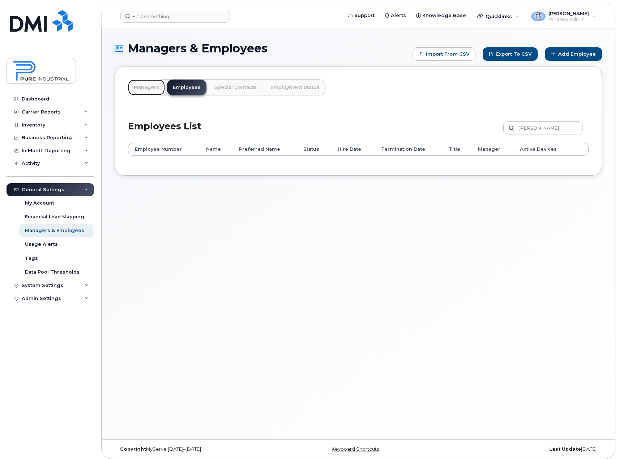
click at [155, 91] on link "Managers" at bounding box center [146, 88] width 37 height 16
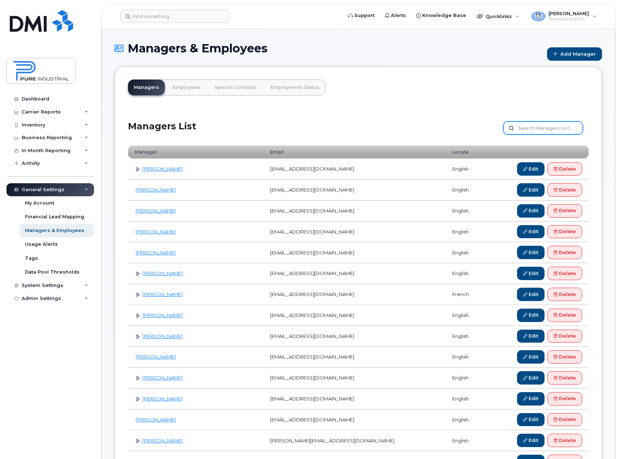
click at [526, 129] on input "text" at bounding box center [543, 127] width 80 height 13
type input "[PERSON_NAME]"
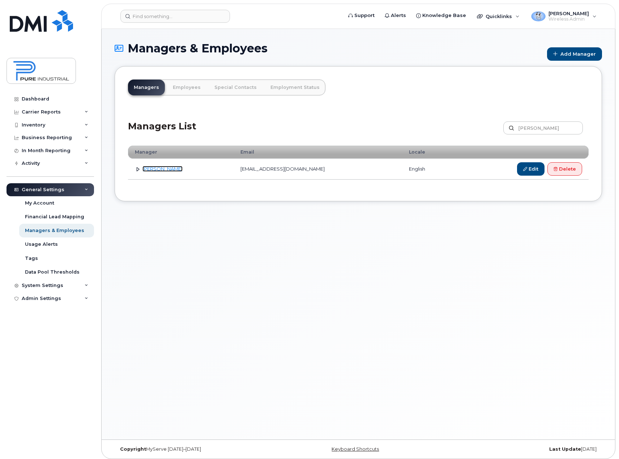
click at [157, 169] on link "Luigi Peluso" at bounding box center [162, 169] width 40 height 6
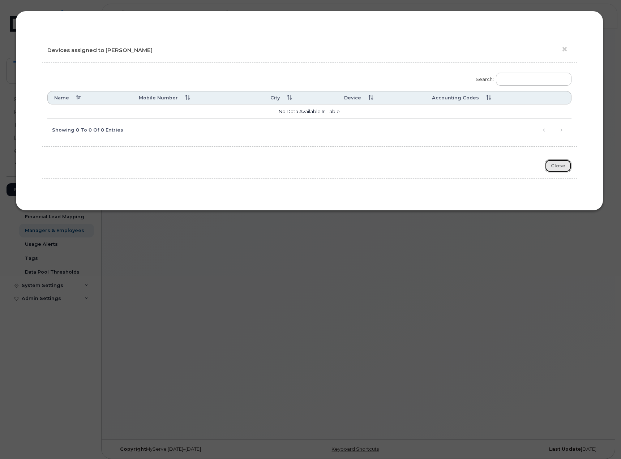
click at [562, 164] on button "Close" at bounding box center [558, 165] width 27 height 13
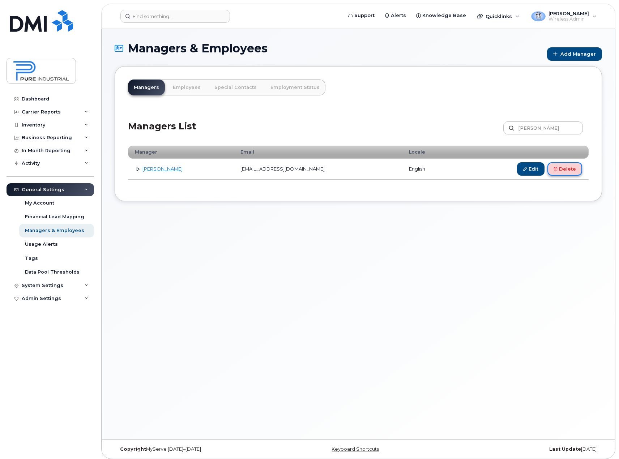
click at [570, 168] on link "Delete" at bounding box center [564, 168] width 35 height 13
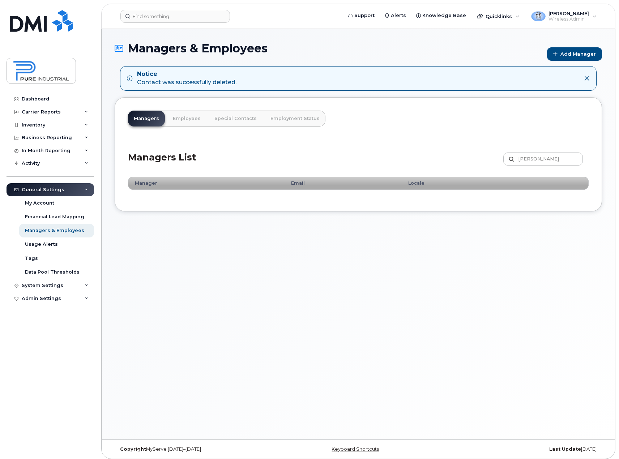
click at [241, 274] on div "Managers & Employees Add Manager Notice Contact was successfully deleted. Manag…" at bounding box center [358, 234] width 513 height 411
drag, startPoint x: 567, startPoint y: 54, endPoint x: 491, endPoint y: 99, distance: 89.1
click at [568, 54] on link "Add Manager" at bounding box center [574, 53] width 55 height 13
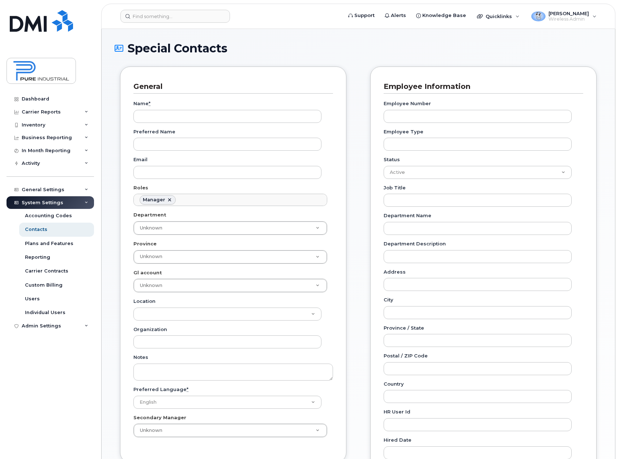
scroll to position [56, 0]
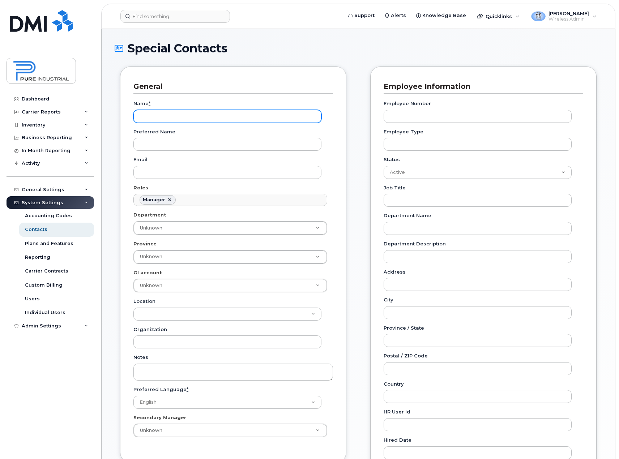
click at [153, 116] on input "Name *" at bounding box center [227, 116] width 188 height 13
click at [199, 115] on input "Luigi Pelusoi" at bounding box center [227, 116] width 188 height 13
type input "[PERSON_NAME]"
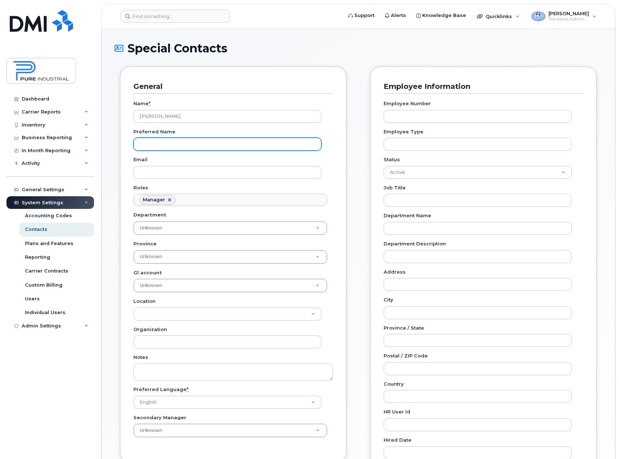
click at [170, 145] on input "Preferred Name" at bounding box center [227, 144] width 188 height 13
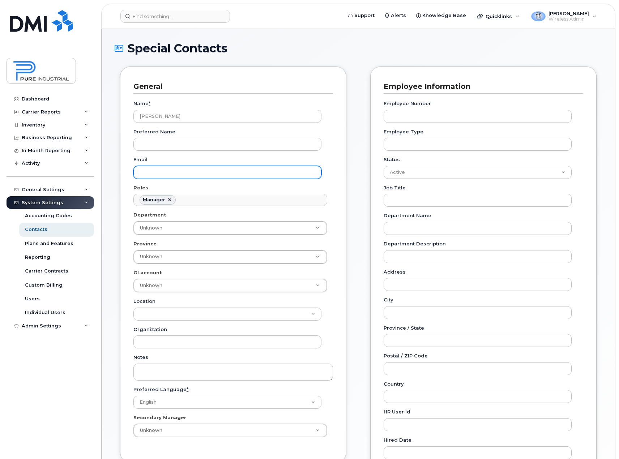
click at [185, 173] on input "Email" at bounding box center [227, 172] width 188 height 13
click at [161, 170] on input "Email" at bounding box center [227, 172] width 188 height 13
paste input "lpeluso@pureindustrial.ca"
type input "lpeluso@pureindustrial.ca"
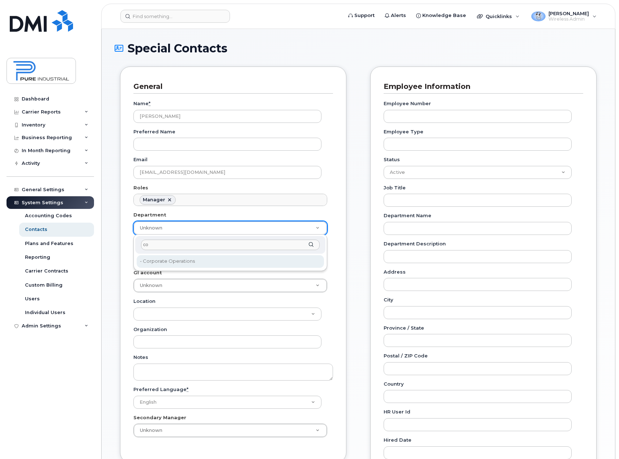
type input "co"
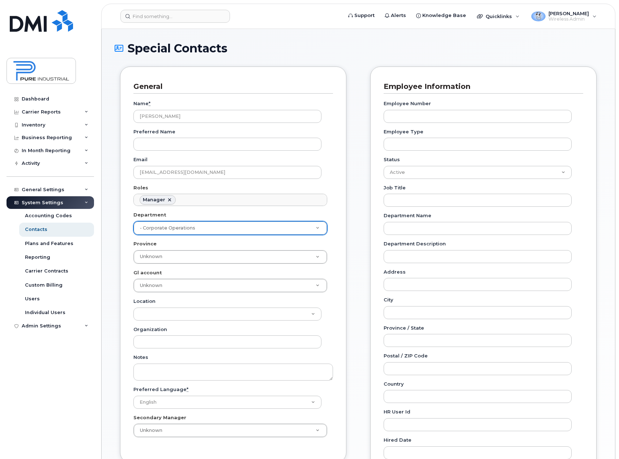
type input "5773512"
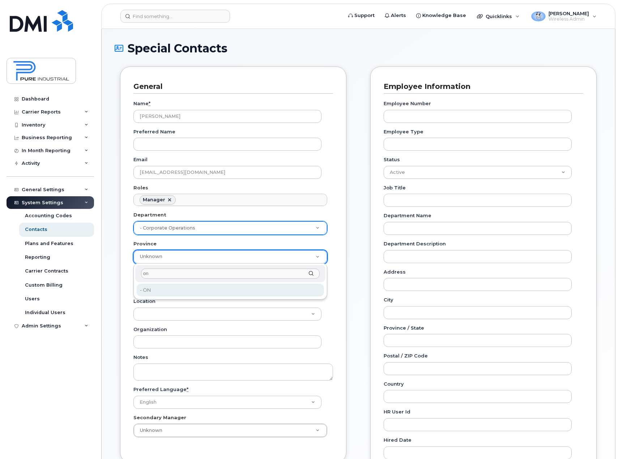
type input "on"
type input "5773507"
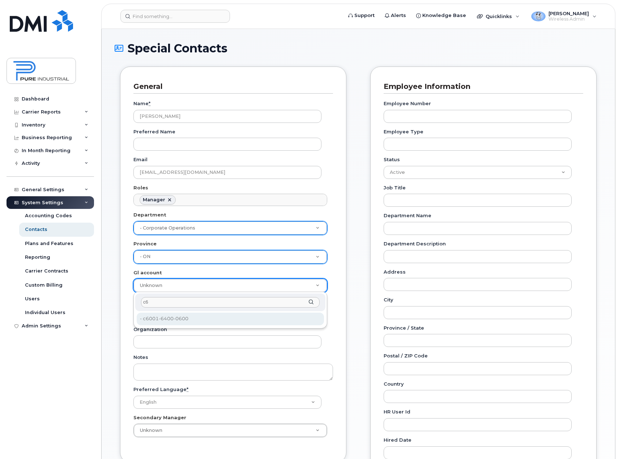
type input "c6"
type input "5773521"
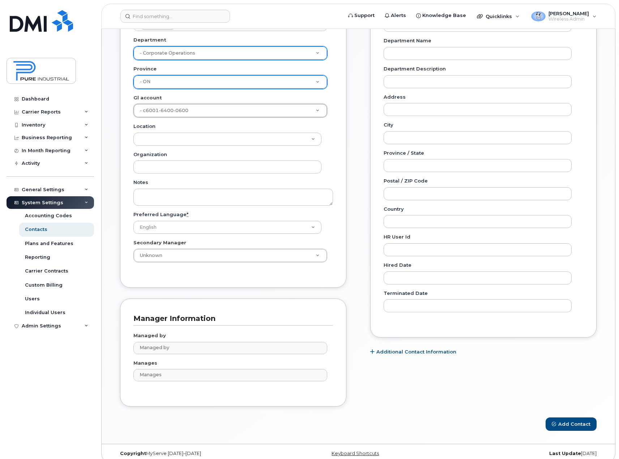
scroll to position [181, 0]
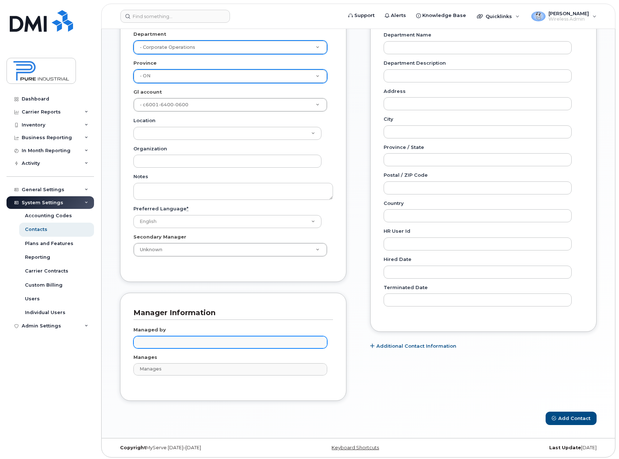
click at [160, 343] on input "text" at bounding box center [231, 342] width 187 height 10
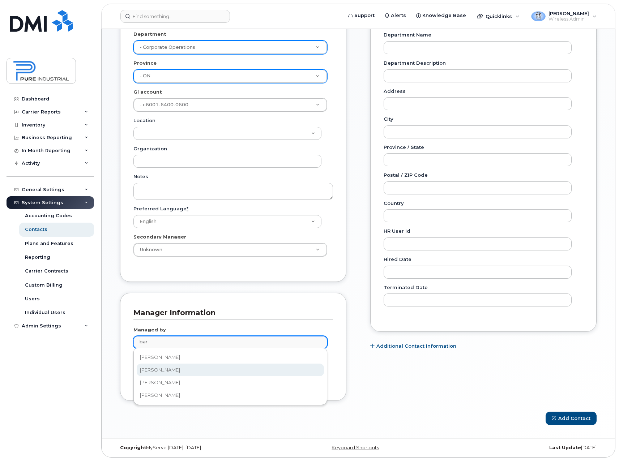
type input "bar"
type input "2345357"
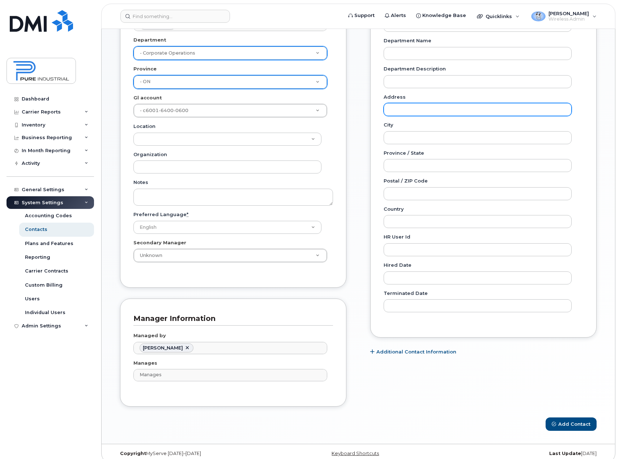
scroll to position [183, 0]
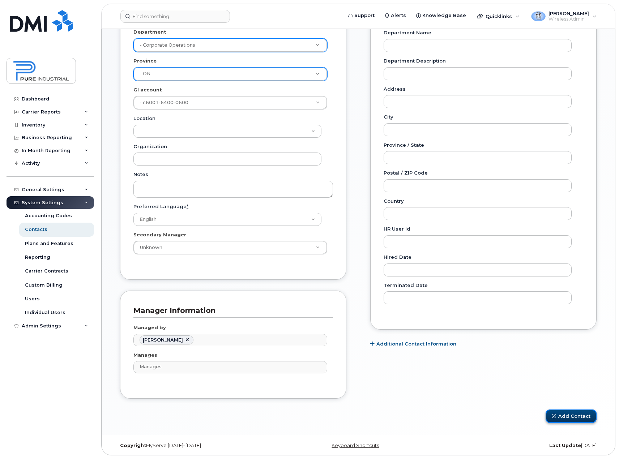
click at [574, 419] on button "Add Contact" at bounding box center [570, 416] width 51 height 13
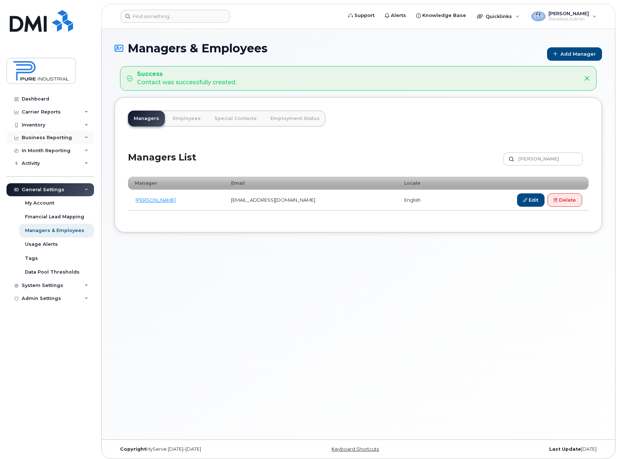
click at [85, 141] on div "Business Reporting" at bounding box center [50, 137] width 87 height 13
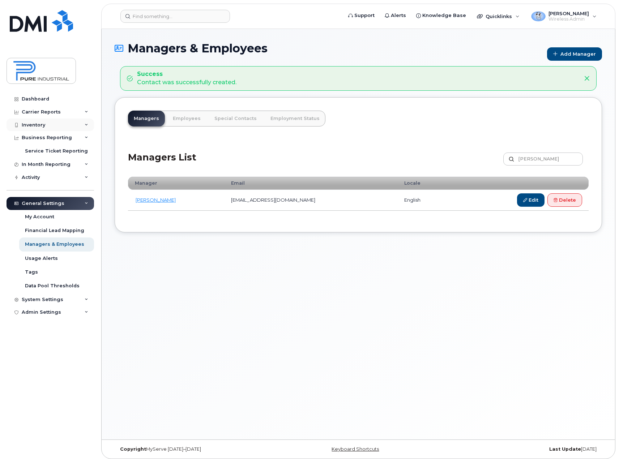
click at [88, 126] on icon at bounding box center [87, 125] width 4 height 4
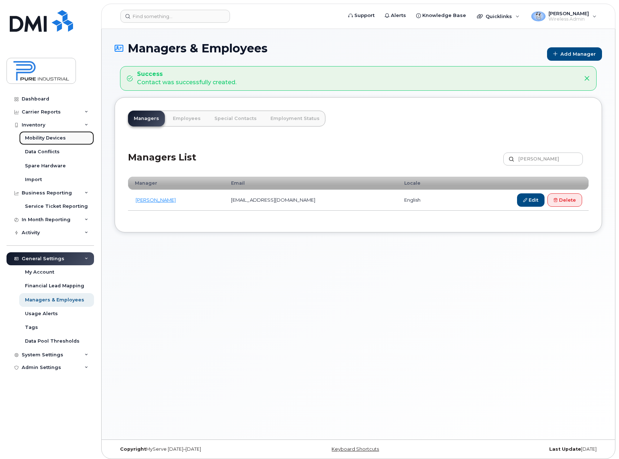
click at [61, 139] on div "Mobility Devices" at bounding box center [45, 138] width 41 height 7
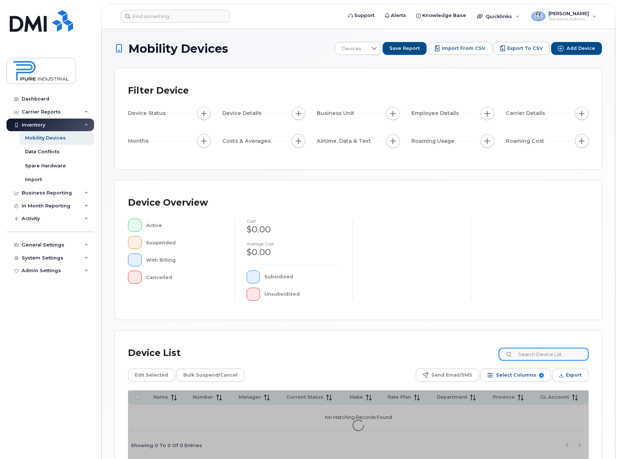
click at [542, 355] on div "Device List Edit Selected Bulk Suspend/Cancel Send Email/SMS Select Columns 8 F…" at bounding box center [358, 396] width 487 height 130
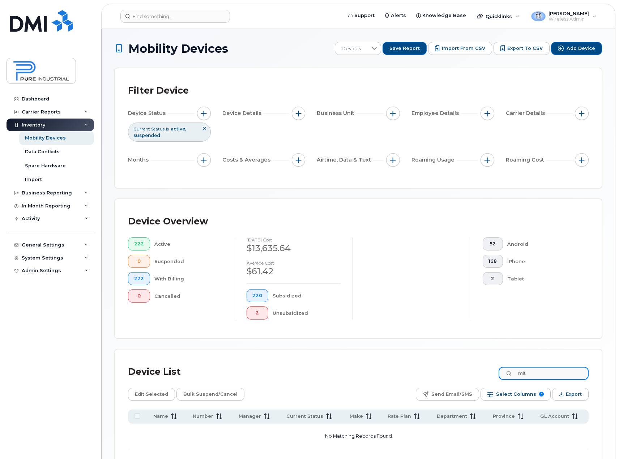
drag, startPoint x: 545, startPoint y: 374, endPoint x: 498, endPoint y: 385, distance: 48.7
click at [498, 385] on div "Device List mit Edit Selected Bulk Suspend/Cancel Send Email/SMS Select Columns…" at bounding box center [358, 421] width 460 height 117
type input "c"
type input "nat"
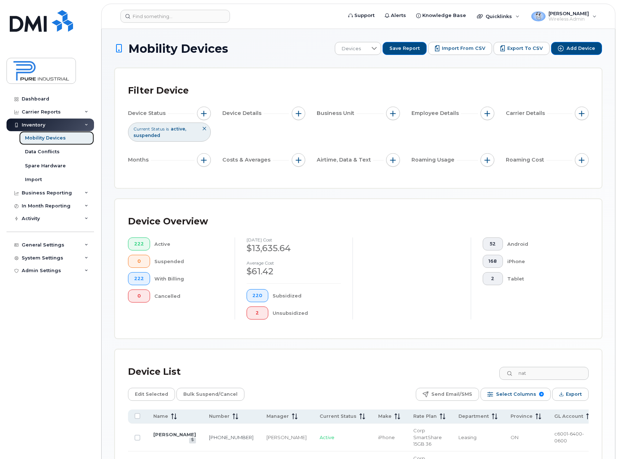
click at [54, 139] on div "Mobility Devices" at bounding box center [45, 138] width 41 height 7
click at [86, 125] on icon at bounding box center [87, 125] width 4 height 4
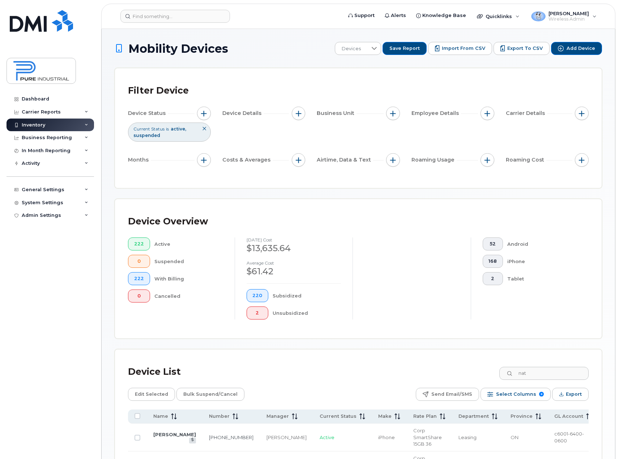
click at [74, 123] on div "Inventory" at bounding box center [50, 125] width 87 height 13
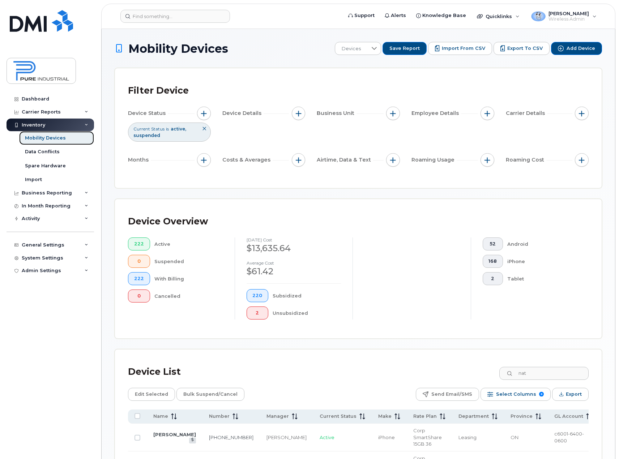
click at [41, 139] on div "Mobility Devices" at bounding box center [45, 138] width 41 height 7
drag, startPoint x: 539, startPoint y: 375, endPoint x: 480, endPoint y: 374, distance: 58.9
click at [480, 374] on div "Device List nat" at bounding box center [358, 372] width 460 height 19
click at [68, 349] on div "Dashboard Carrier Reports Monthly Billing Data Daily Data Pooling Data Behavior…" at bounding box center [51, 271] width 89 height 356
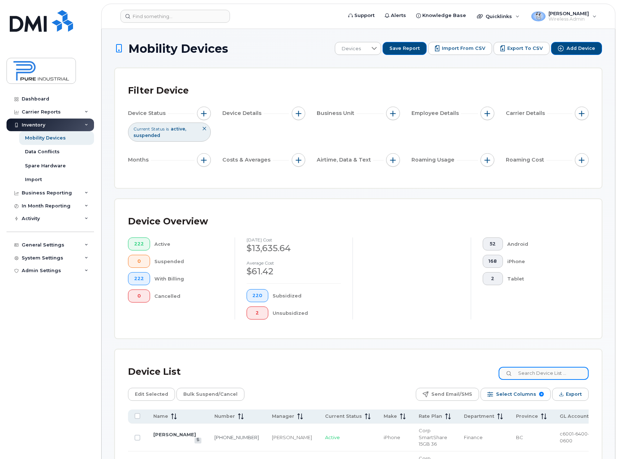
click at [557, 374] on input at bounding box center [543, 373] width 90 height 13
type input "carmen"
click at [542, 364] on div "Device List carmen" at bounding box center [358, 372] width 460 height 19
drag, startPoint x: 552, startPoint y: 374, endPoint x: 468, endPoint y: 376, distance: 84.6
click at [468, 376] on div "Device List carmen" at bounding box center [358, 372] width 460 height 19
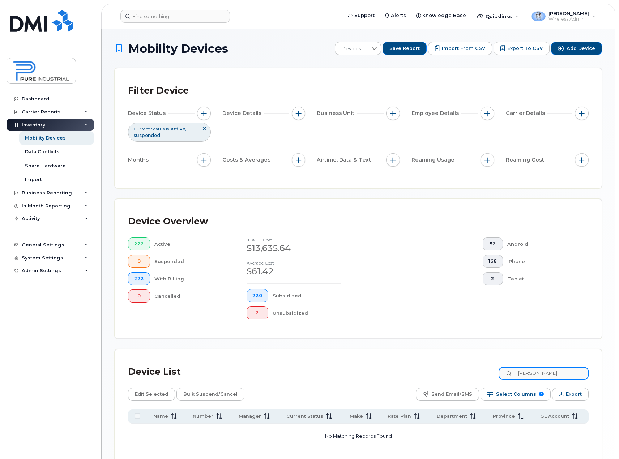
paste input
click at [554, 374] on input "musasb" at bounding box center [543, 373] width 90 height 13
type input "musaab"
click at [47, 137] on div "Mobility Devices" at bounding box center [45, 138] width 41 height 7
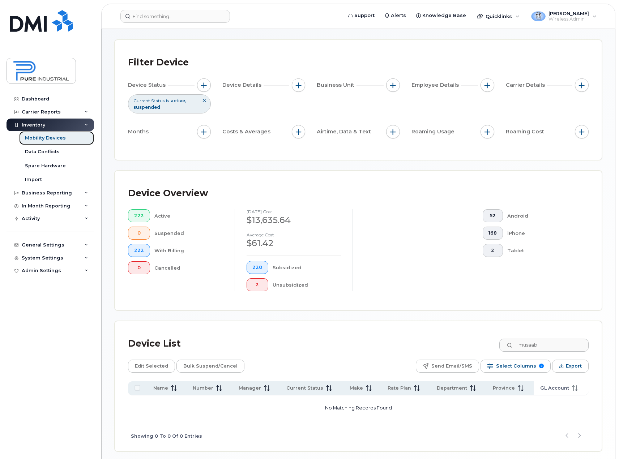
scroll to position [57, 0]
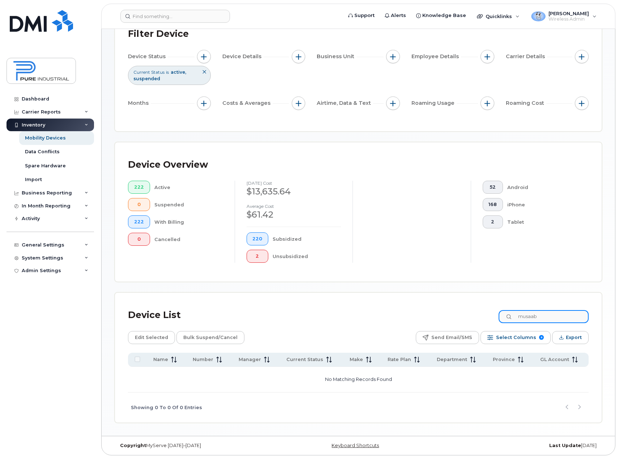
drag, startPoint x: 560, startPoint y: 321, endPoint x: 513, endPoint y: 316, distance: 47.3
click at [513, 316] on input "musaab" at bounding box center [543, 316] width 90 height 13
type input "syed"
drag, startPoint x: 546, startPoint y: 313, endPoint x: 471, endPoint y: 317, distance: 75.3
click at [471, 317] on div "Device List syed" at bounding box center [358, 315] width 460 height 19
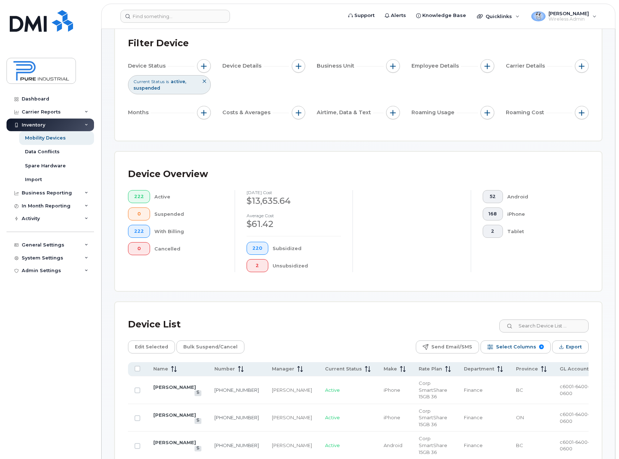
scroll to position [145, 0]
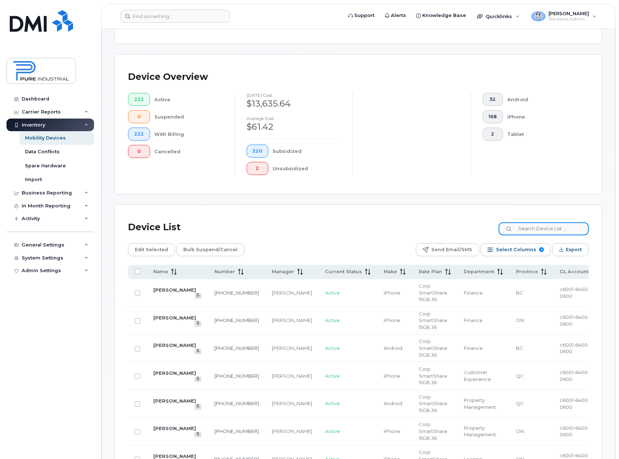
click at [547, 227] on input at bounding box center [543, 228] width 90 height 13
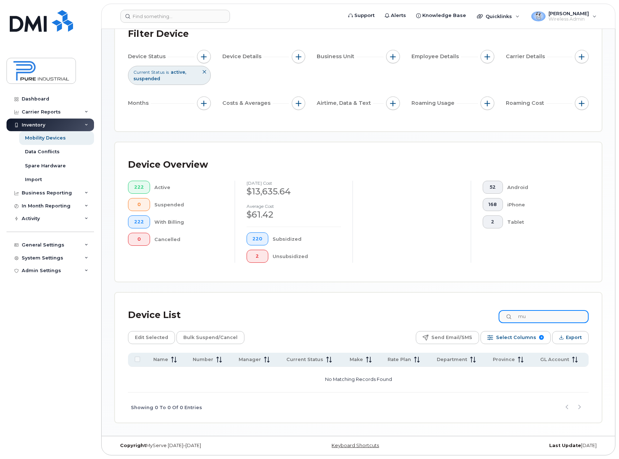
type input "m"
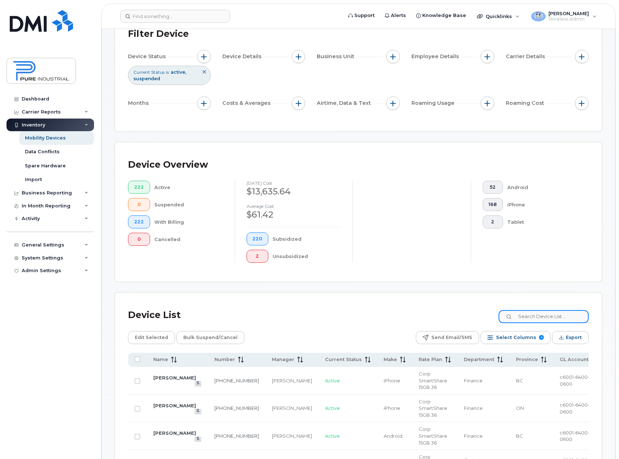
scroll to position [145, 0]
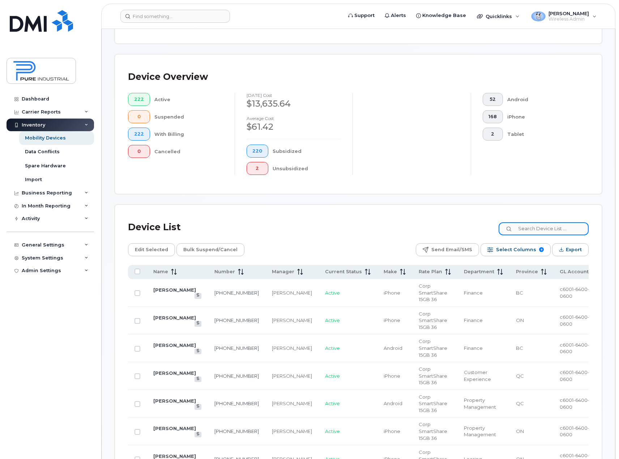
click at [542, 228] on input at bounding box center [543, 228] width 90 height 13
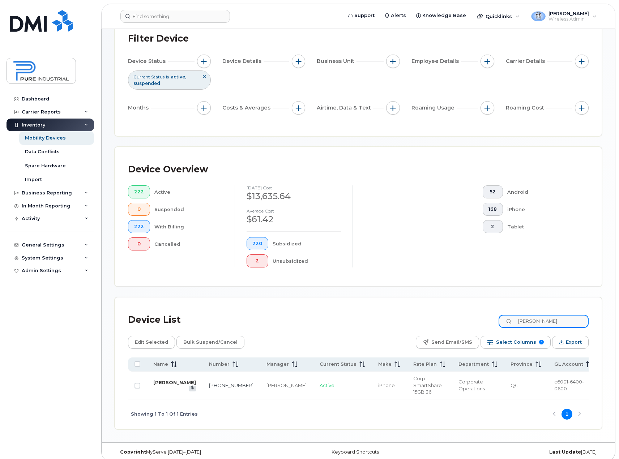
type input "nadia"
click at [164, 385] on link "Nadia Boucher" at bounding box center [174, 383] width 43 height 6
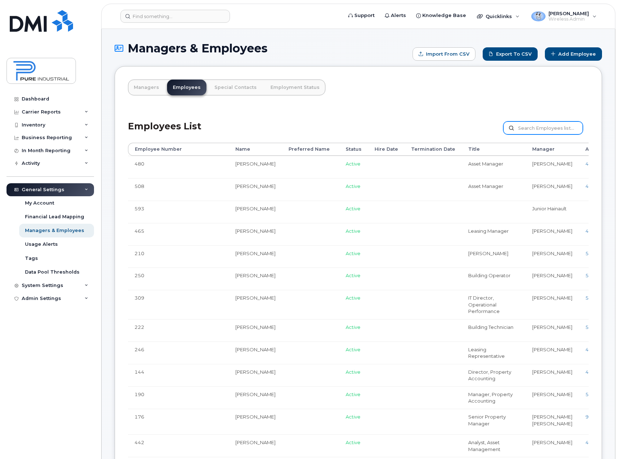
click at [549, 128] on input "text" at bounding box center [543, 127] width 80 height 13
type input "[PERSON_NAME]"
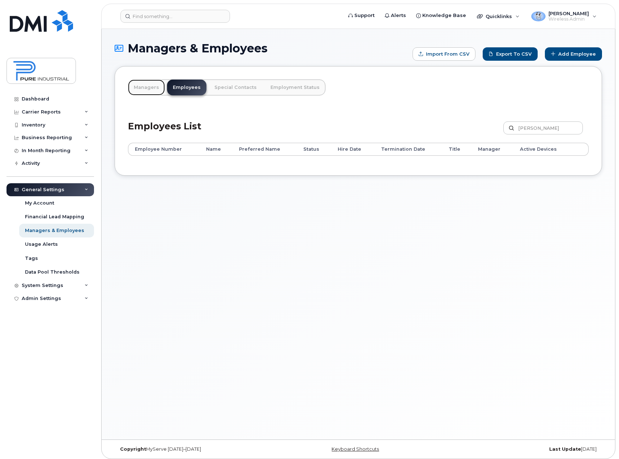
click at [145, 88] on link "Managers" at bounding box center [146, 88] width 37 height 16
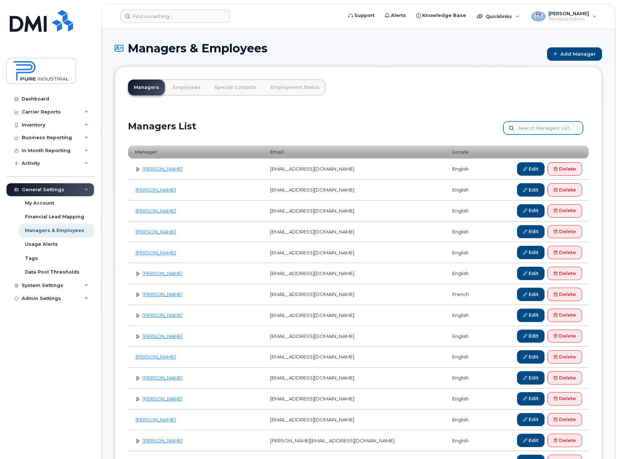
click at [555, 128] on input "text" at bounding box center [543, 127] width 80 height 13
type input "[PERSON_NAME]"
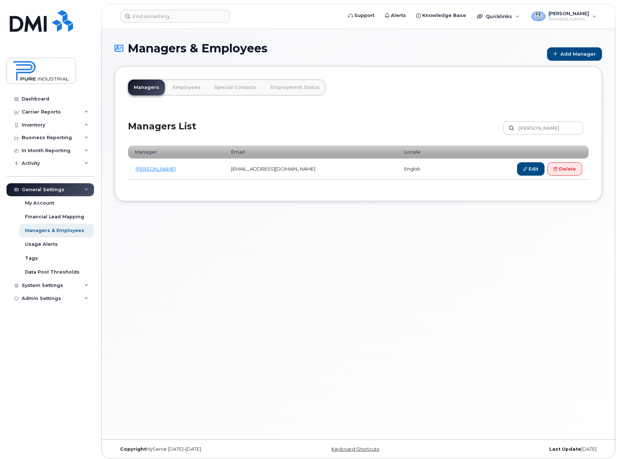
click at [514, 166] on div "Edit [GEOGRAPHIC_DATA]" at bounding box center [519, 168] width 126 height 13
click at [520, 168] on link "Edit" at bounding box center [530, 168] width 27 height 13
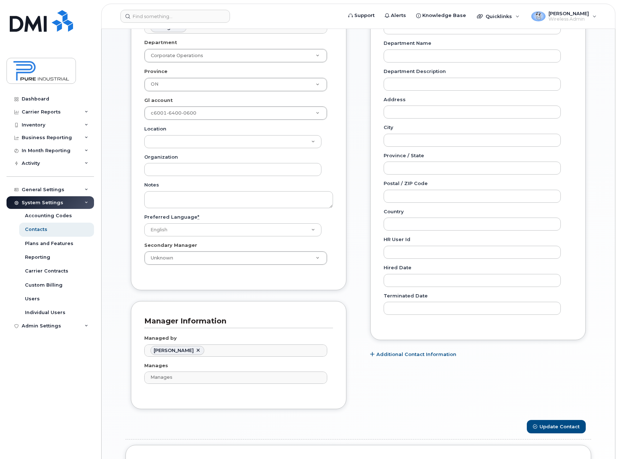
scroll to position [217, 0]
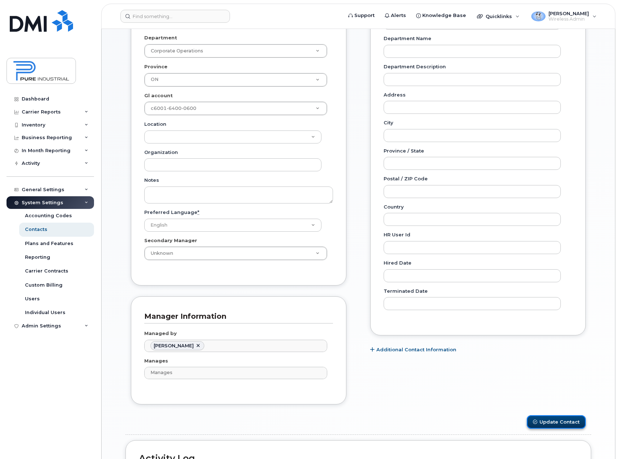
click at [558, 419] on button "Update Contact" at bounding box center [556, 421] width 59 height 13
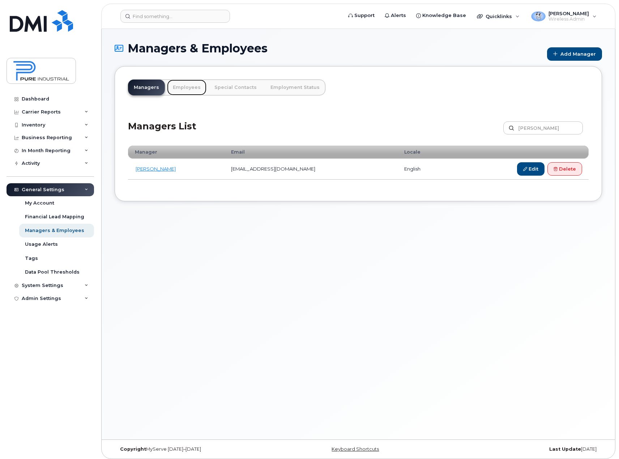
click at [191, 87] on link "Employees" at bounding box center [186, 88] width 39 height 16
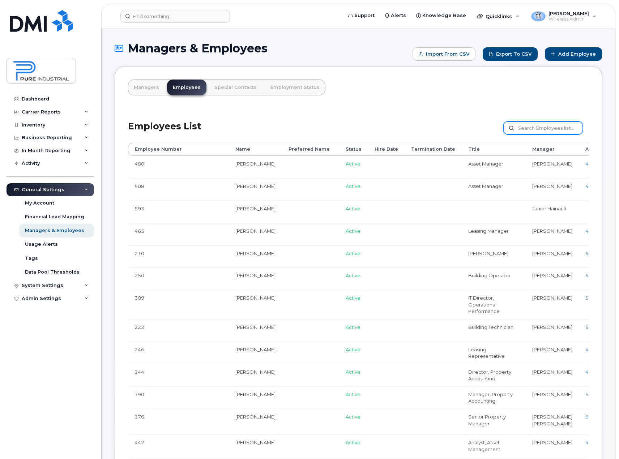
click at [536, 125] on input "text" at bounding box center [543, 127] width 80 height 13
type input "oh"
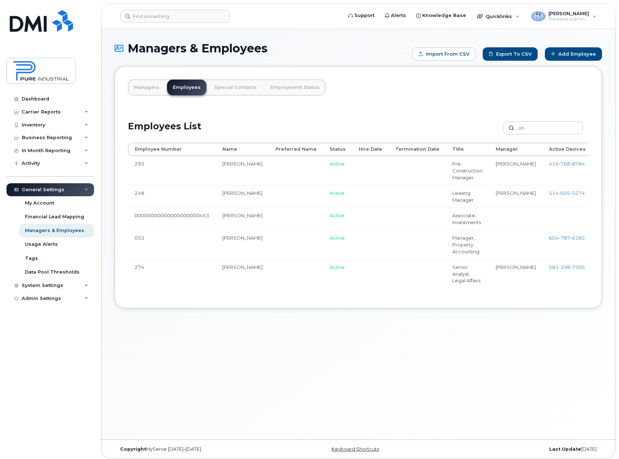
click at [599, 226] on link "Edit" at bounding box center [612, 218] width 27 height 13
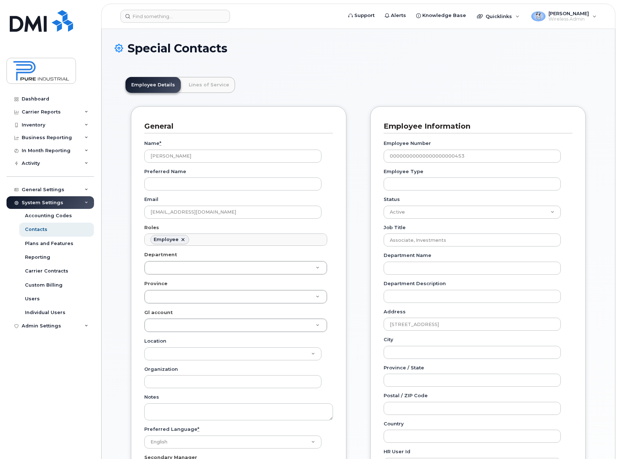
scroll to position [21, 0]
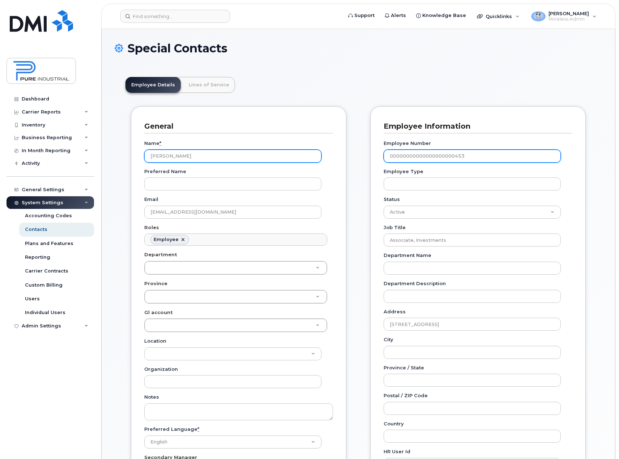
drag, startPoint x: 471, startPoint y: 154, endPoint x: 309, endPoint y: 150, distance: 162.3
click at [309, 150] on div "General Name * Matthew Oh Preferred Name Email moh@pureindustrial.ca Roles Empl…" at bounding box center [358, 369] width 466 height 526
type input "569"
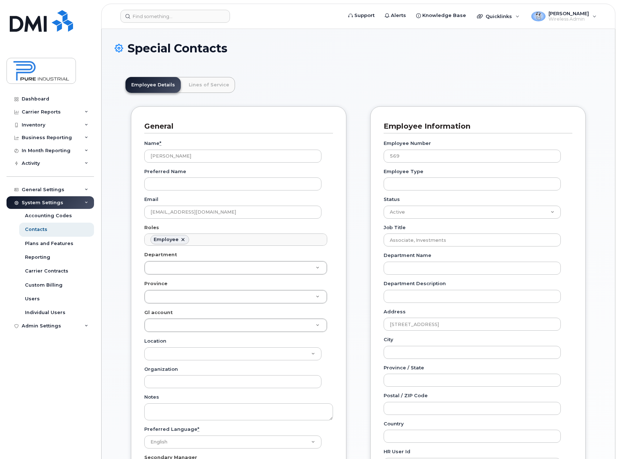
click at [108, 322] on div "Special Contacts Employee Details Lines of Service General Name * Matthew Oh Pr…" at bounding box center [358, 393] width 513 height 729
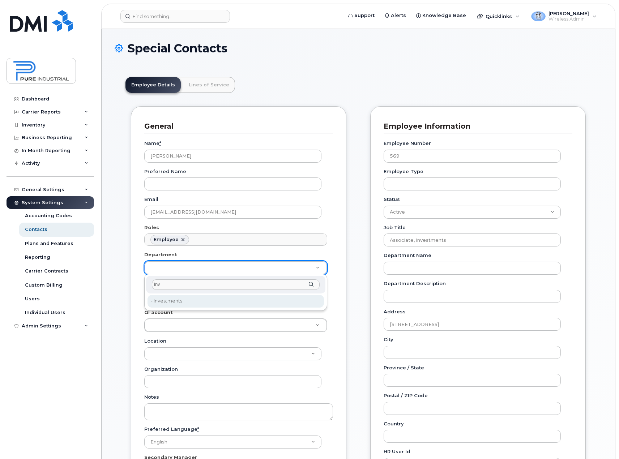
type input "inv"
type input "5773517"
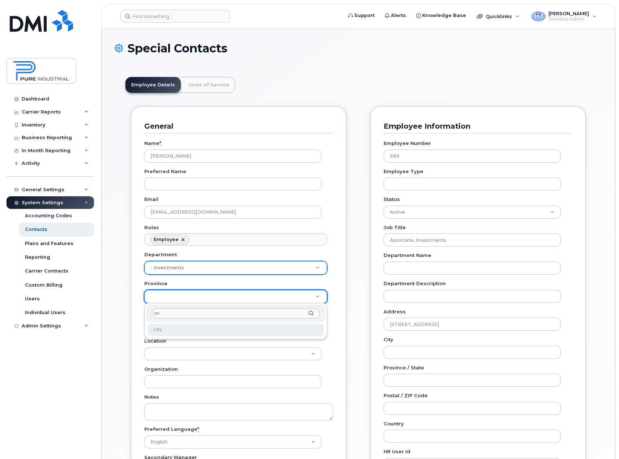
type input "on"
type input "5773507"
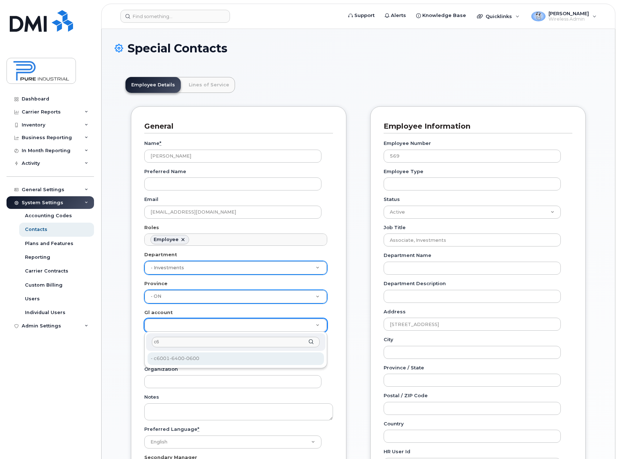
type input "c6"
type input "5773521"
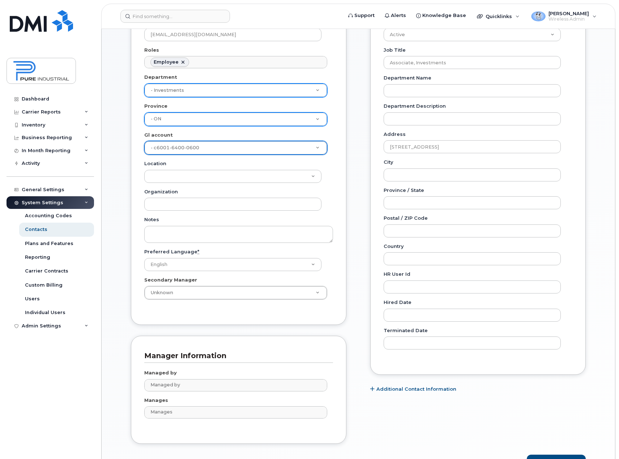
scroll to position [181, 0]
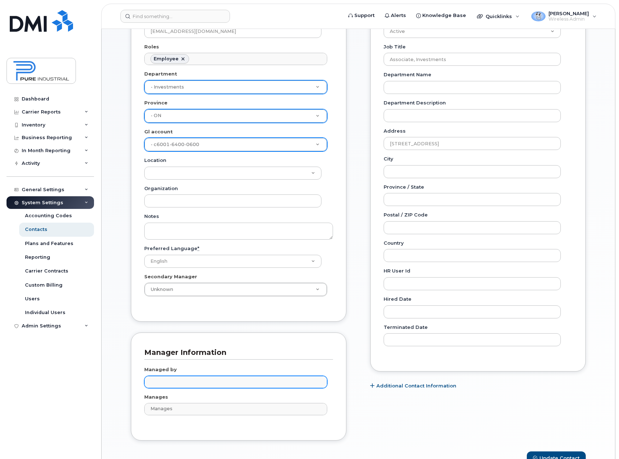
click at [213, 381] on input "text" at bounding box center [237, 382] width 176 height 10
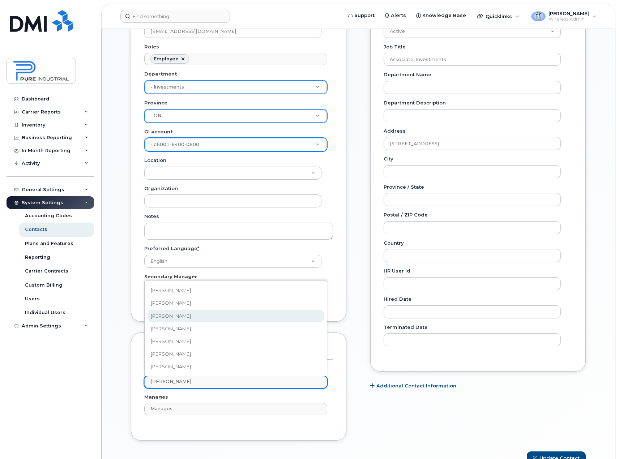
type input "ian"
type input "2060886"
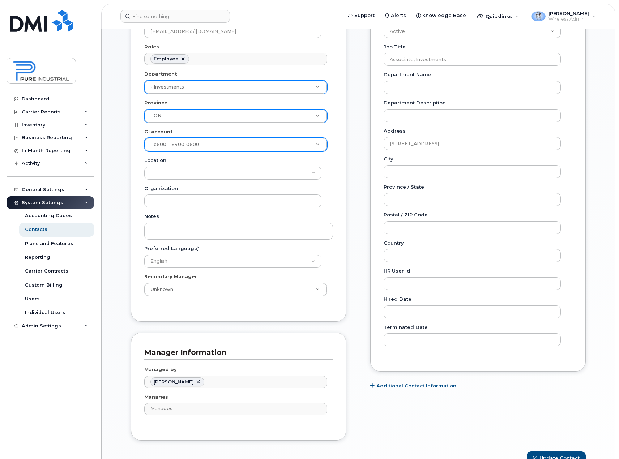
click at [581, 385] on div "Carrier Support Contact Details Carrier name Carrier name Carrier name Internat…" at bounding box center [478, 189] width 226 height 526
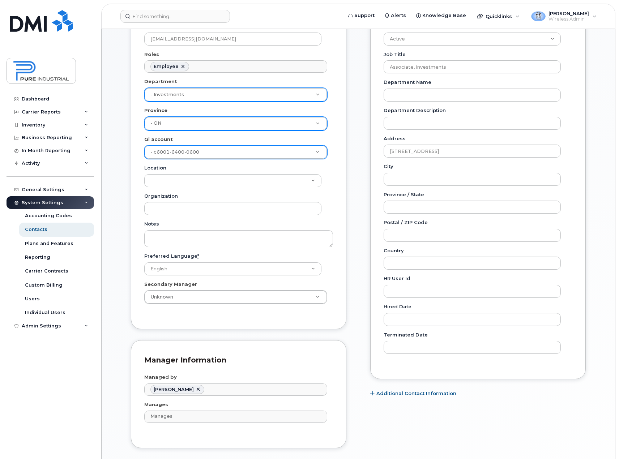
scroll to position [217, 0]
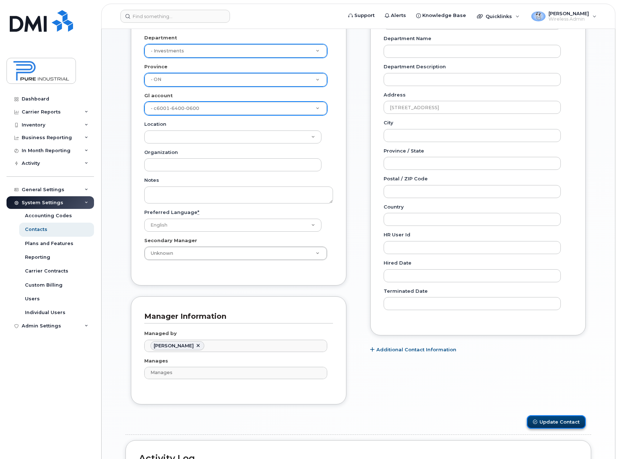
click at [565, 423] on button "Update Contact" at bounding box center [556, 421] width 59 height 13
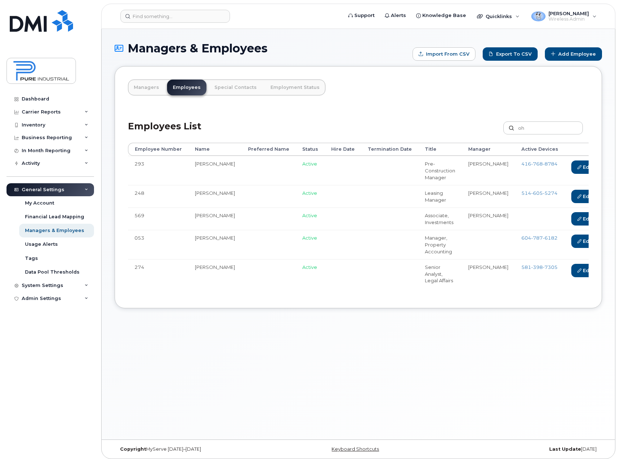
click at [304, 357] on div "Managers & Employees Import from CSV Export to CSV Add Employee Managers Employ…" at bounding box center [358, 234] width 513 height 411
drag, startPoint x: 536, startPoint y: 130, endPoint x: 502, endPoint y: 131, distance: 34.0
click at [503, 131] on div "Employees List oh Customize Filter Refresh Export" at bounding box center [358, 125] width 460 height 34
type input "[PERSON_NAME]"
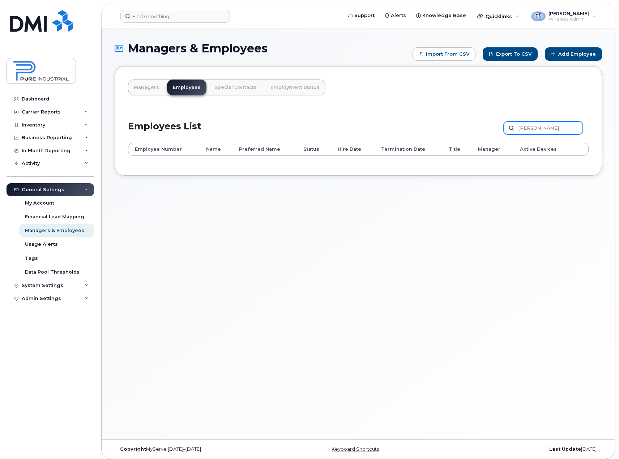
drag, startPoint x: 546, startPoint y: 126, endPoint x: 519, endPoint y: 112, distance: 30.4
click at [513, 129] on label "[PERSON_NAME]" at bounding box center [543, 127] width 80 height 13
type input "[PERSON_NAME]"
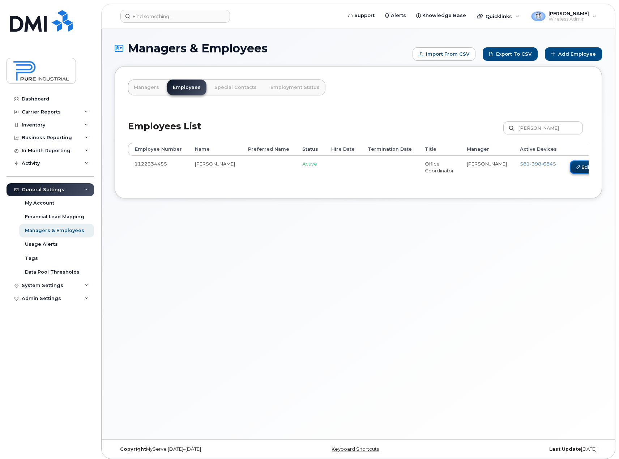
click at [570, 167] on link "Edit" at bounding box center [583, 166] width 27 height 13
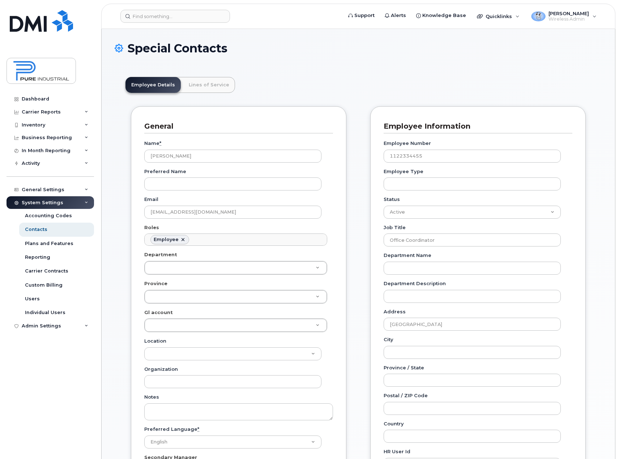
scroll to position [21, 0]
drag, startPoint x: 443, startPoint y: 156, endPoint x: 343, endPoint y: 158, distance: 100.1
click at [343, 158] on div "General Name * [PERSON_NAME] Preferred Name Email [EMAIL_ADDRESS][DOMAIN_NAME] …" at bounding box center [358, 369] width 466 height 526
type input "538"
click at [601, 227] on div "Employee Details Lines of Service General Name * Nadia Boucher Preferred Name E…" at bounding box center [358, 405] width 487 height 678
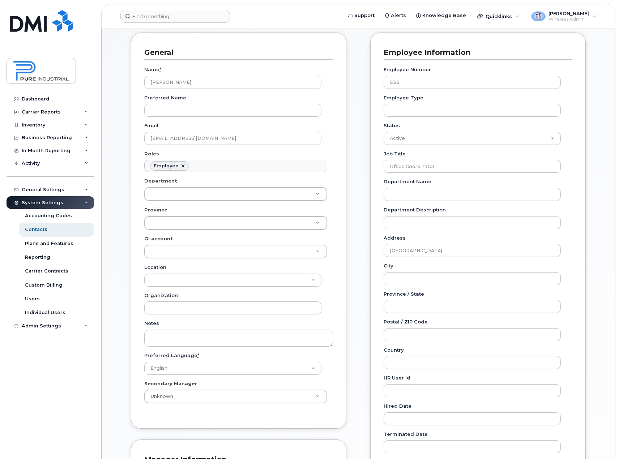
scroll to position [108, 0]
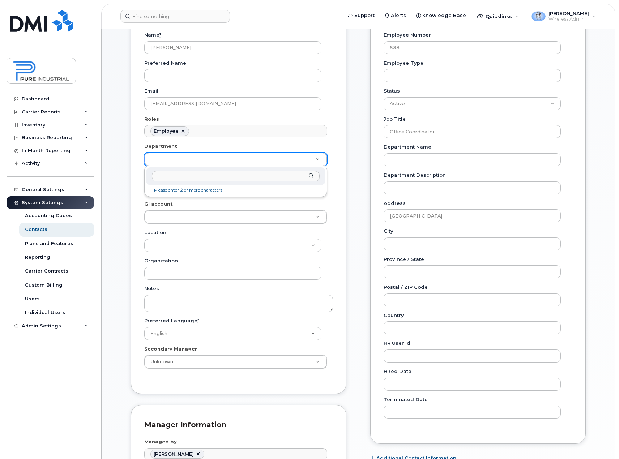
click at [182, 178] on input "text" at bounding box center [236, 176] width 168 height 10
type input "pro"
type input "5773520"
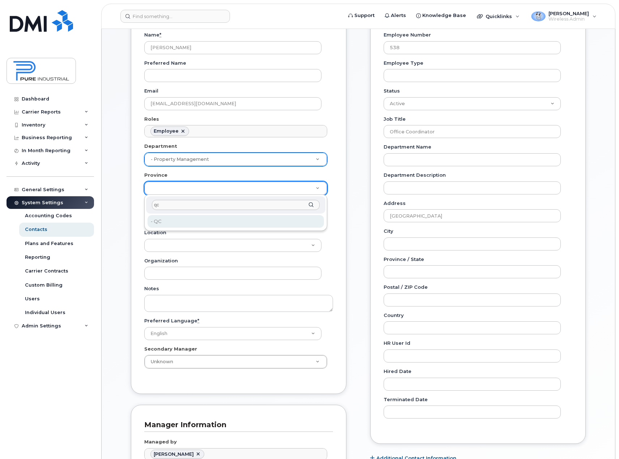
type input "qc"
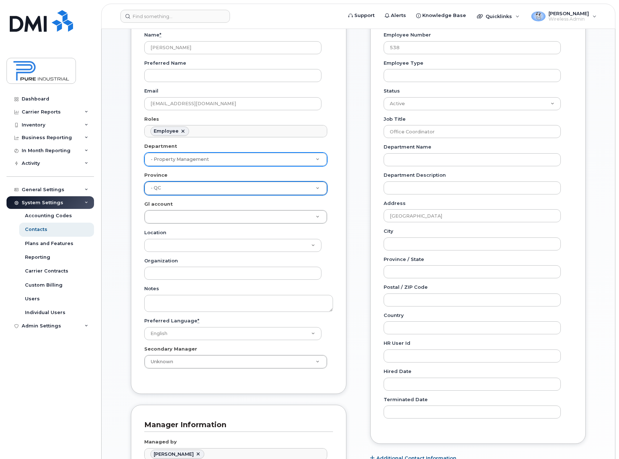
type input "5773508"
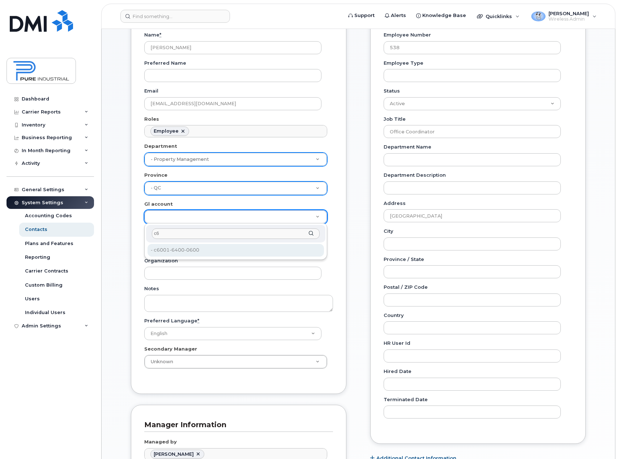
type input "c6"
type input "5773521"
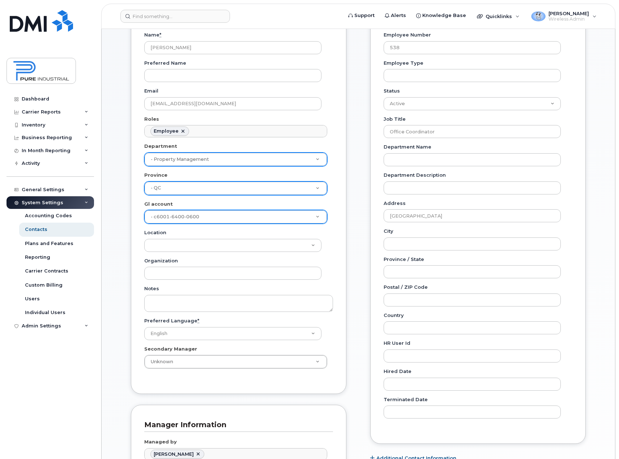
click at [593, 210] on div "Employee Details Lines of Service General Name * Nadia Boucher Preferred Name E…" at bounding box center [358, 297] width 487 height 678
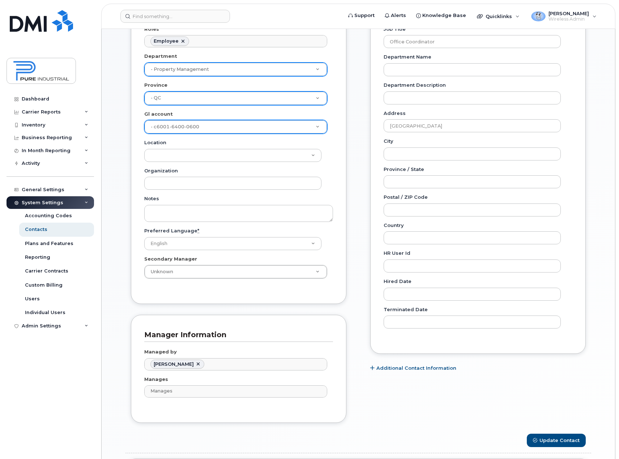
scroll to position [217, 0]
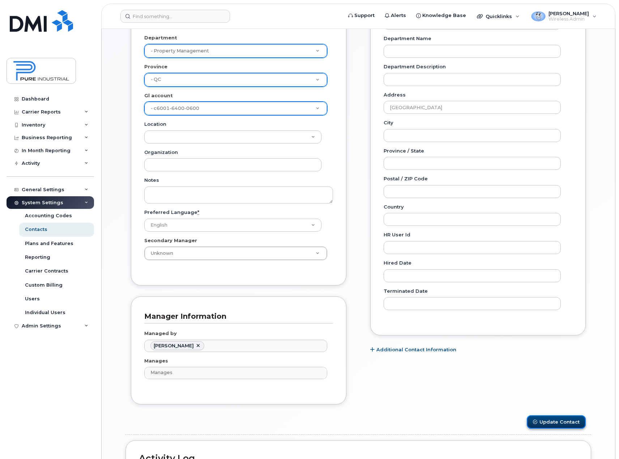
click at [557, 427] on button "Update Contact" at bounding box center [556, 421] width 59 height 13
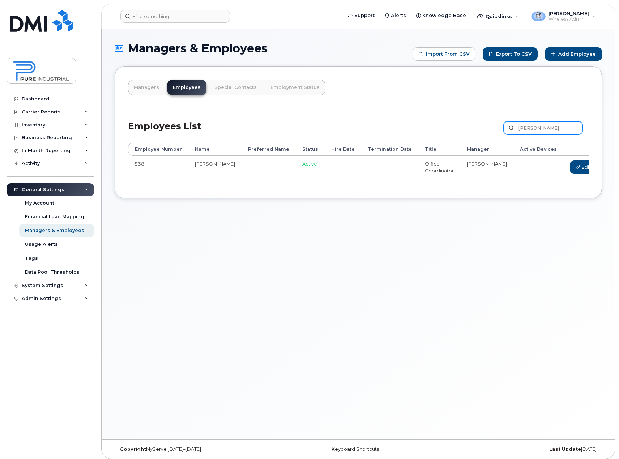
drag, startPoint x: 557, startPoint y: 130, endPoint x: 434, endPoint y: 129, distance: 122.5
click at [434, 129] on div "Employees List [PERSON_NAME] Customize Filter Refresh Export" at bounding box center [358, 125] width 460 height 34
paste input "Normando"
type input "Normando"
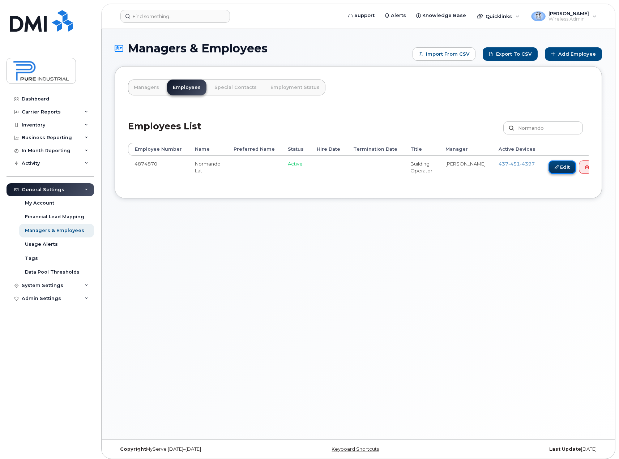
click at [548, 165] on link "Edit" at bounding box center [561, 166] width 27 height 13
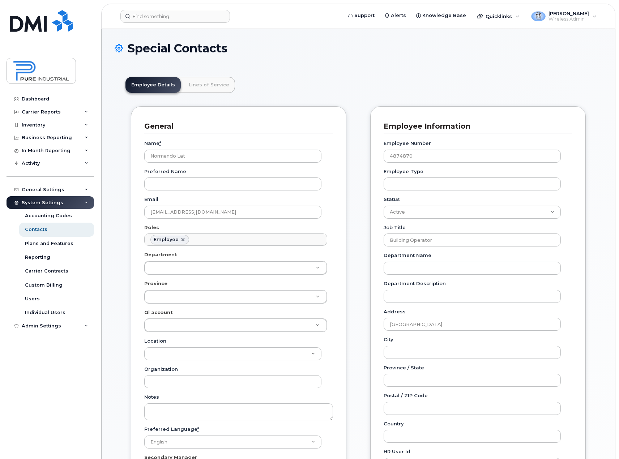
scroll to position [21, 0]
drag, startPoint x: 424, startPoint y: 155, endPoint x: 260, endPoint y: 171, distance: 164.9
click at [260, 171] on div "General Name * Normando Lat Preferred Name Email nlat@pureindustrial.ca Roles E…" at bounding box center [358, 369] width 466 height 526
type input "573"
click at [595, 237] on div "Employee Details Lines of Service General Name * Normando Lat Preferred Name Em…" at bounding box center [358, 405] width 487 height 678
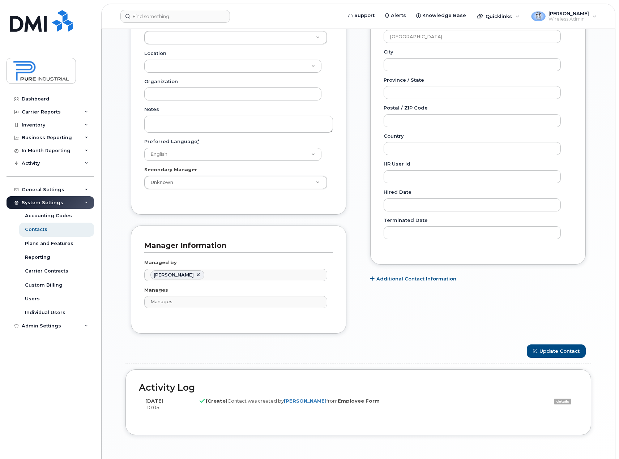
scroll to position [322, 0]
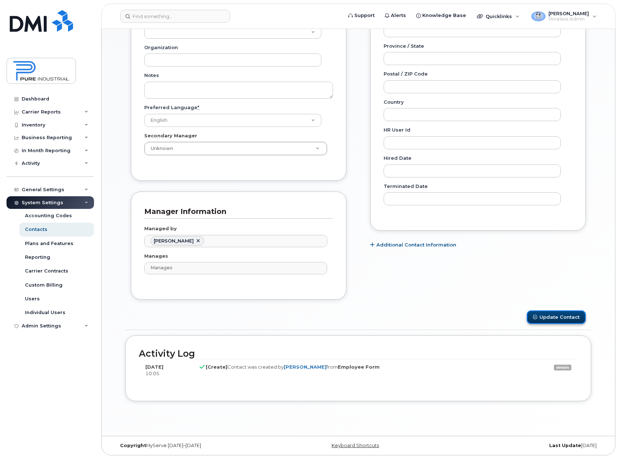
click at [563, 318] on button "Update Contact" at bounding box center [556, 316] width 59 height 13
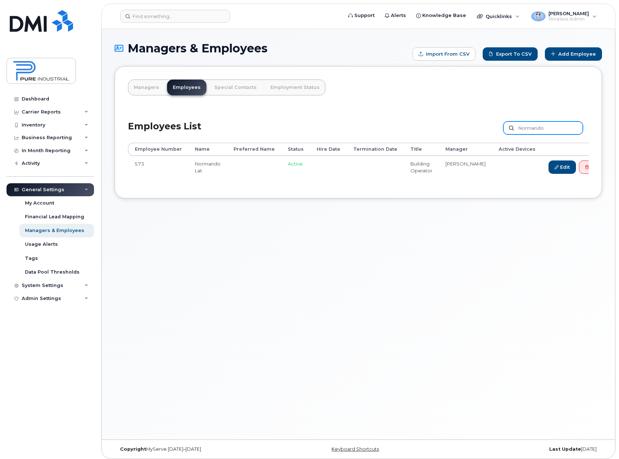
drag, startPoint x: 543, startPoint y: 130, endPoint x: 537, endPoint y: 124, distance: 7.9
click at [543, 130] on input "Normando" at bounding box center [543, 127] width 80 height 13
drag, startPoint x: 549, startPoint y: 128, endPoint x: 464, endPoint y: 136, distance: 86.0
click at [464, 136] on div "Employees List Normando Customize Filter Refresh Export" at bounding box center [358, 125] width 460 height 34
type input "o"
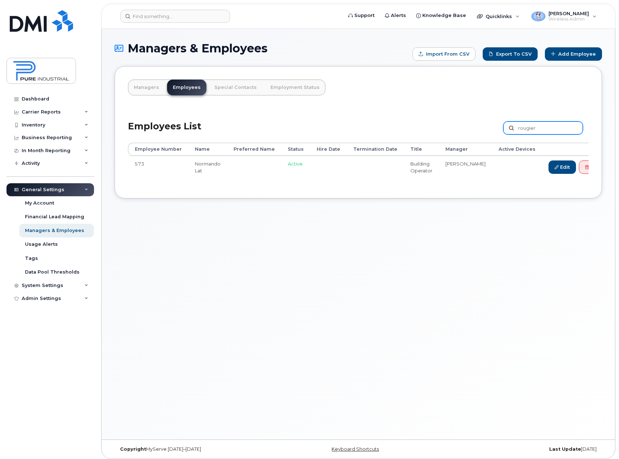
type input "rougier"
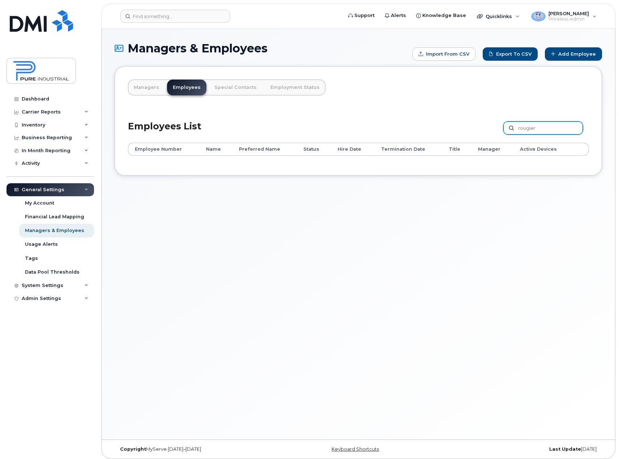
drag, startPoint x: 488, startPoint y: 129, endPoint x: 475, endPoint y: 130, distance: 13.4
click at [477, 131] on div "Employees List rougier Customize Filter Refresh Export" at bounding box center [358, 125] width 460 height 34
type input "[PERSON_NAME]"
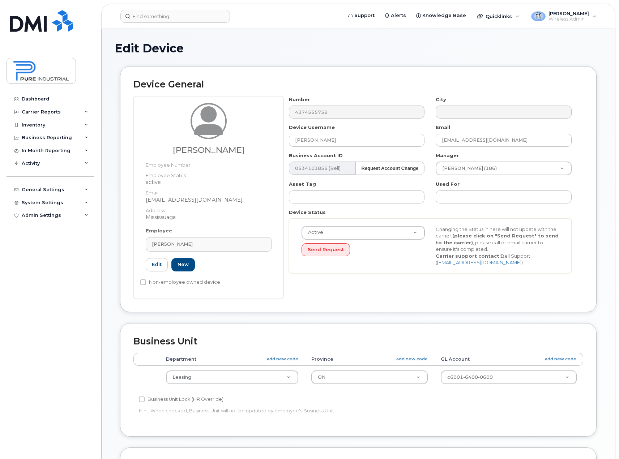
select select "5773518"
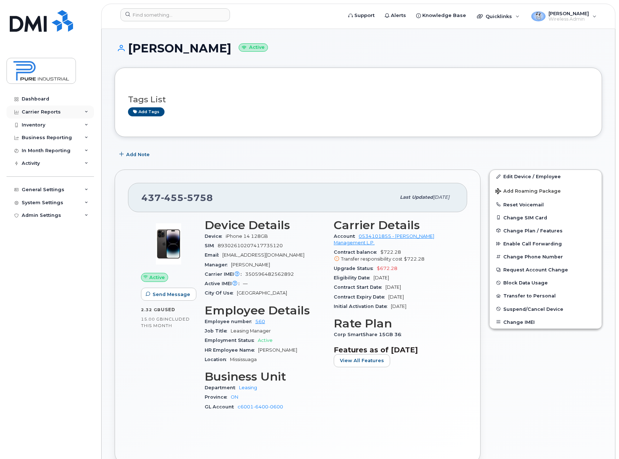
click at [84, 110] on div "Carrier Reports" at bounding box center [50, 112] width 87 height 13
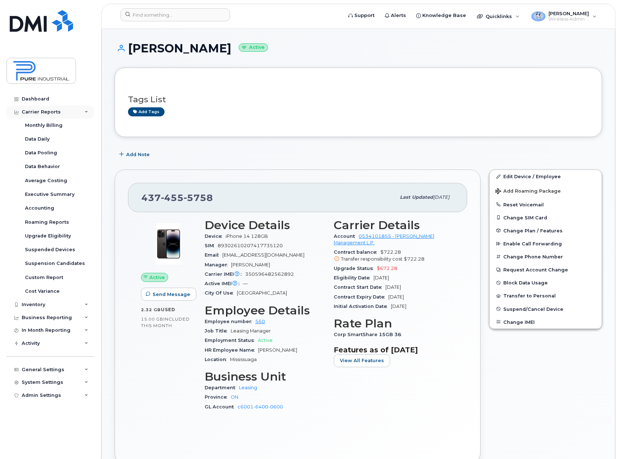
click at [84, 110] on div "Carrier Reports" at bounding box center [50, 112] width 87 height 13
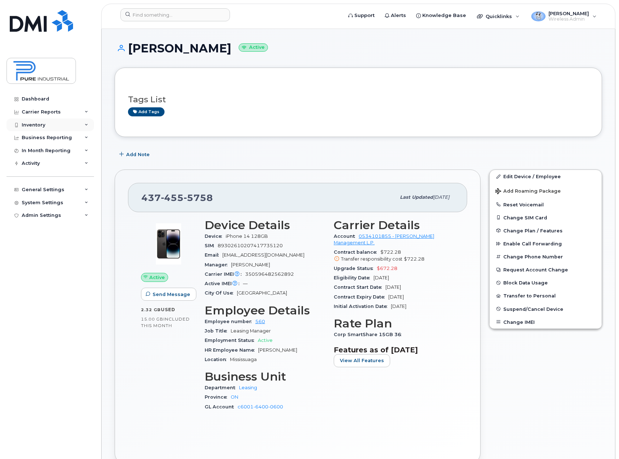
click at [86, 124] on icon at bounding box center [87, 125] width 4 height 4
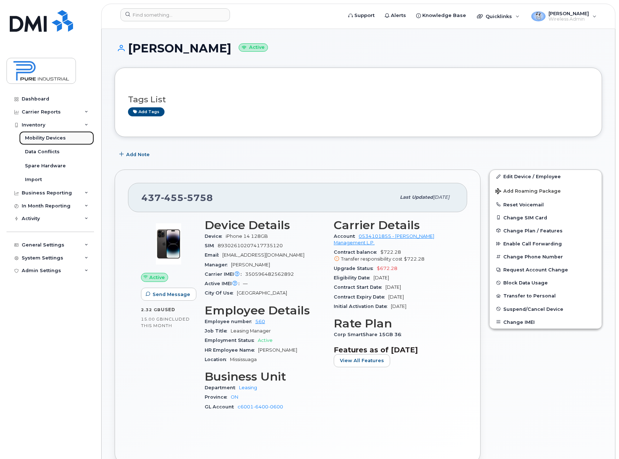
click at [55, 138] on div "Mobility Devices" at bounding box center [45, 138] width 41 height 7
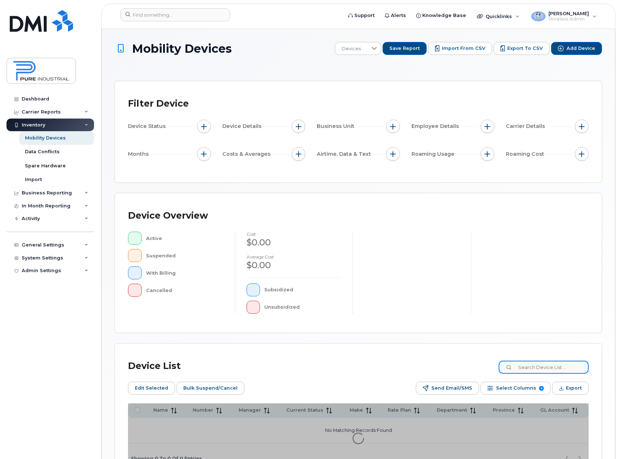
click at [545, 368] on input at bounding box center [543, 367] width 90 height 13
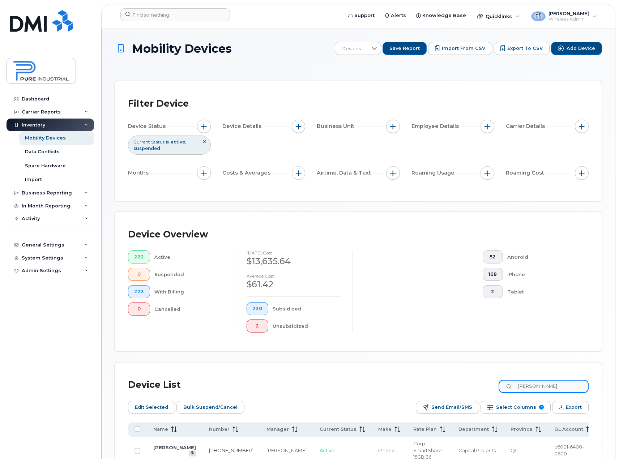
type input "pino"
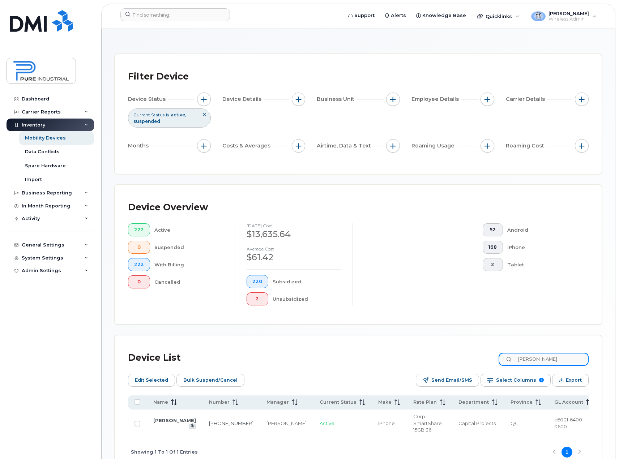
scroll to position [65, 0]
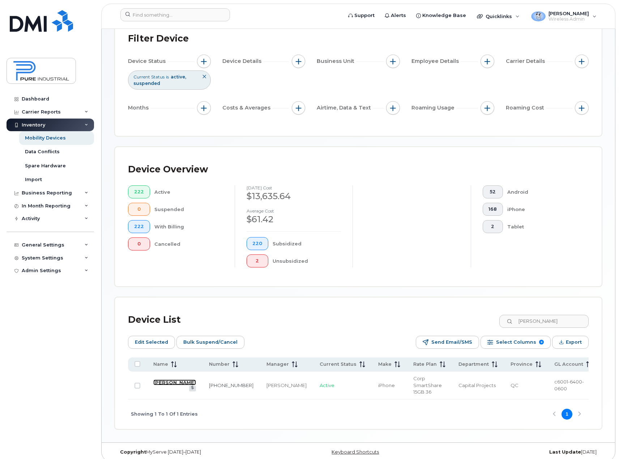
click at [162, 380] on link "Pino Dattoli" at bounding box center [174, 383] width 43 height 6
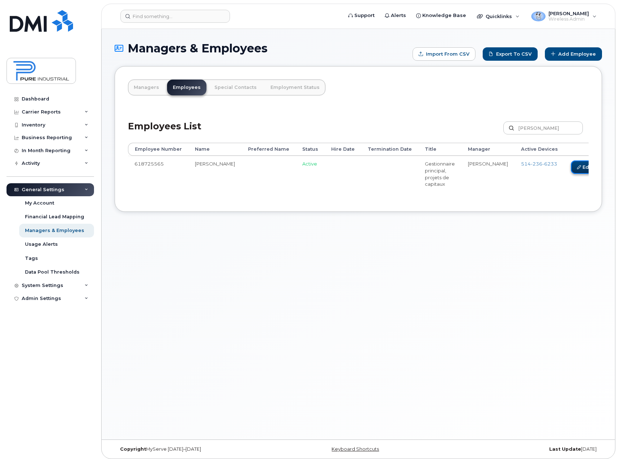
click at [571, 168] on link "Edit" at bounding box center [584, 166] width 27 height 13
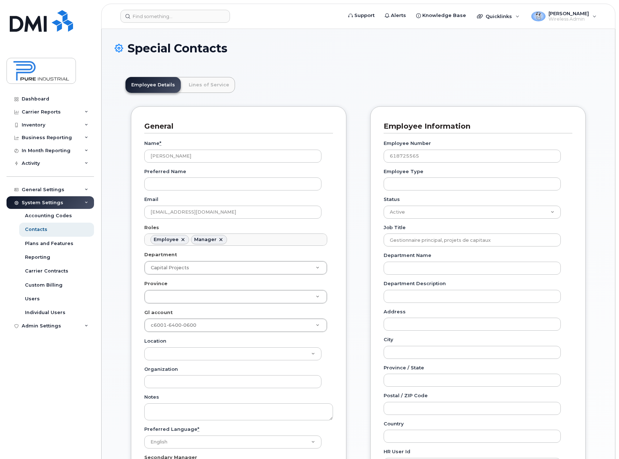
scroll to position [21, 0]
drag, startPoint x: 440, startPoint y: 156, endPoint x: 307, endPoint y: 171, distance: 133.8
click at [307, 171] on div "General Name * [PERSON_NAME] Preferred Name Email [EMAIL_ADDRESS][DOMAIN_NAME] …" at bounding box center [358, 369] width 466 height 526
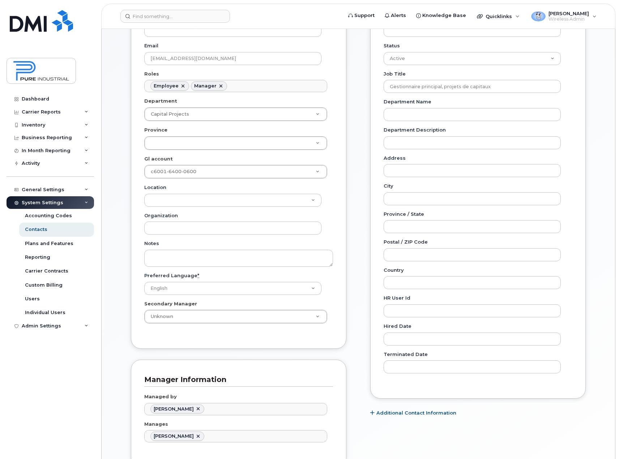
scroll to position [108, 0]
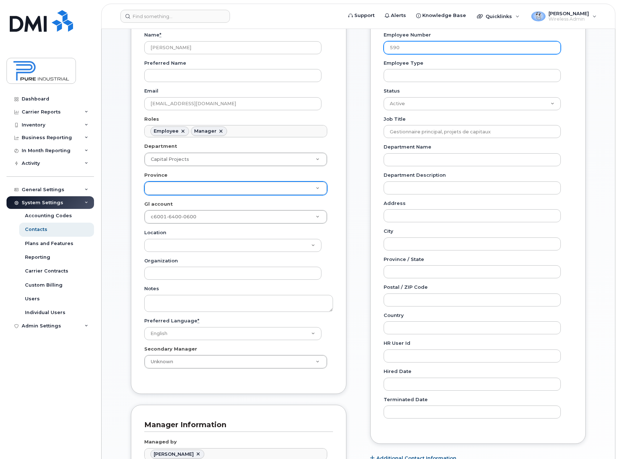
type input "590"
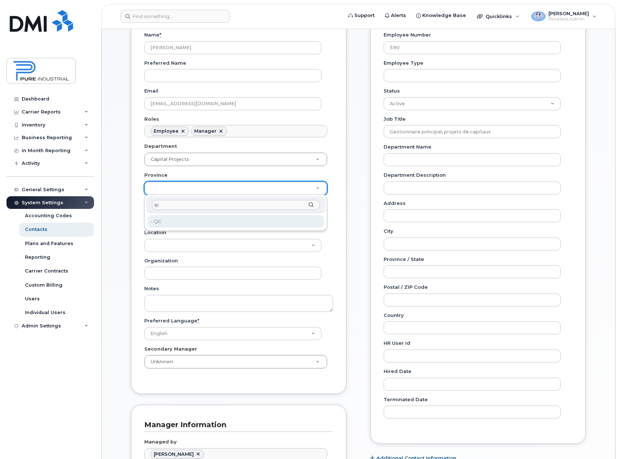
type input "qc"
type input "5773508"
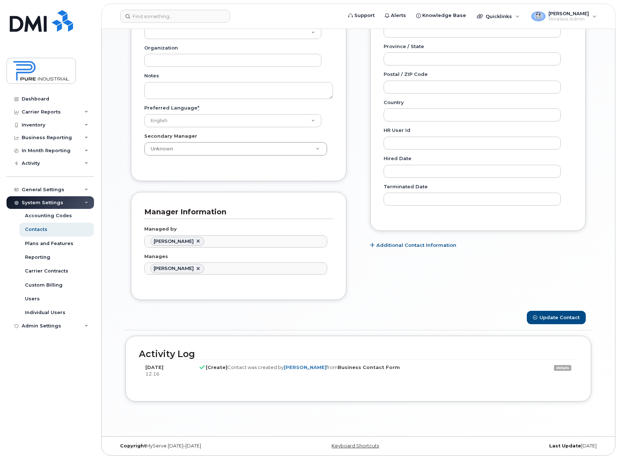
scroll to position [322, 0]
click at [561, 321] on button "Update Contact" at bounding box center [556, 316] width 59 height 13
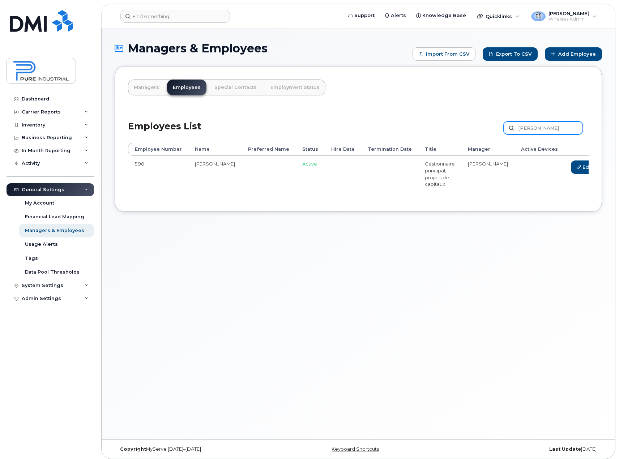
drag, startPoint x: 543, startPoint y: 128, endPoint x: 492, endPoint y: 131, distance: 51.0
click at [492, 131] on div "Employees List [PERSON_NAME] Customize Filter Refresh Export" at bounding box center [358, 125] width 460 height 34
type input "muzaic"
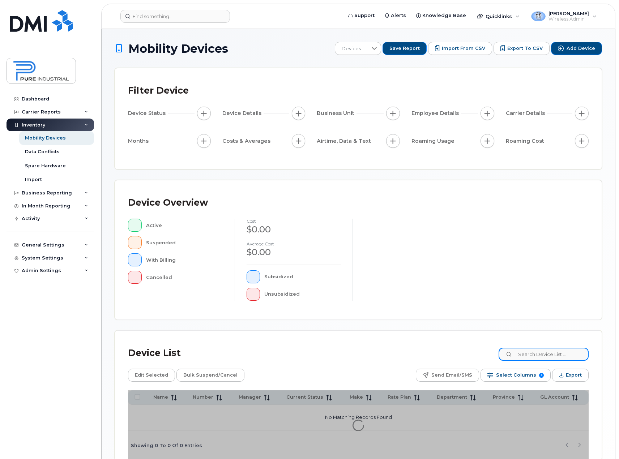
click at [540, 354] on input at bounding box center [543, 354] width 90 height 13
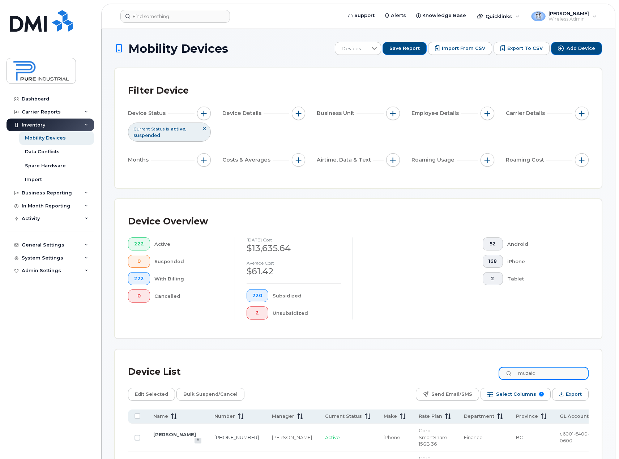
type input "muzaic"
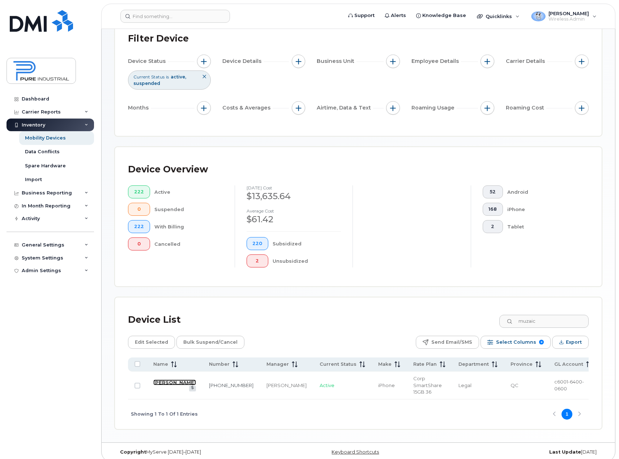
click at [170, 380] on link "[PERSON_NAME]" at bounding box center [174, 383] width 43 height 6
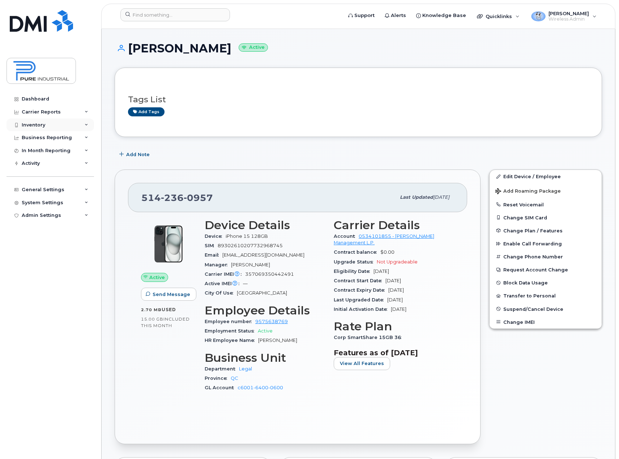
click at [87, 124] on div "Inventory" at bounding box center [50, 125] width 87 height 13
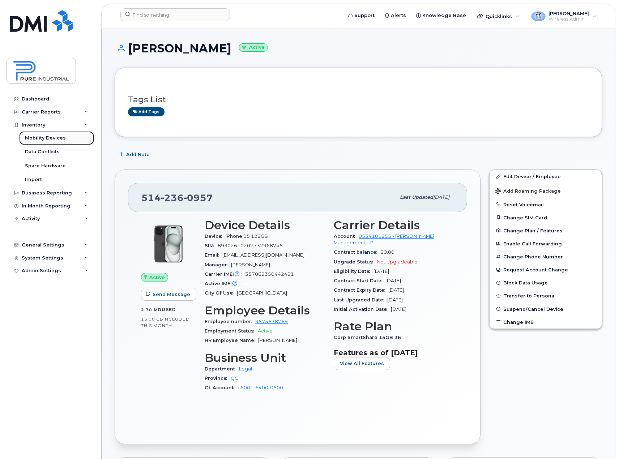
click at [64, 138] on link "Mobility Devices" at bounding box center [56, 138] width 75 height 14
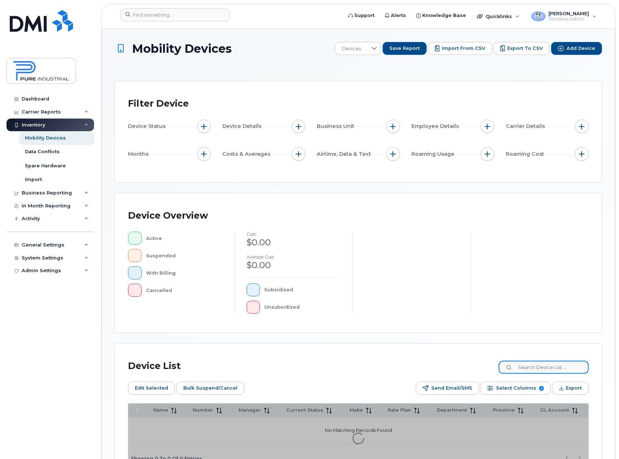
click at [549, 362] on input at bounding box center [543, 367] width 90 height 13
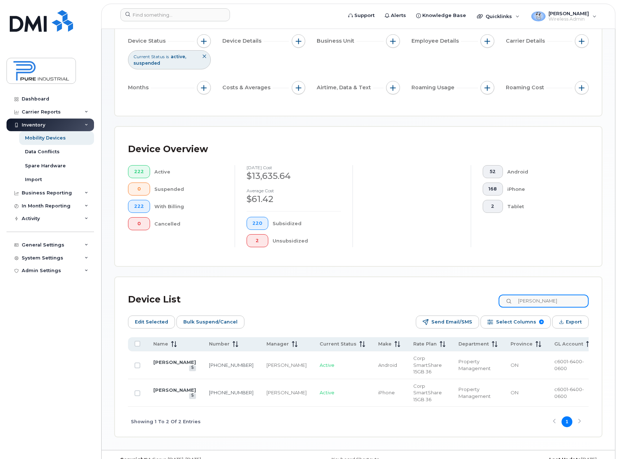
scroll to position [86, 0]
type input "[PERSON_NAME]"
click at [168, 364] on link "[PERSON_NAME]" at bounding box center [174, 362] width 43 height 6
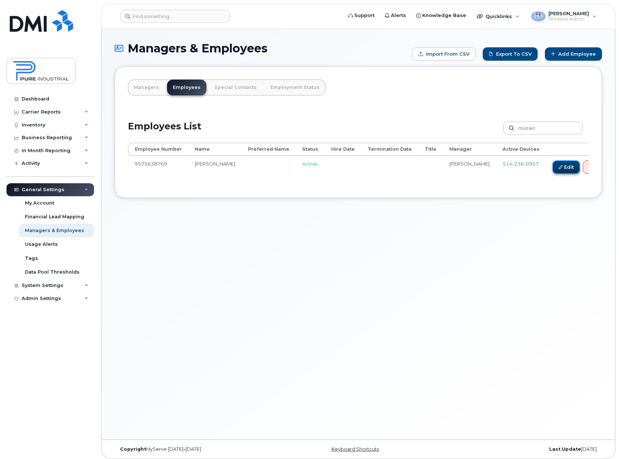
click at [552, 170] on link "Edit" at bounding box center [565, 166] width 27 height 13
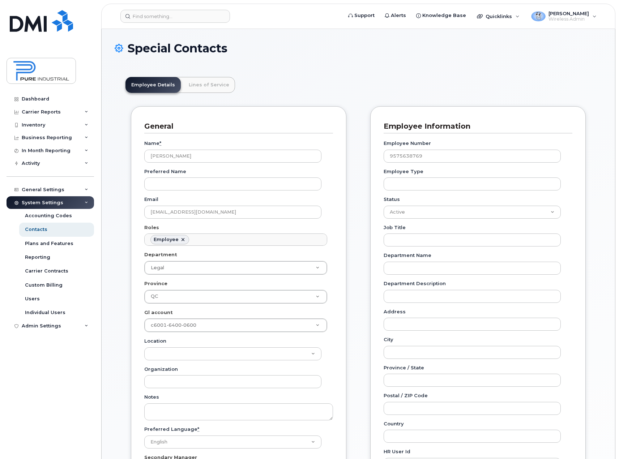
scroll to position [21, 0]
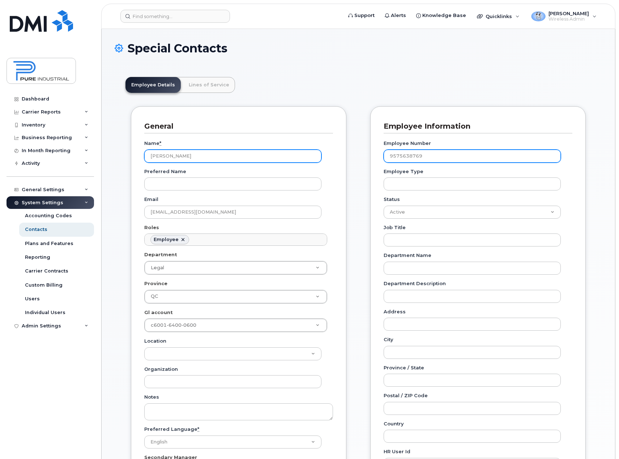
drag, startPoint x: 450, startPoint y: 158, endPoint x: 300, endPoint y: 159, distance: 150.4
click at [300, 159] on div "General Name * Rachel Muzaic Preferred Name Email rmuzaic@pureindustriel.ca Rol…" at bounding box center [358, 369] width 466 height 526
type input "592"
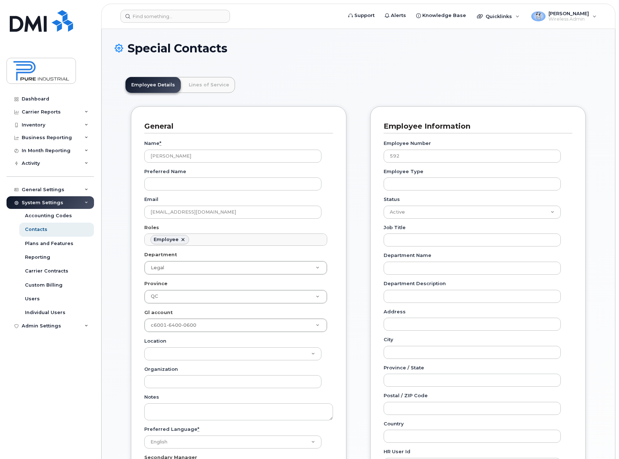
click at [595, 232] on div "Employee Details Lines of Service General Name * Rachel Muzaic Preferred Name E…" at bounding box center [358, 405] width 487 height 678
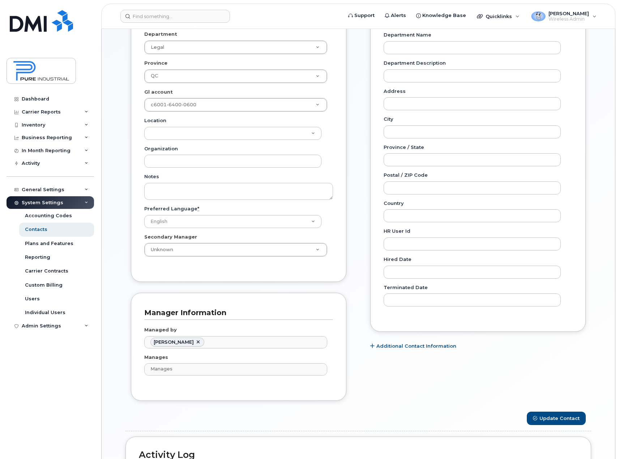
scroll to position [322, 0]
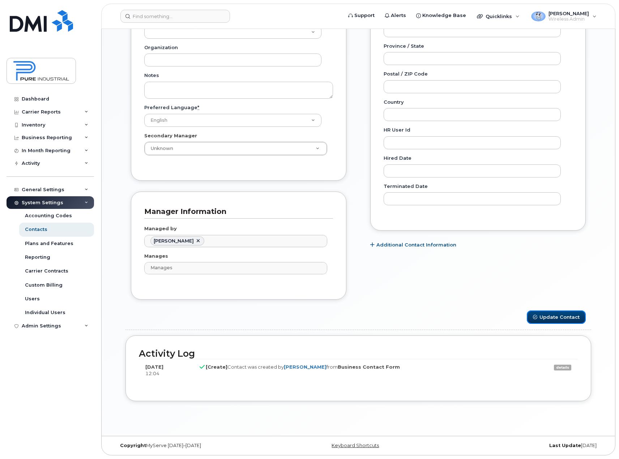
drag, startPoint x: 560, startPoint y: 321, endPoint x: 565, endPoint y: 329, distance: 9.6
click at [560, 321] on button "Update Contact" at bounding box center [556, 316] width 59 height 13
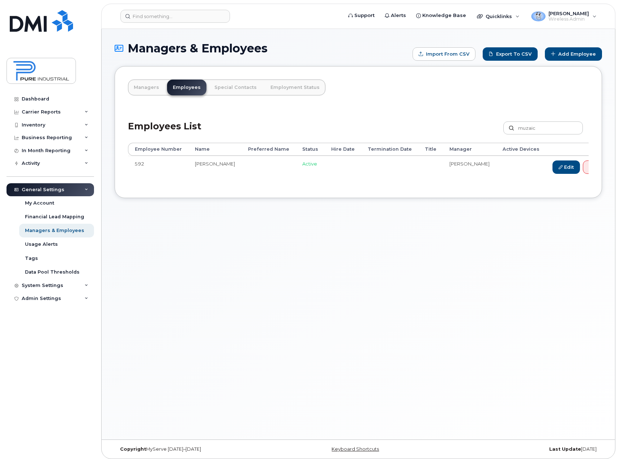
click at [275, 286] on div "Managers & Employees Import from CSV Export to CSV Add Employee Managers Employ…" at bounding box center [358, 234] width 513 height 411
drag, startPoint x: 541, startPoint y: 127, endPoint x: 516, endPoint y: 129, distance: 25.0
click at [516, 129] on label "muzaic" at bounding box center [543, 127] width 80 height 13
type input "[PERSON_NAME]"
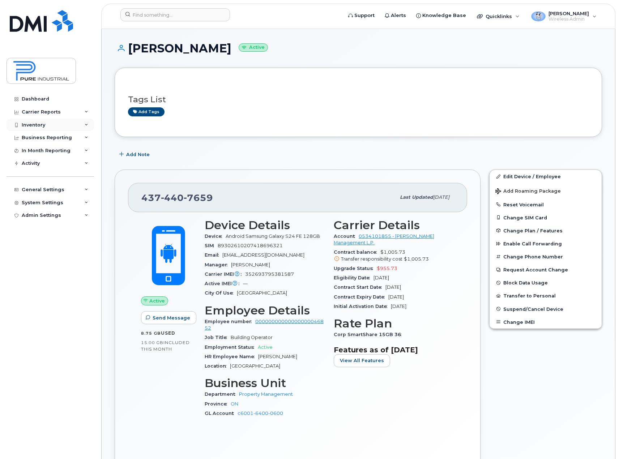
drag, startPoint x: 57, startPoint y: 124, endPoint x: 54, endPoint y: 127, distance: 4.6
click at [57, 124] on div "Inventory" at bounding box center [50, 125] width 87 height 13
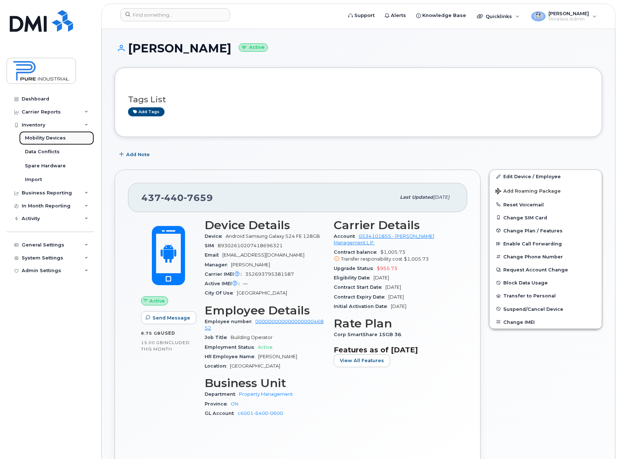
click at [51, 136] on div "Mobility Devices" at bounding box center [45, 138] width 41 height 7
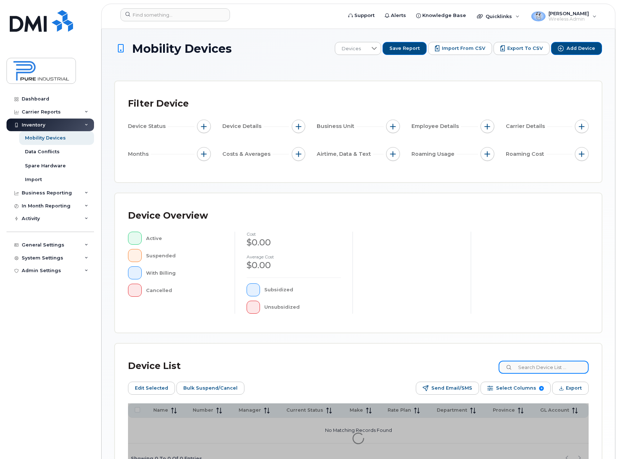
click at [551, 365] on input at bounding box center [543, 367] width 90 height 13
paste input "Lescot"
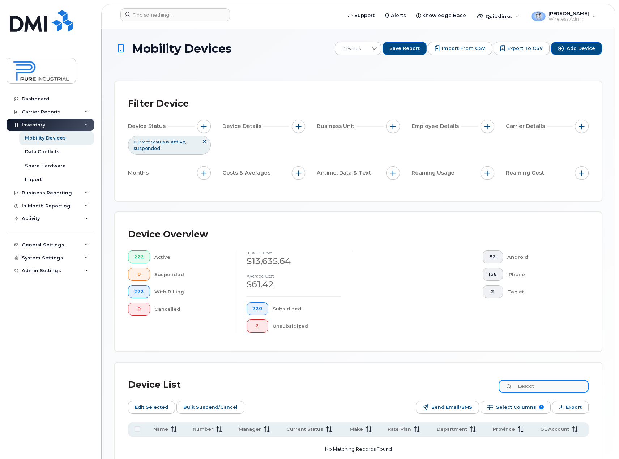
type input "Lescot"
drag, startPoint x: 558, startPoint y: 384, endPoint x: 419, endPoint y: 389, distance: 139.3
click at [419, 389] on div "Device List Lescot" at bounding box center [358, 385] width 460 height 19
type input "tam"
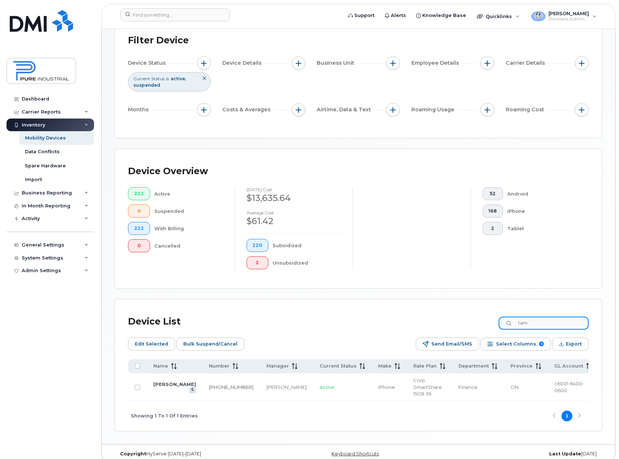
scroll to position [65, 0]
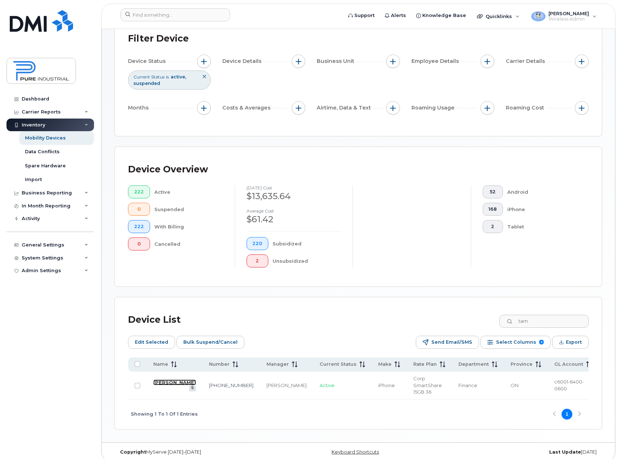
drag, startPoint x: 173, startPoint y: 379, endPoint x: 179, endPoint y: 380, distance: 5.5
click at [173, 380] on link "Stephen Tam" at bounding box center [174, 383] width 43 height 6
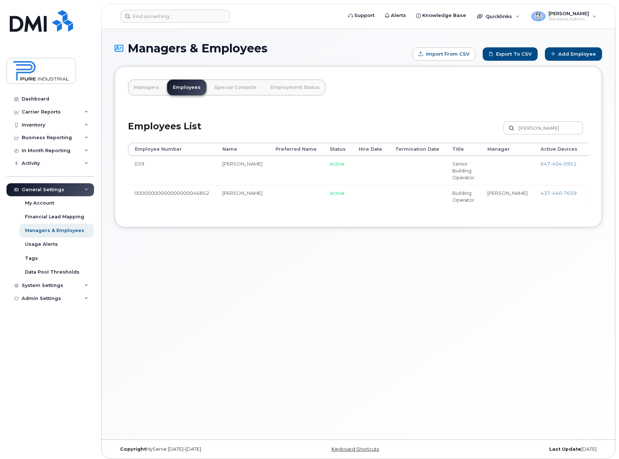
click at [590, 196] on link "Edit" at bounding box center [603, 196] width 27 height 13
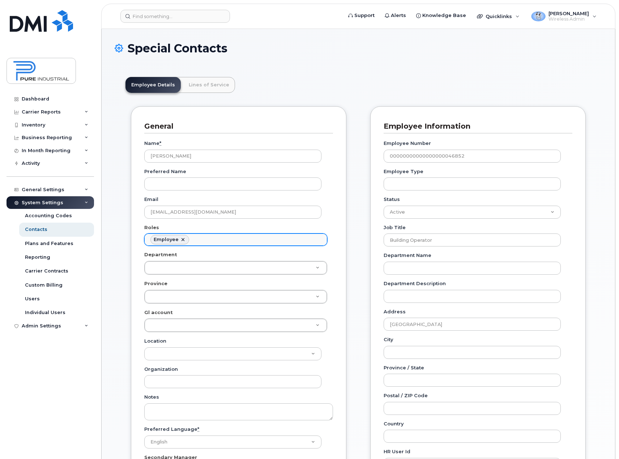
scroll to position [21, 0]
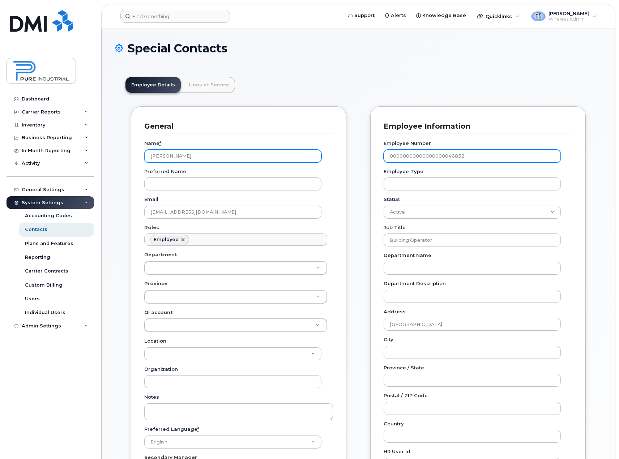
drag, startPoint x: 479, startPoint y: 156, endPoint x: 287, endPoint y: 159, distance: 191.6
click at [287, 159] on div "General Name * Shawn Persaud Preferred Name Email spersaud@pureindustrial.ca Ro…" at bounding box center [358, 369] width 466 height 526
type input "555"
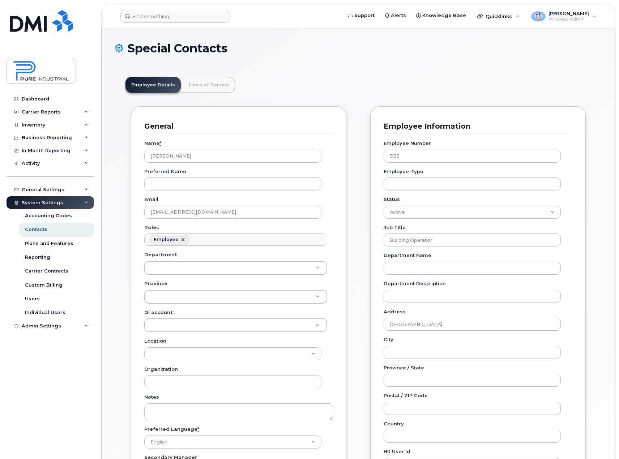
click at [603, 265] on div "Special Contacts Employee Details Lines of Service General Name * Shawn Persaud…" at bounding box center [358, 393] width 513 height 729
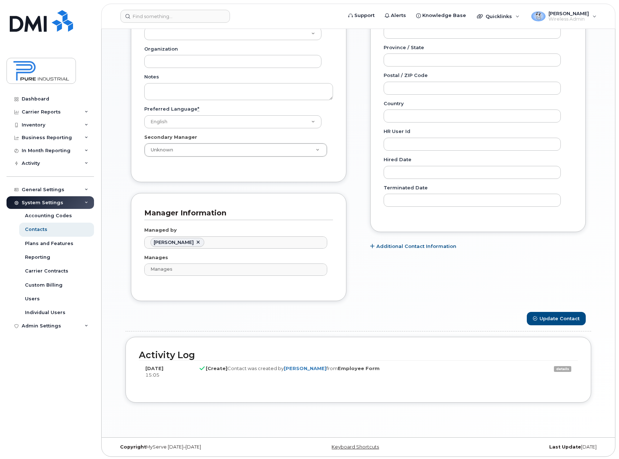
scroll to position [322, 0]
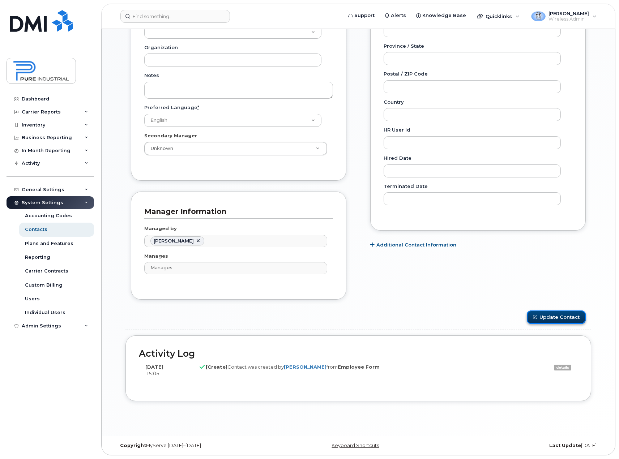
click at [562, 317] on button "Update Contact" at bounding box center [556, 316] width 59 height 13
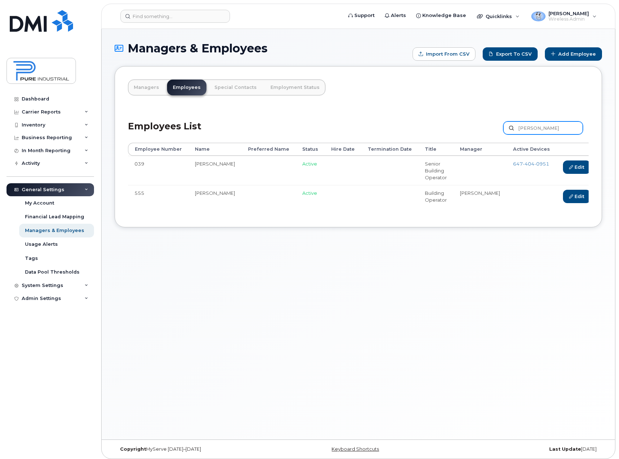
drag, startPoint x: 548, startPoint y: 127, endPoint x: 480, endPoint y: 127, distance: 68.0
click at [480, 127] on div "Employees List [PERSON_NAME] Customize Filter Refresh Export" at bounding box center [358, 125] width 460 height 34
paste input "Lescot"
type input "Lescot"
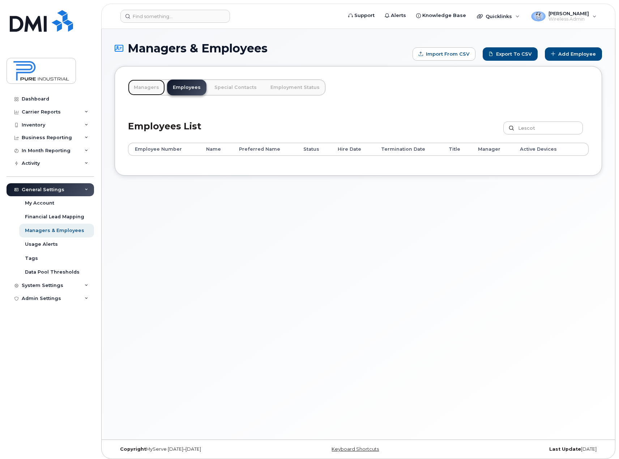
click at [147, 83] on link "Managers" at bounding box center [146, 88] width 37 height 16
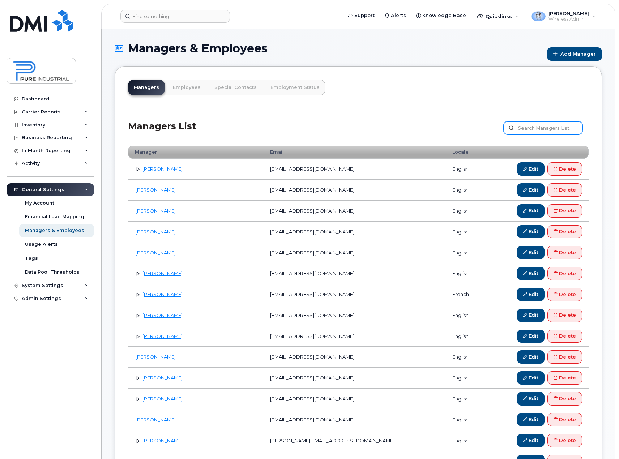
click at [559, 128] on input "text" at bounding box center [543, 127] width 80 height 13
type input "tam"
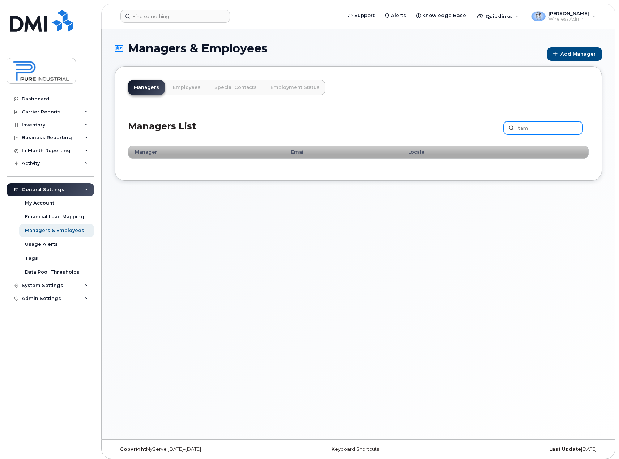
drag, startPoint x: 496, startPoint y: 130, endPoint x: 491, endPoint y: 130, distance: 4.7
click at [491, 130] on div "Managers List tam Customize Filter Refresh Export" at bounding box center [358, 125] width 460 height 34
click at [220, 251] on div "Managers & Employees Add Manager Managers Employees Special Contacts Employment…" at bounding box center [358, 234] width 513 height 411
click at [570, 54] on link "Add Manager" at bounding box center [574, 53] width 55 height 13
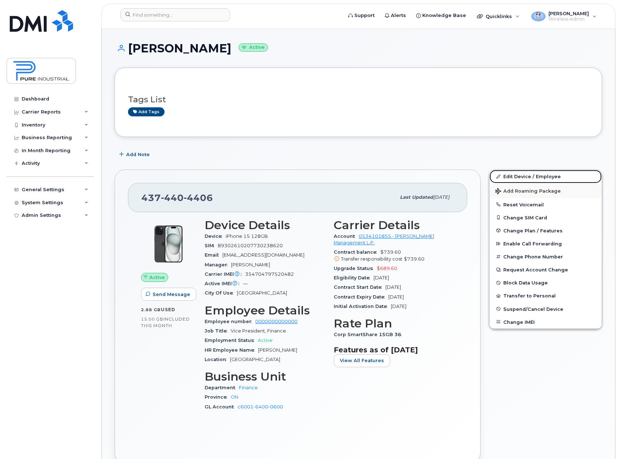
drag, startPoint x: 527, startPoint y: 173, endPoint x: 531, endPoint y: 195, distance: 22.9
click at [527, 173] on link "Edit Device / Employee" at bounding box center [545, 176] width 112 height 13
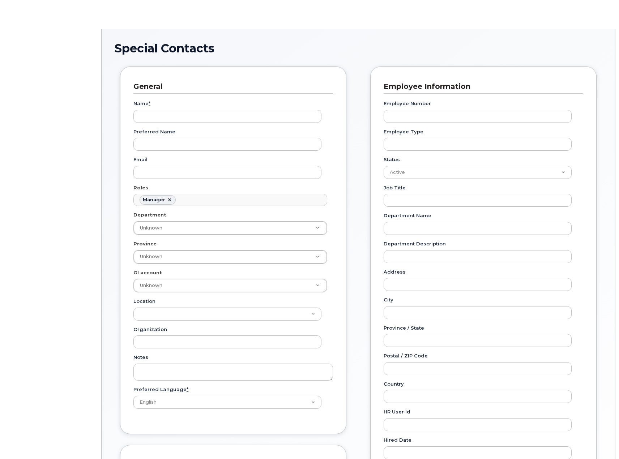
scroll to position [56, 0]
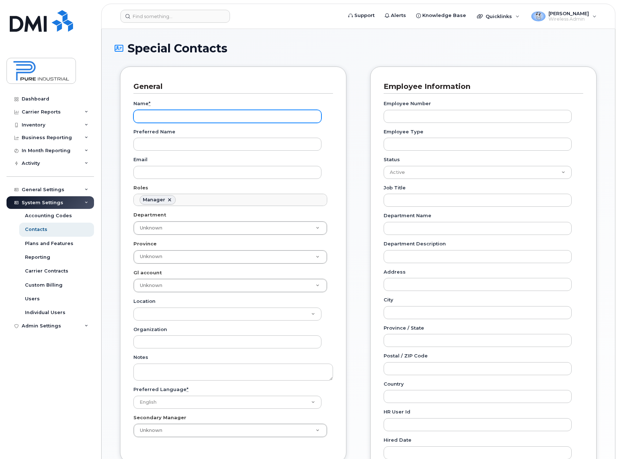
click at [184, 118] on input "Name *" at bounding box center [227, 116] width 188 height 13
type input "[PERSON_NAME]"
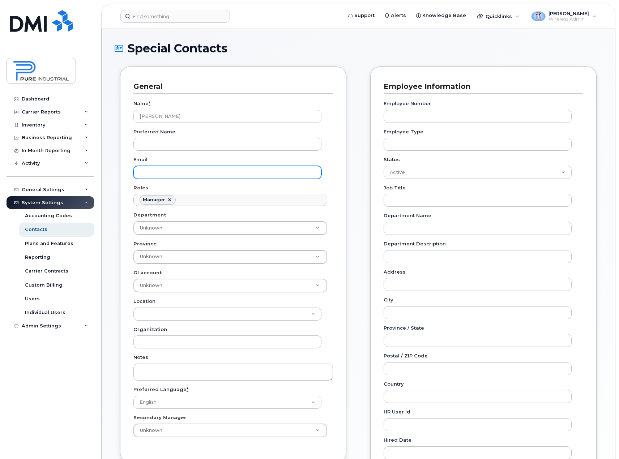
click at [182, 173] on input "Email" at bounding box center [227, 172] width 188 height 13
click at [170, 175] on input "Email" at bounding box center [227, 172] width 188 height 13
paste input "[EMAIL_ADDRESS][DOMAIN_NAME]"
type input "[EMAIL_ADDRESS][DOMAIN_NAME]"
click at [589, 234] on div "Employee Information Employee Number Employee Type Status Active On-Leave Long …" at bounding box center [483, 290] width 226 height 446
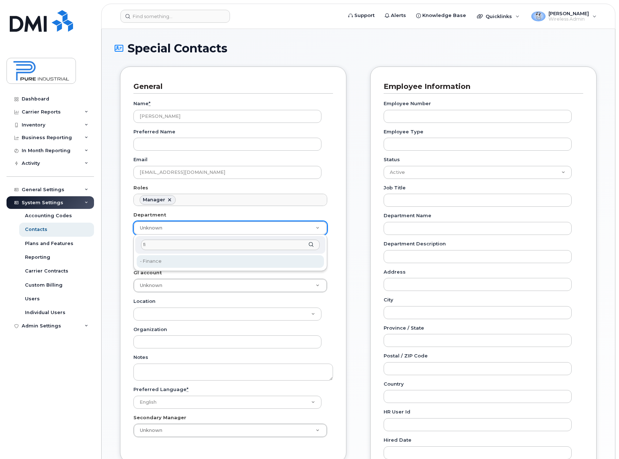
type input "fi"
type input "5773514"
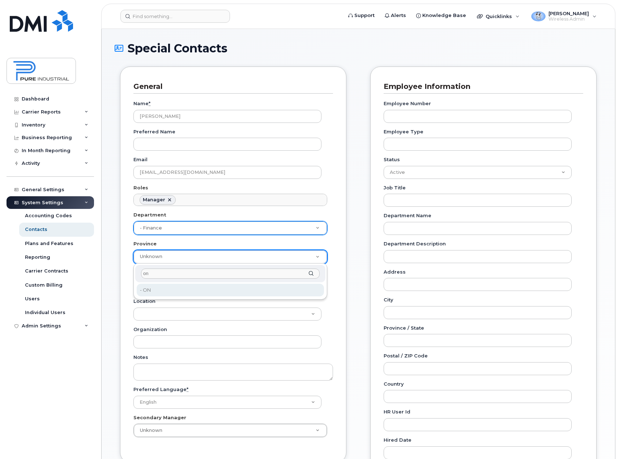
type input "on"
type input "5773507"
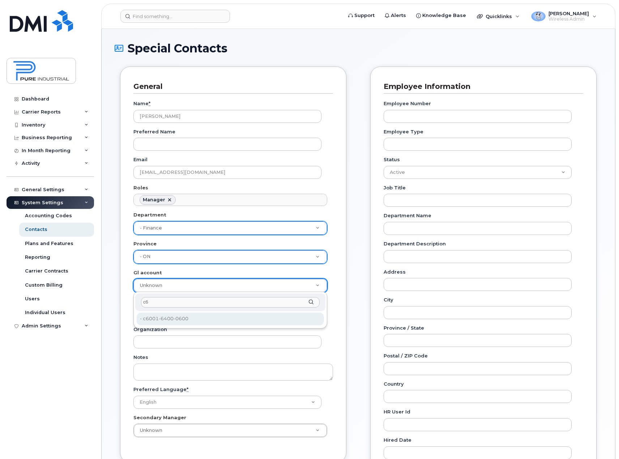
type input "c6"
type input "5773521"
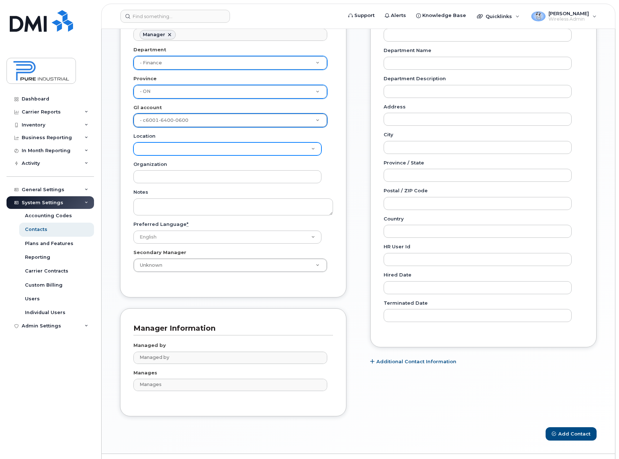
scroll to position [181, 0]
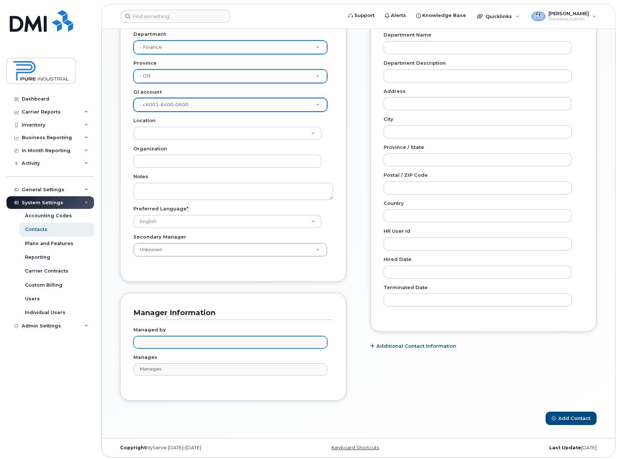
click at [182, 344] on input "text" at bounding box center [231, 342] width 187 height 10
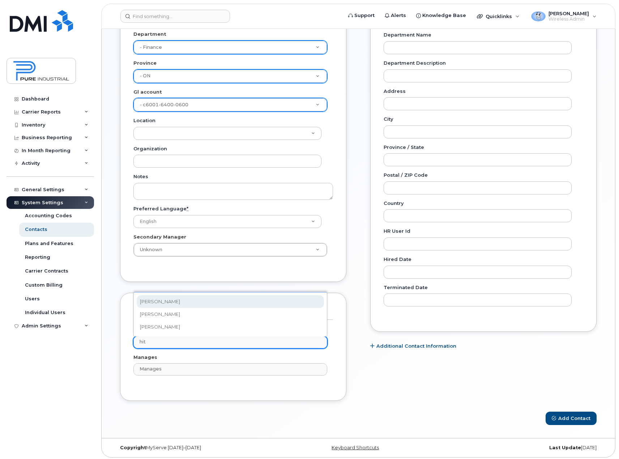
scroll to position [0, 0]
type input "hit"
type input "1713630"
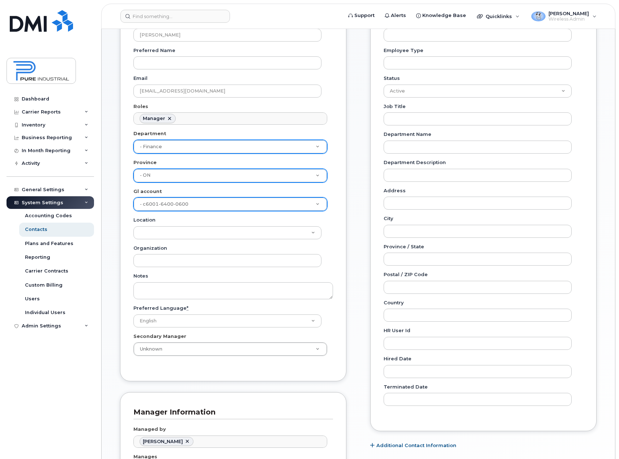
scroll to position [183, 0]
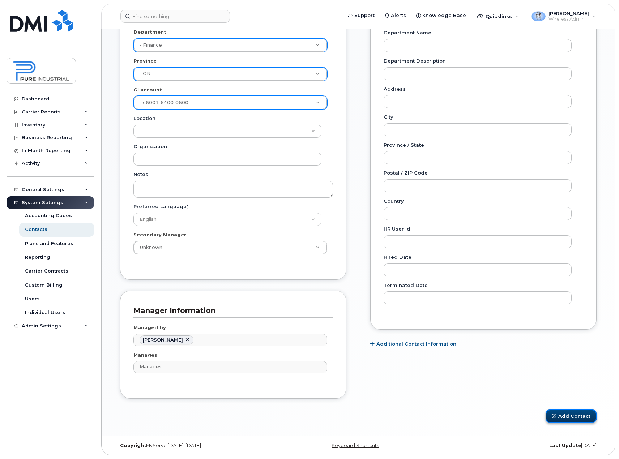
click at [579, 418] on button "Add Contact" at bounding box center [570, 416] width 51 height 13
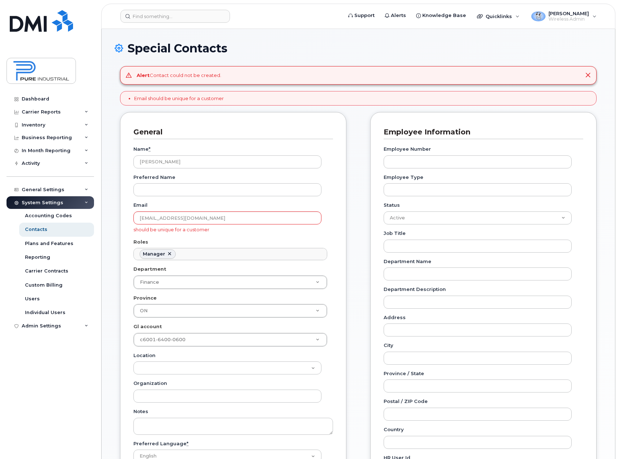
scroll to position [56, 0]
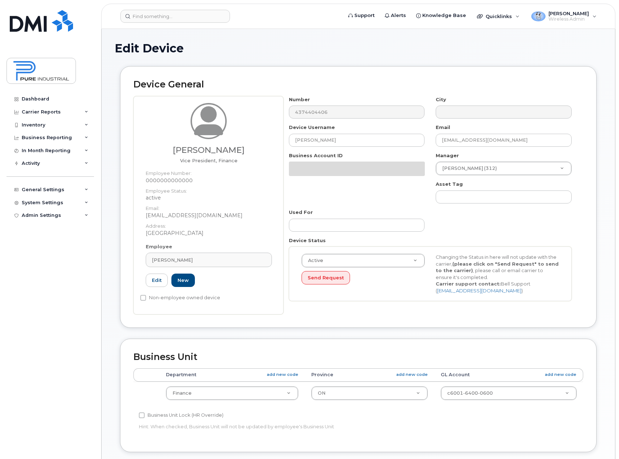
select select "5773514"
select select "5773507"
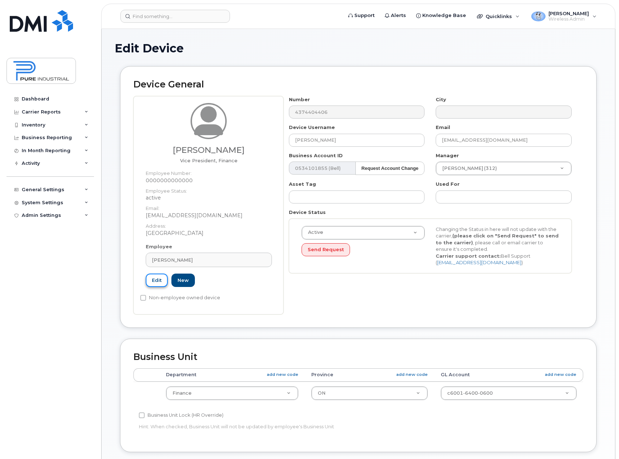
click at [151, 280] on link "Edit" at bounding box center [157, 280] width 22 height 13
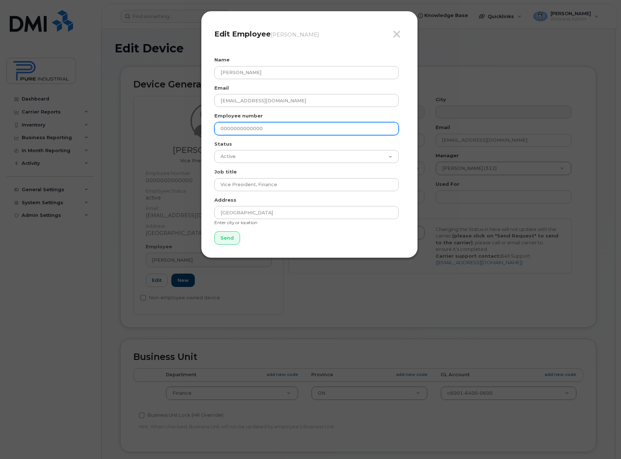
drag, startPoint x: 278, startPoint y: 128, endPoint x: 182, endPoint y: 134, distance: 96.0
click at [182, 136] on div "Close Edit Employee Stephen Tam Name Stephen Tam Email stam@pureindustrial.ca E…" at bounding box center [310, 229] width 621 height 459
type input "568"
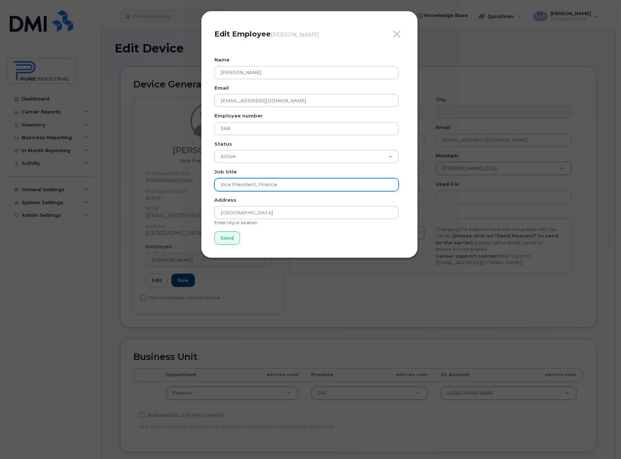
drag, startPoint x: 291, startPoint y: 184, endPoint x: 128, endPoint y: 196, distance: 163.1
click at [128, 196] on div "Close Edit Employee Stephen Tam Name Stephen Tam Email stam@pureindustrial.ca E…" at bounding box center [310, 229] width 621 height 459
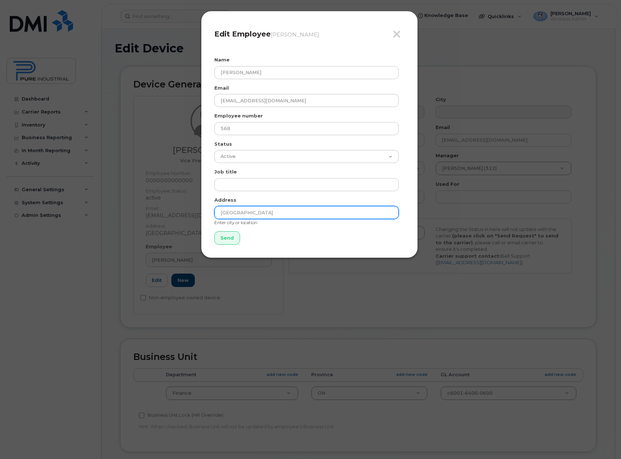
drag, startPoint x: 243, startPoint y: 213, endPoint x: 269, endPoint y: 232, distance: 33.1
click at [138, 219] on div "Close Edit Employee Stephen Tam Name Stephen Tam Email stam@pureindustrial.ca E…" at bounding box center [310, 229] width 621 height 459
click at [270, 232] on form "Name Stephen Tam Email stam@pureindustrial.ca Employee number 568 Status Active…" at bounding box center [309, 150] width 190 height 188
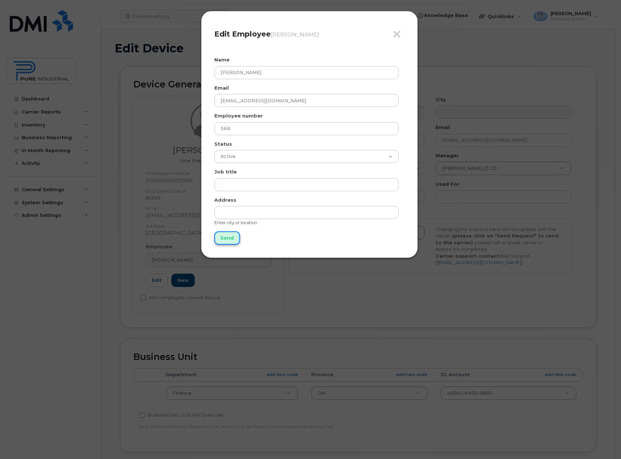
click at [229, 237] on input "Send" at bounding box center [227, 237] width 26 height 13
type input "Send"
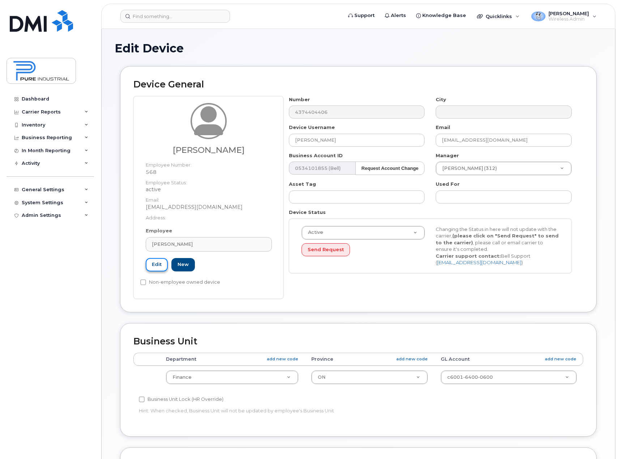
click at [157, 263] on link "Edit" at bounding box center [157, 264] width 22 height 13
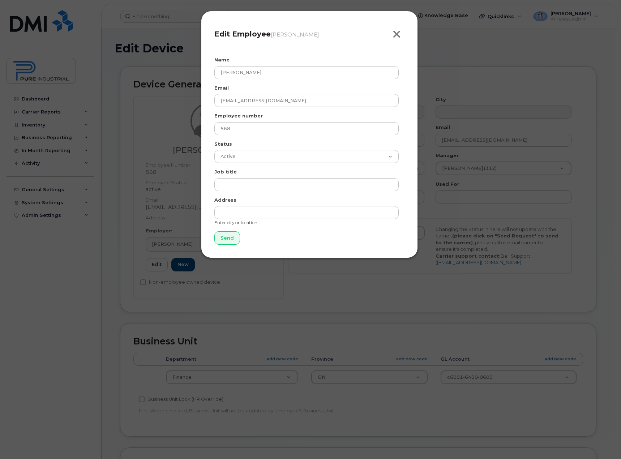
drag, startPoint x: 397, startPoint y: 34, endPoint x: 354, endPoint y: 133, distance: 107.8
click at [397, 34] on icon "button" at bounding box center [397, 34] width 8 height 11
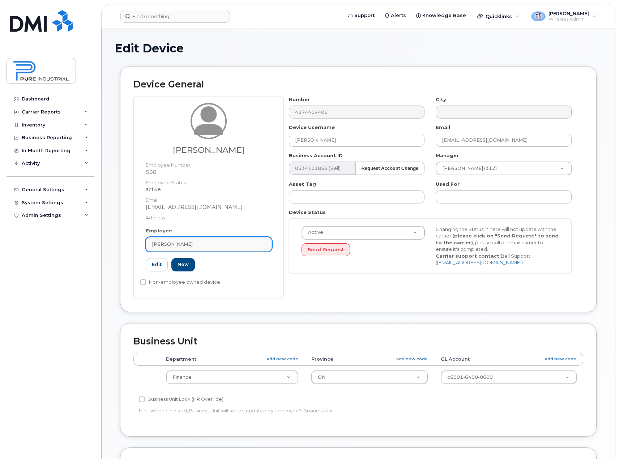
click at [178, 246] on span "Stephen Tam" at bounding box center [172, 244] width 41 height 7
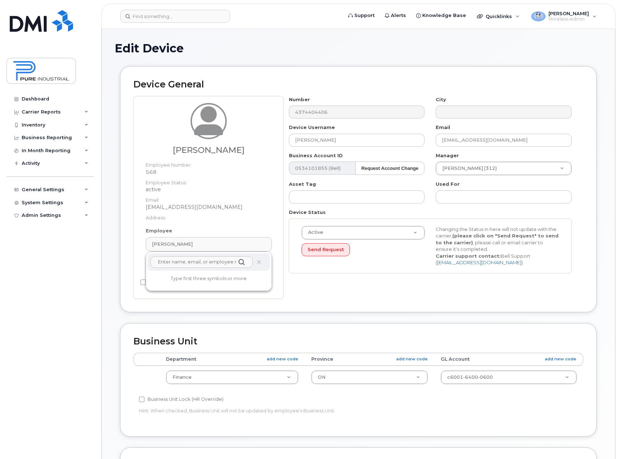
click at [182, 262] on input "text" at bounding box center [201, 262] width 102 height 12
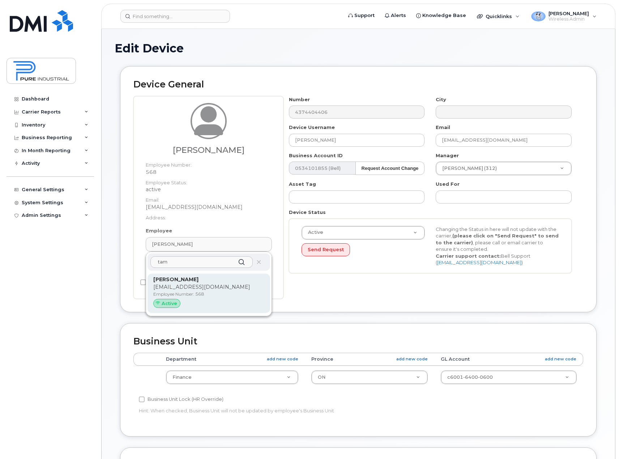
type input "tam"
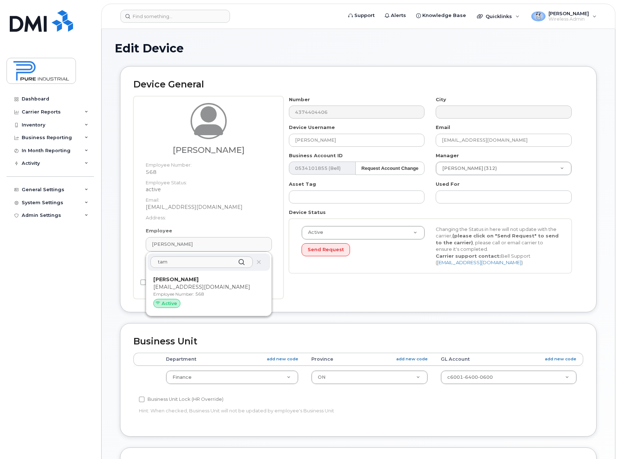
drag, startPoint x: 190, startPoint y: 292, endPoint x: 343, endPoint y: 26, distance: 307.1
click at [190, 293] on p "Employee Number: 568" at bounding box center [208, 294] width 111 height 7
type input "568"
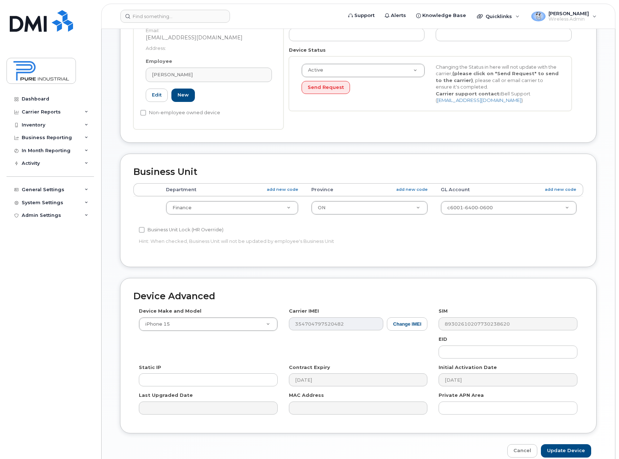
scroll to position [197, 0]
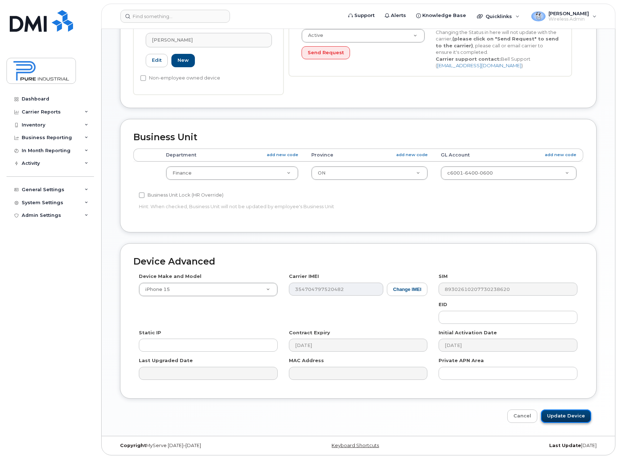
click at [558, 419] on input "Update Device" at bounding box center [566, 416] width 50 height 13
type input "Saving..."
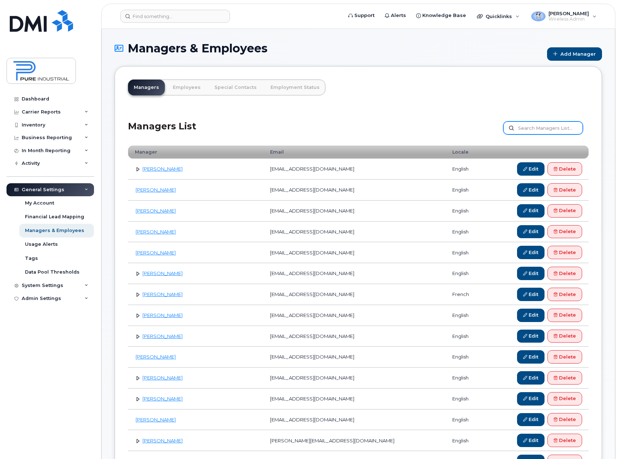
drag, startPoint x: 534, startPoint y: 125, endPoint x: 530, endPoint y: 116, distance: 9.5
click at [534, 121] on div "Managers List Customize Filter Refresh Export" at bounding box center [358, 125] width 460 height 34
type input "Tam"
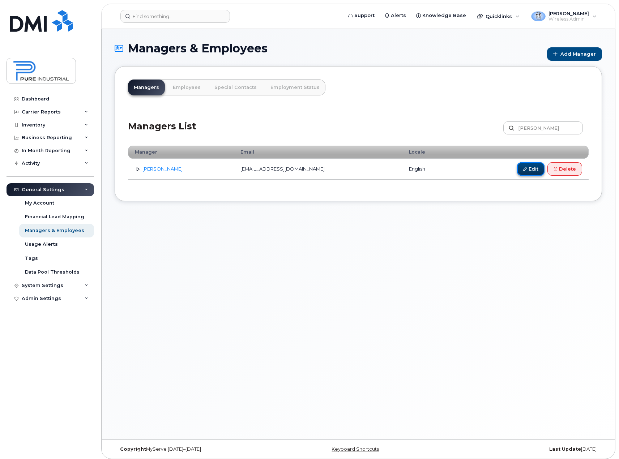
click at [520, 173] on link "Edit" at bounding box center [530, 168] width 27 height 13
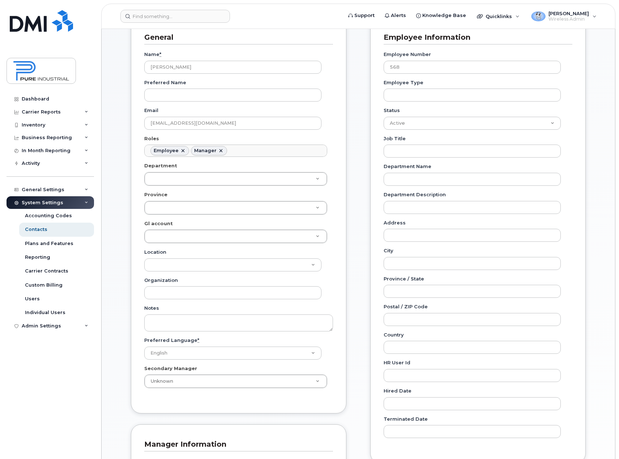
scroll to position [108, 0]
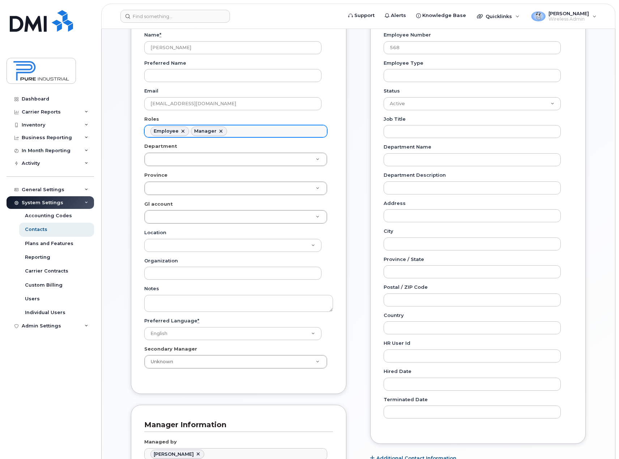
click at [181, 131] on link at bounding box center [183, 131] width 6 height 6
select select "1"
click at [220, 175] on input "text" at bounding box center [236, 176] width 168 height 10
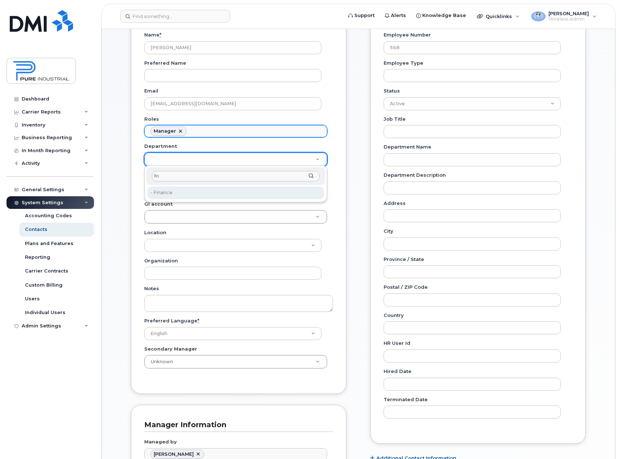
type input "fin"
type input "5773514"
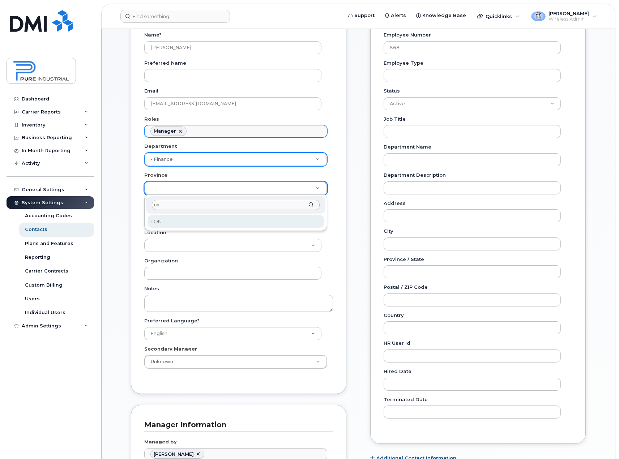
type input "on"
type input "5773507"
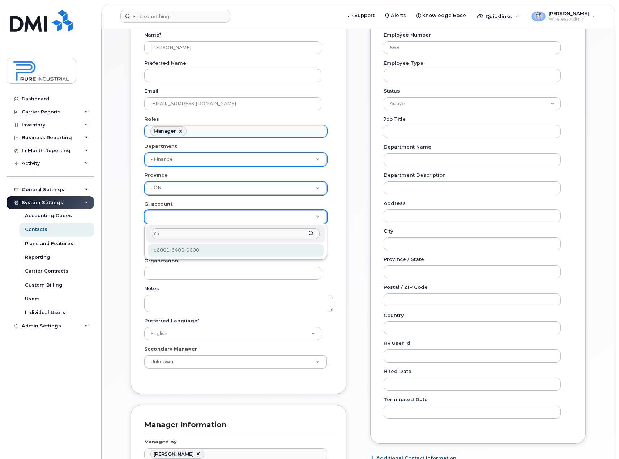
type input "c6"
type input "5773521"
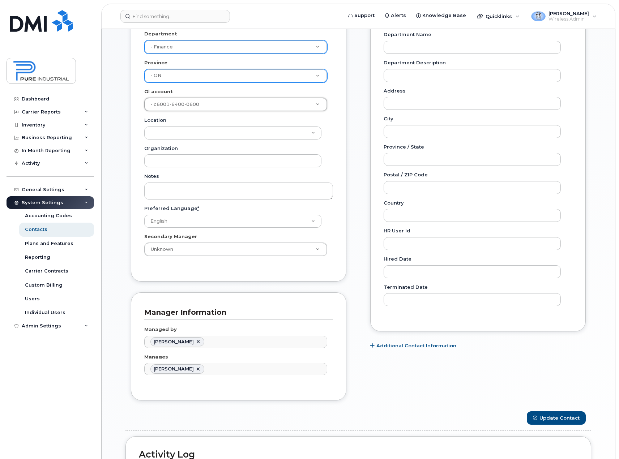
scroll to position [253, 0]
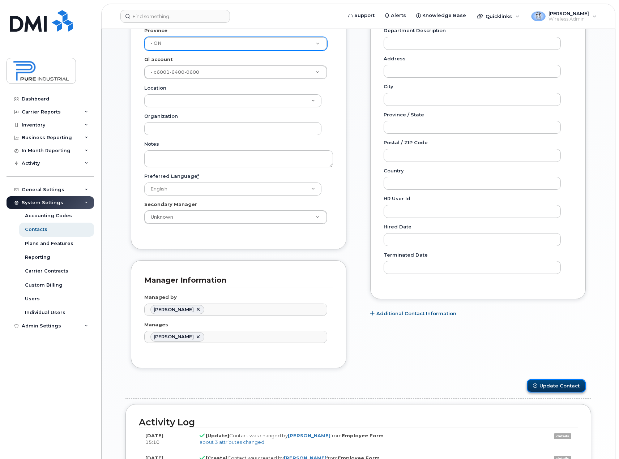
click at [546, 389] on button "Update Contact" at bounding box center [556, 385] width 59 height 13
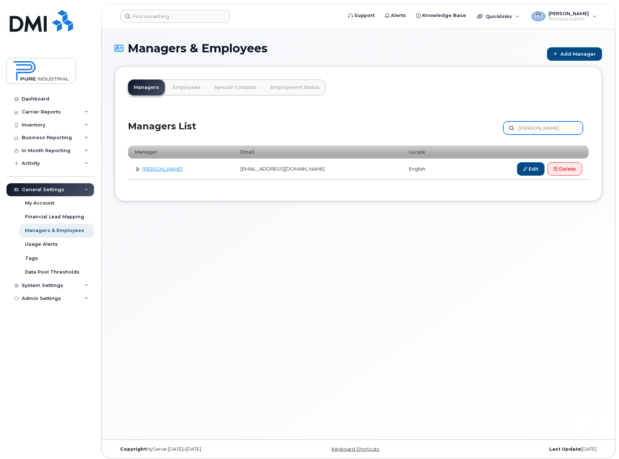
drag, startPoint x: 544, startPoint y: 129, endPoint x: 188, endPoint y: 91, distance: 358.4
click at [484, 129] on div "Managers List Tam Customize Filter Refresh Export" at bounding box center [358, 125] width 460 height 34
click at [192, 89] on link "Employees" at bounding box center [186, 88] width 39 height 16
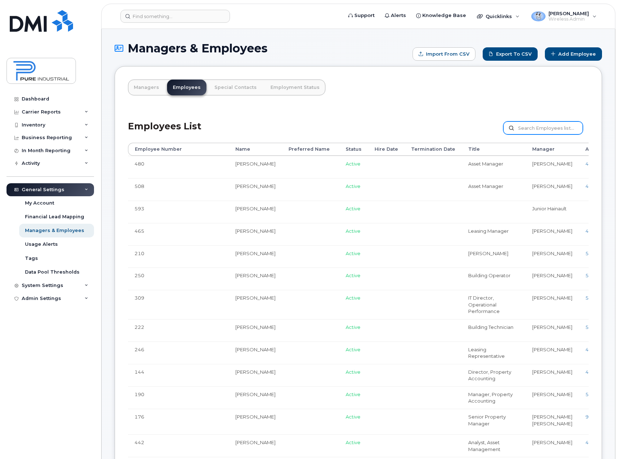
click at [528, 130] on input "text" at bounding box center [543, 127] width 80 height 13
type input "[PERSON_NAME]"
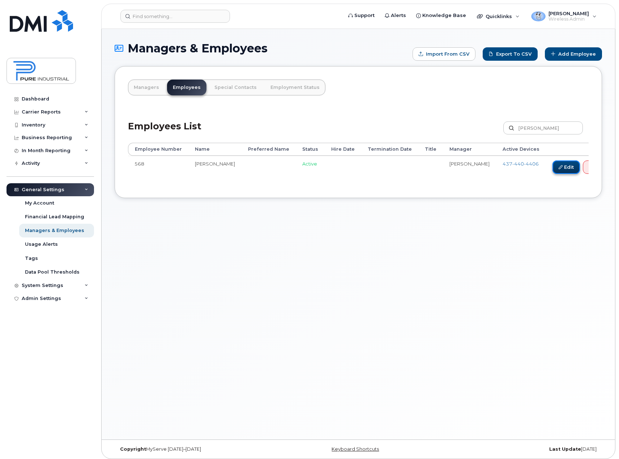
click at [552, 171] on link "Edit" at bounding box center [565, 166] width 27 height 13
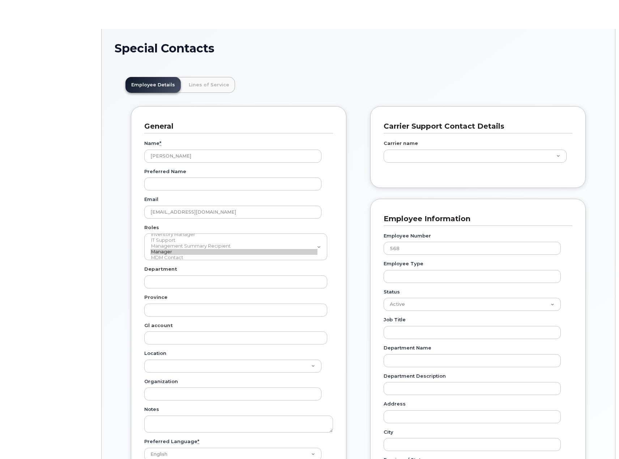
scroll to position [56, 0]
type input "5773514"
type input "5773507"
type input "5773521"
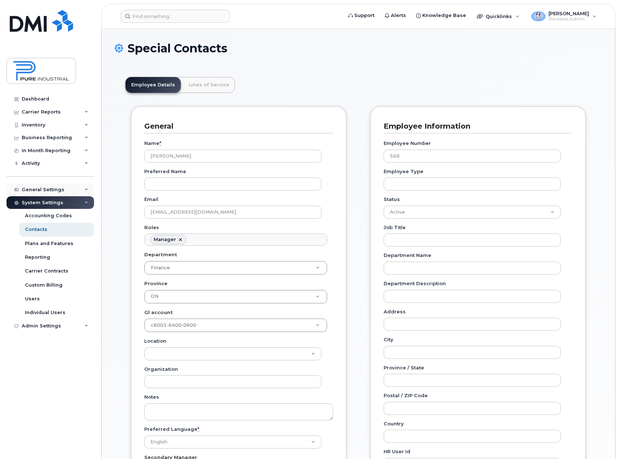
click at [85, 190] on icon at bounding box center [87, 190] width 4 height 4
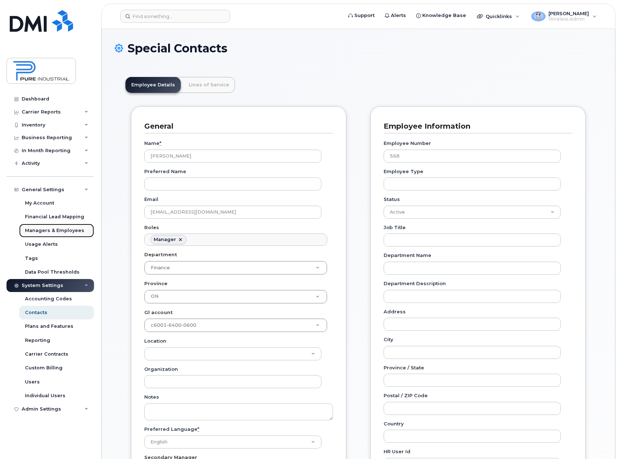
click at [76, 230] on div "Managers & Employees" at bounding box center [54, 230] width 59 height 7
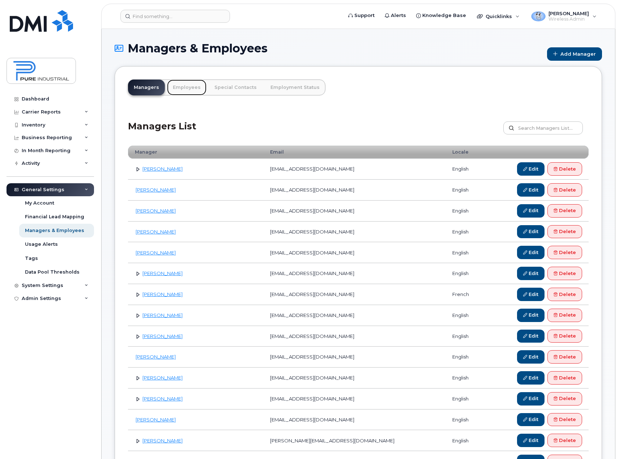
click at [177, 87] on link "Employees" at bounding box center [186, 88] width 39 height 16
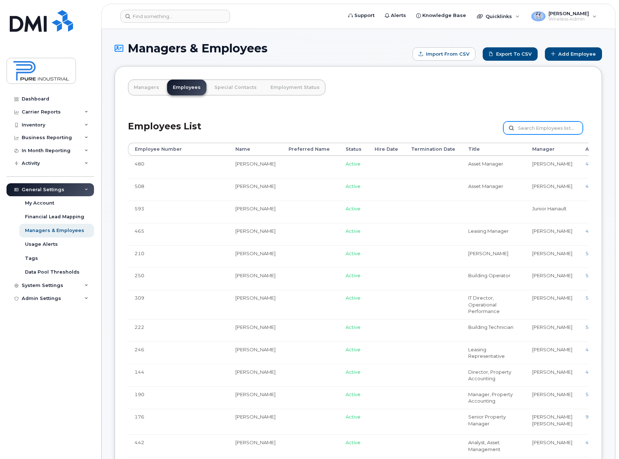
click at [533, 128] on input "text" at bounding box center [543, 127] width 80 height 13
type input "[PERSON_NAME]"
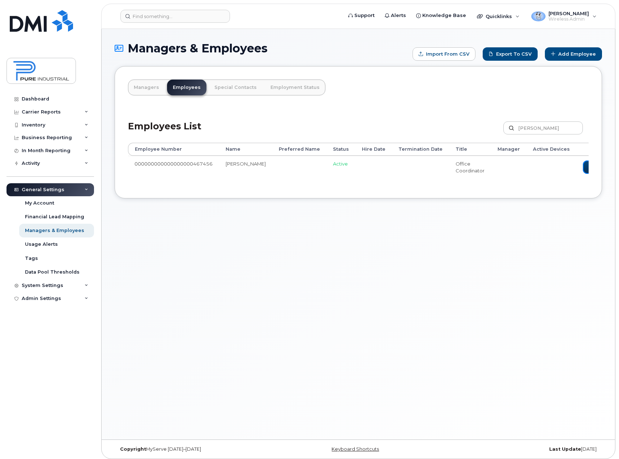
drag, startPoint x: 565, startPoint y: 165, endPoint x: 541, endPoint y: 177, distance: 26.8
click at [583, 165] on link "Edit" at bounding box center [596, 166] width 27 height 13
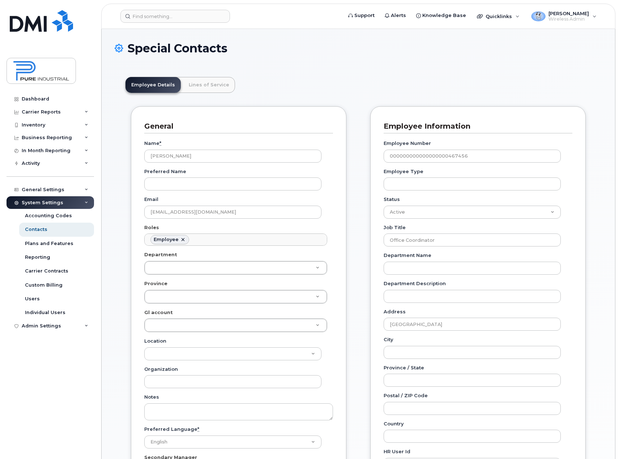
scroll to position [21, 0]
drag, startPoint x: 514, startPoint y: 156, endPoint x: 284, endPoint y: 168, distance: 229.8
click at [284, 168] on div "General Name * [PERSON_NAME] Preferred Name Email [EMAIL_ADDRESS][DOMAIN_NAME] …" at bounding box center [358, 369] width 466 height 526
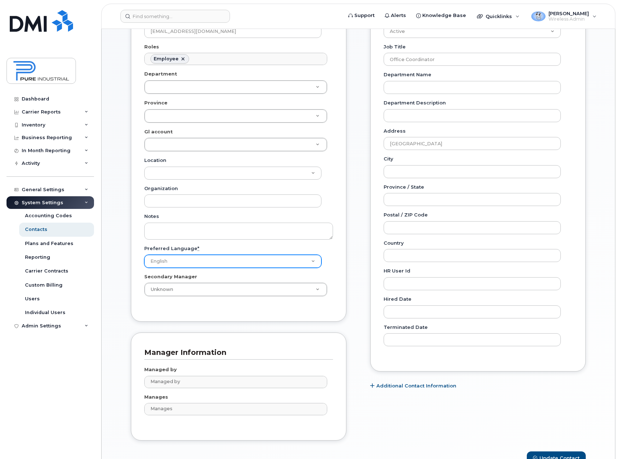
scroll to position [72, 0]
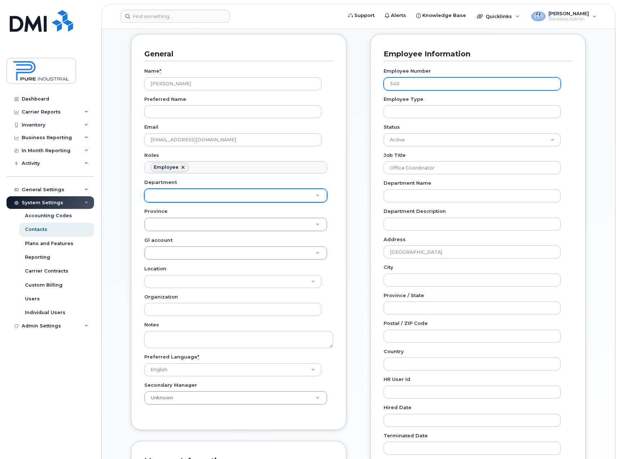
type input "540"
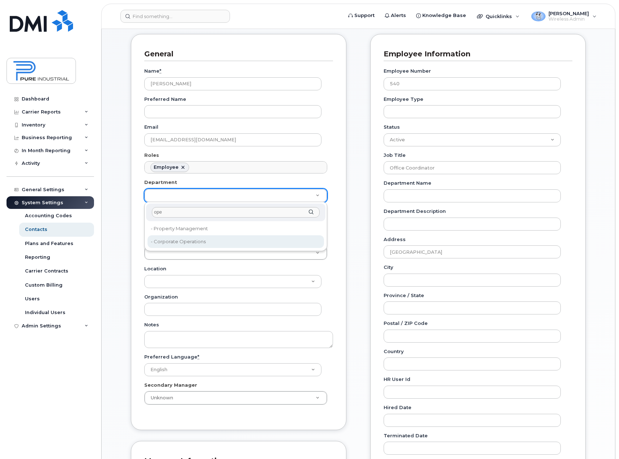
type input "ope"
type input "5773512"
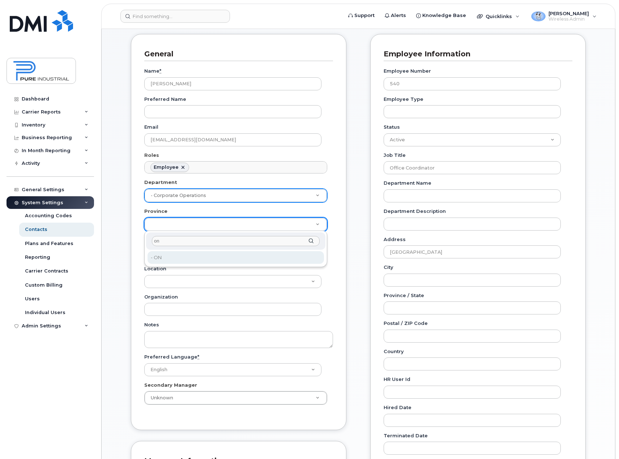
type input "on"
type input "5773507"
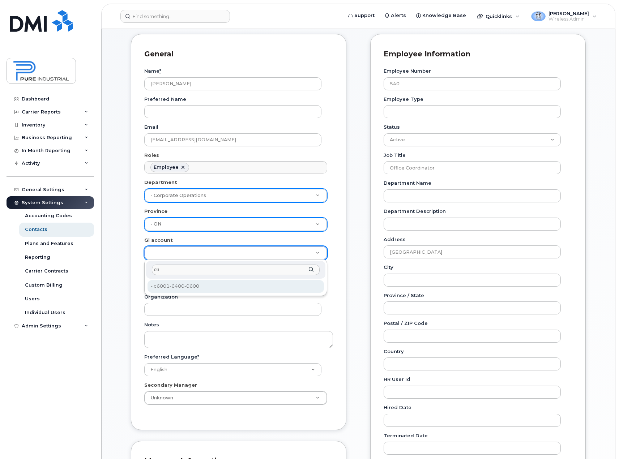
type input "c6"
type input "5773521"
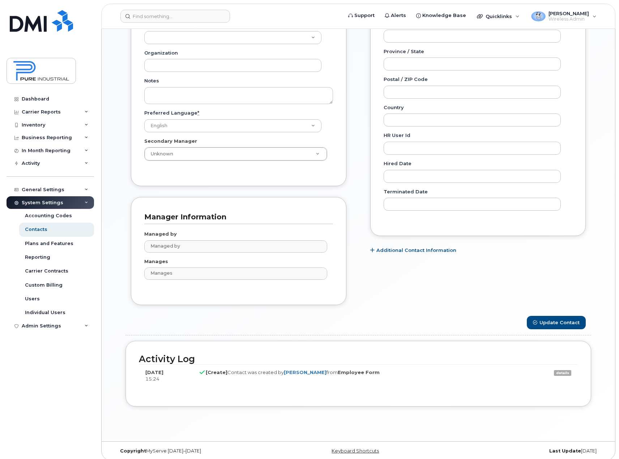
scroll to position [322, 0]
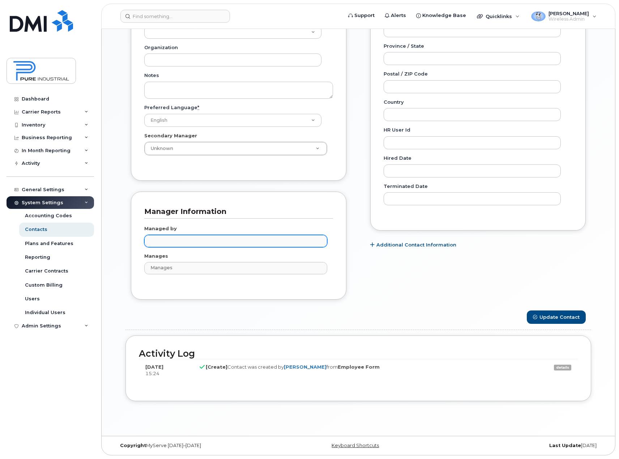
click at [183, 244] on input "text" at bounding box center [237, 241] width 176 height 10
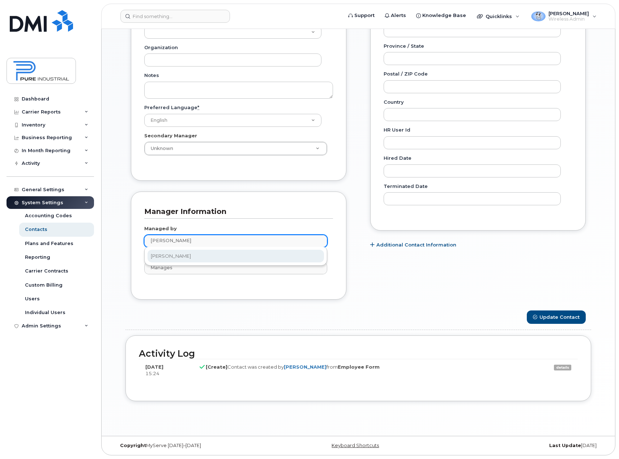
type input "luigi"
type input "3018538"
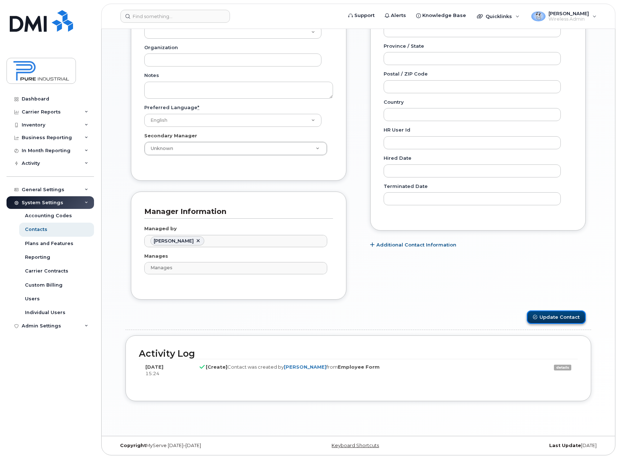
click at [552, 319] on button "Update Contact" at bounding box center [556, 316] width 59 height 13
